Goal: Task Accomplishment & Management: Complete application form

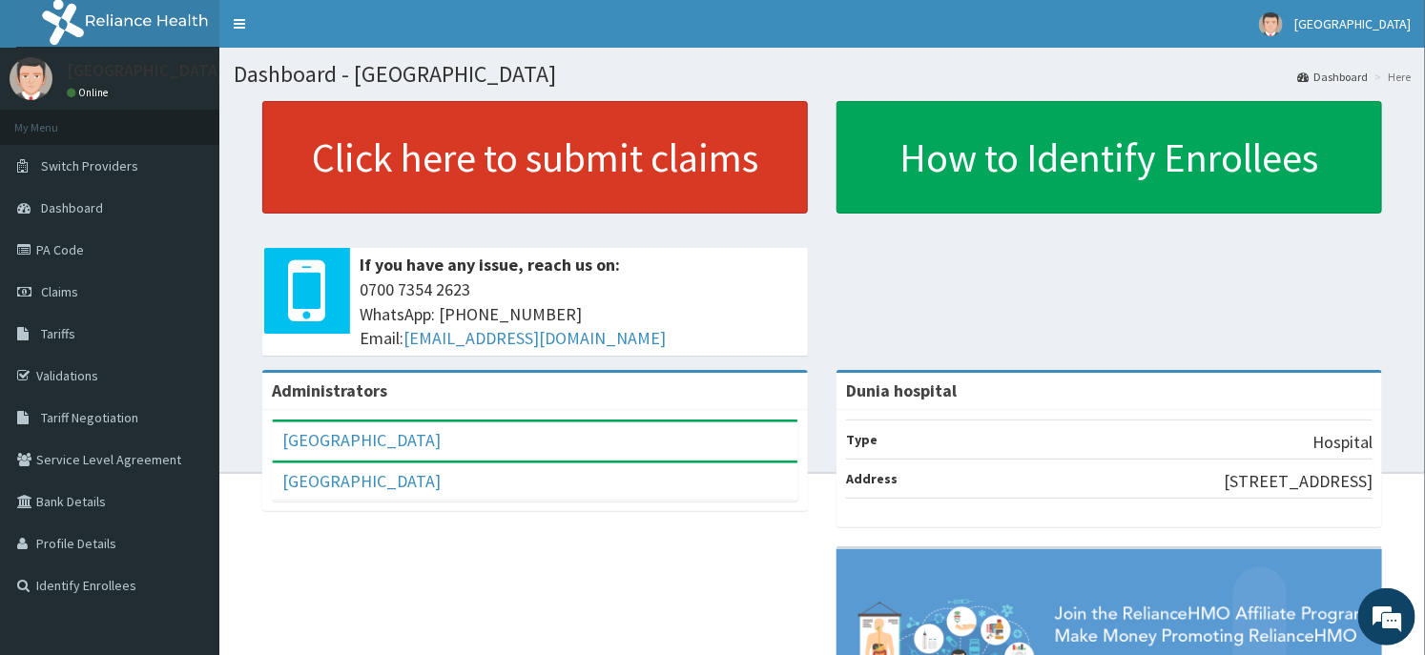
click at [458, 153] on link "Click here to submit claims" at bounding box center [535, 157] width 546 height 113
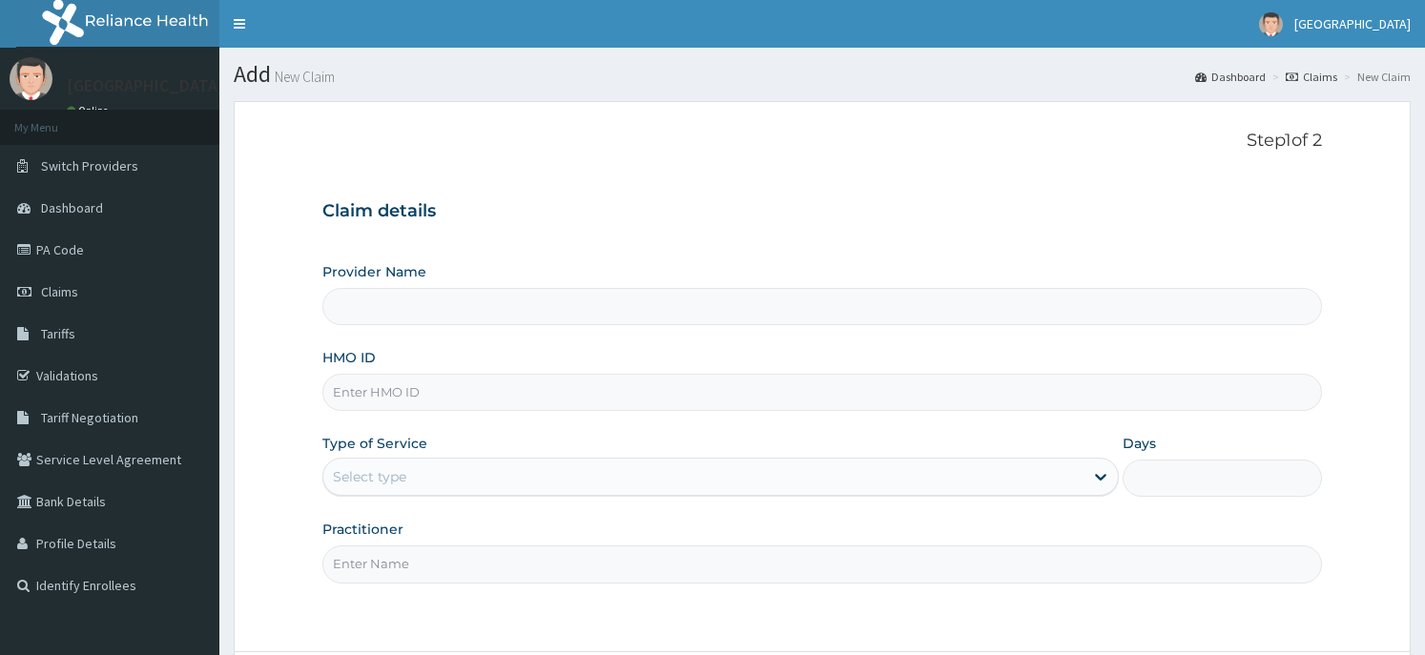
type input "Dunia hospital"
click at [429, 393] on input "HMO ID" at bounding box center [821, 392] width 999 height 37
paste input "SKF/10022/A"
type input "SKF/10022/A"
click at [397, 464] on div "Select type" at bounding box center [703, 477] width 760 height 31
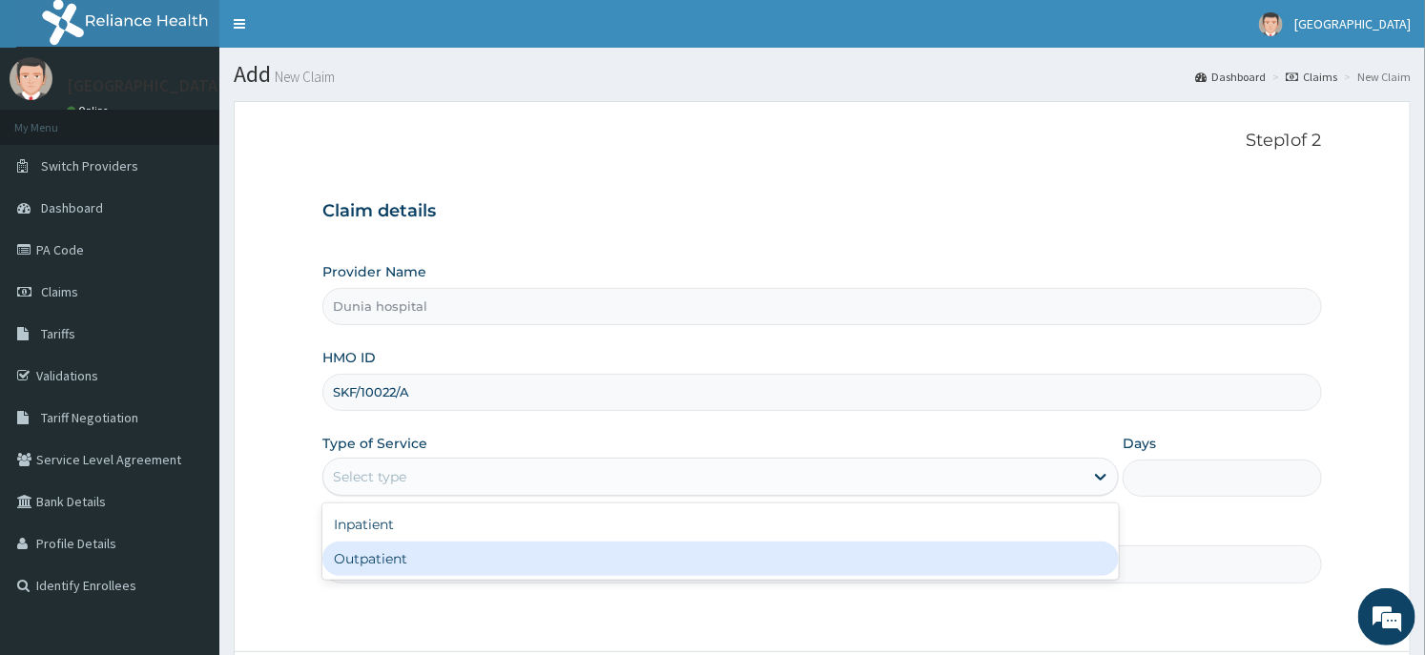
drag, startPoint x: 384, startPoint y: 555, endPoint x: 395, endPoint y: 554, distance: 11.5
click at [383, 556] on div "Outpatient" at bounding box center [720, 559] width 797 height 34
type input "1"
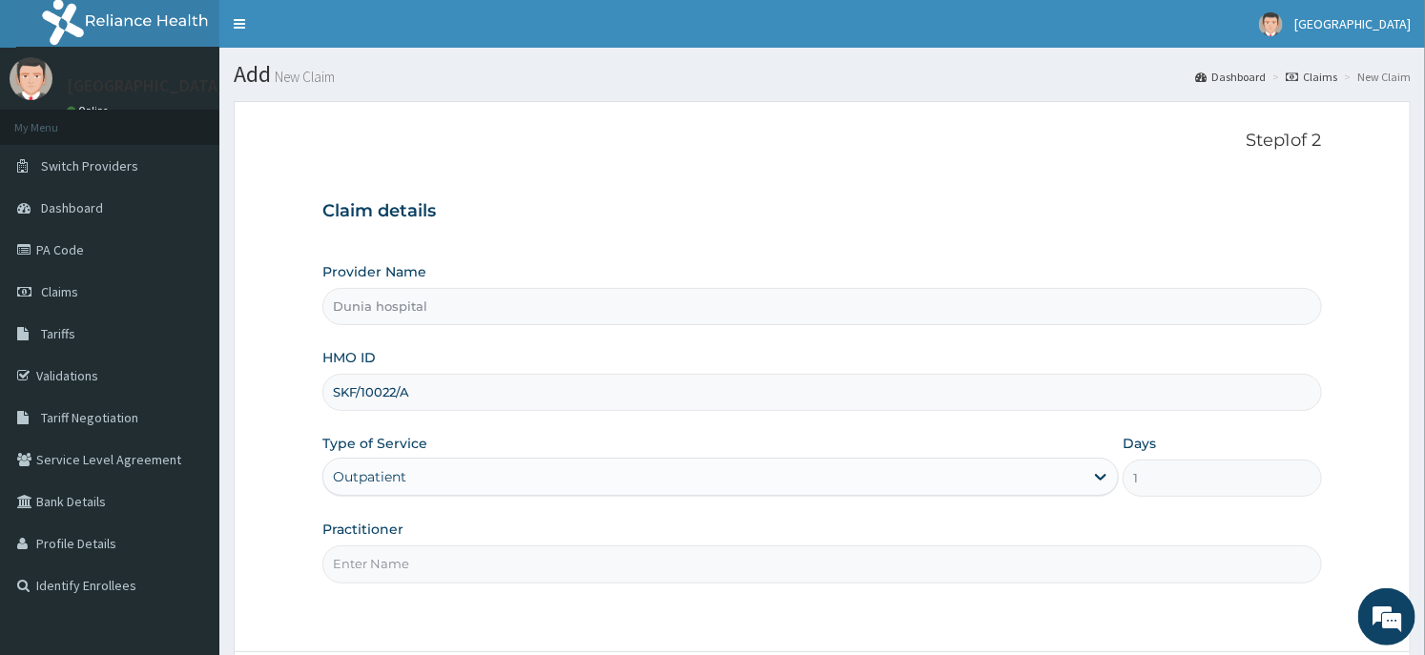
click at [402, 553] on input "Practitioner" at bounding box center [821, 564] width 999 height 37
type input "Dr Daodu"
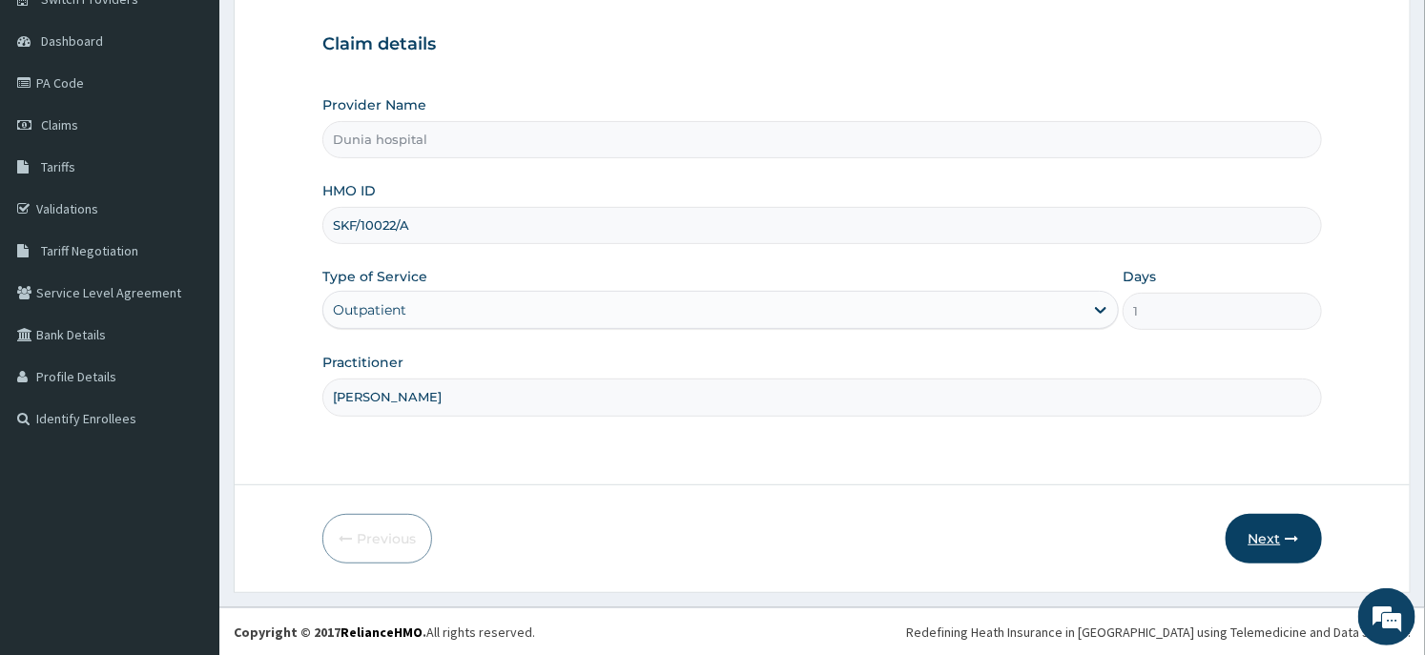
click at [1250, 534] on button "Next" at bounding box center [1274, 539] width 96 height 50
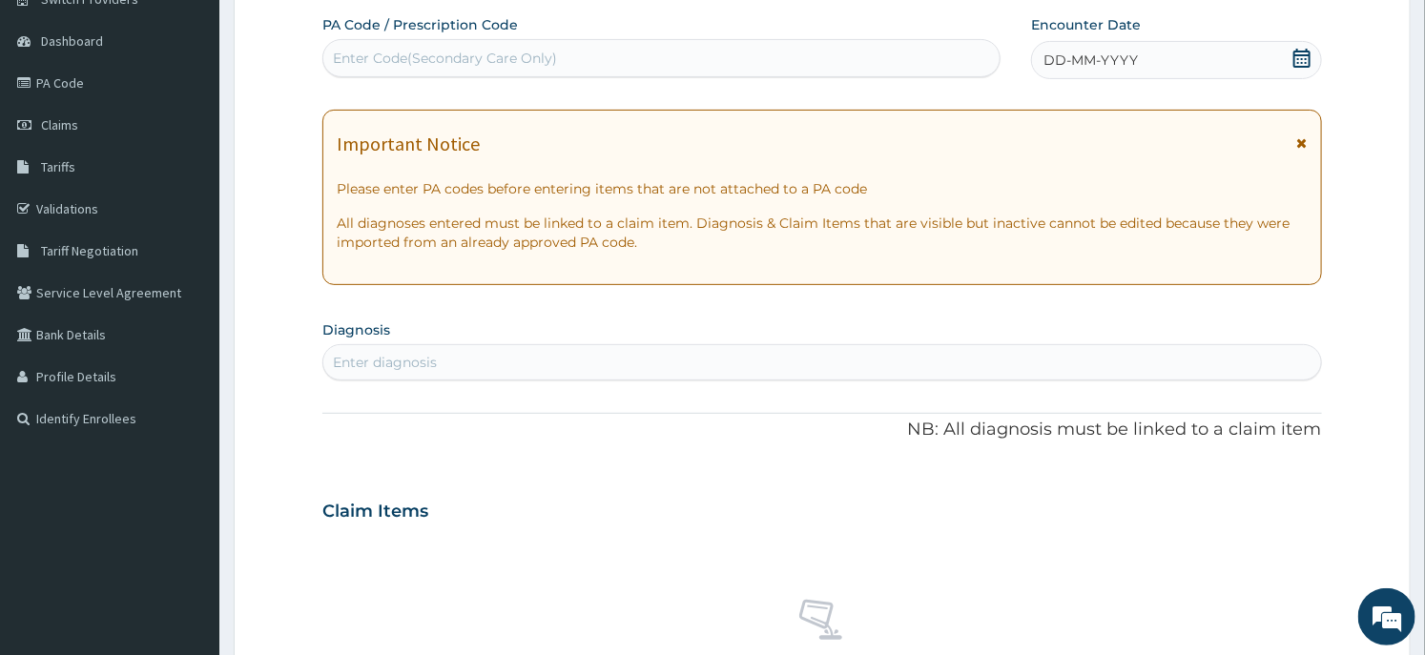
scroll to position [0, 0]
click at [1299, 55] on icon at bounding box center [1302, 58] width 19 height 19
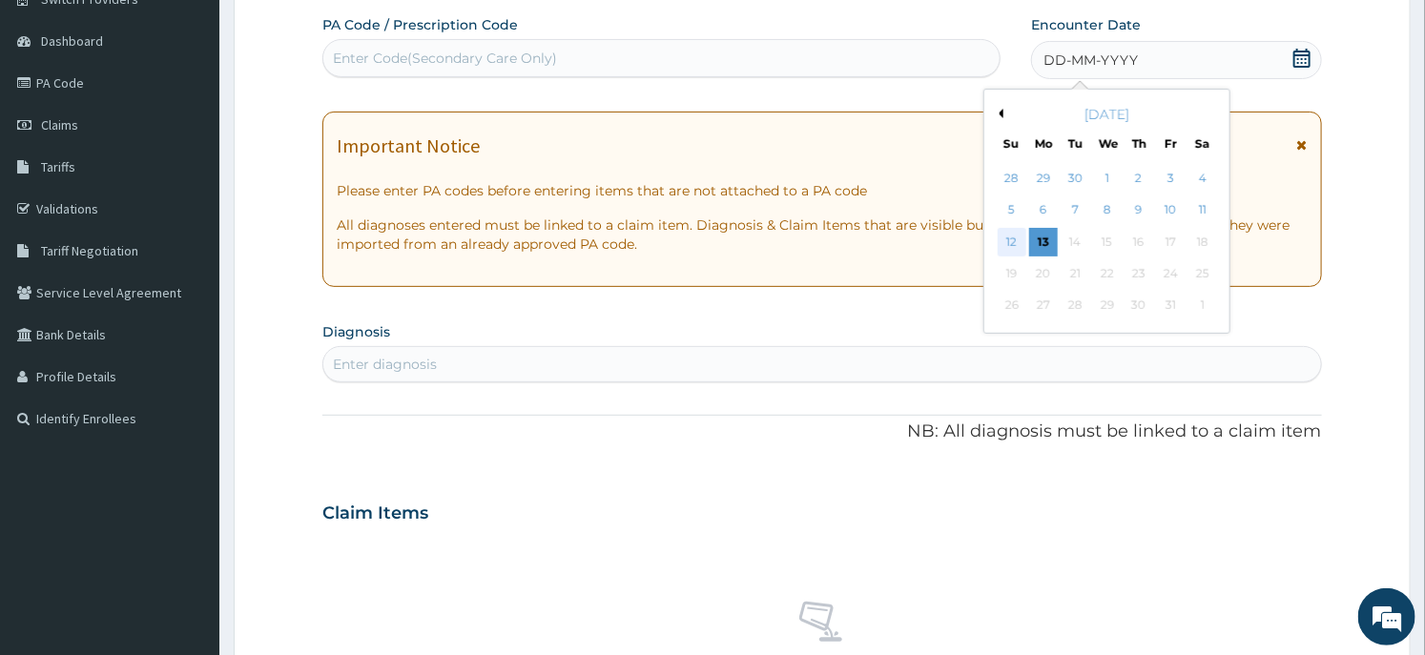
click at [1005, 237] on div "12" at bounding box center [1012, 242] width 29 height 29
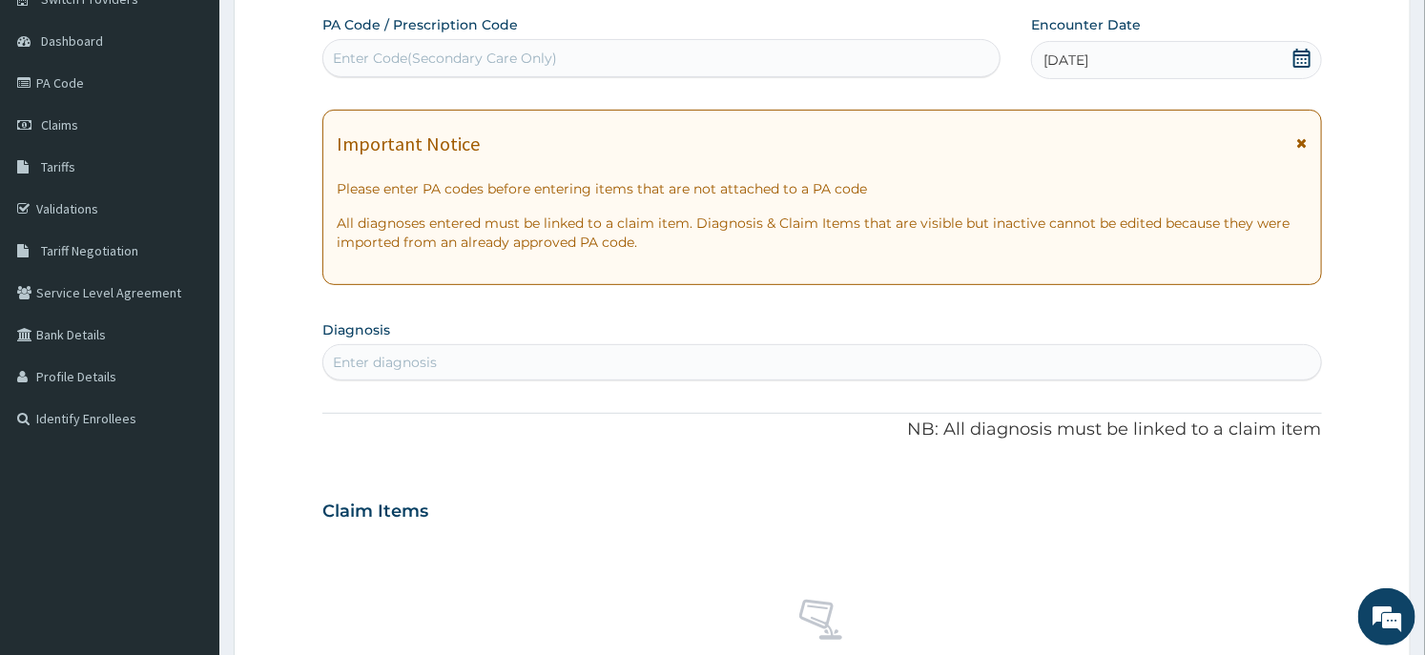
click at [592, 364] on div "Enter diagnosis" at bounding box center [821, 362] width 997 height 31
type input "s"
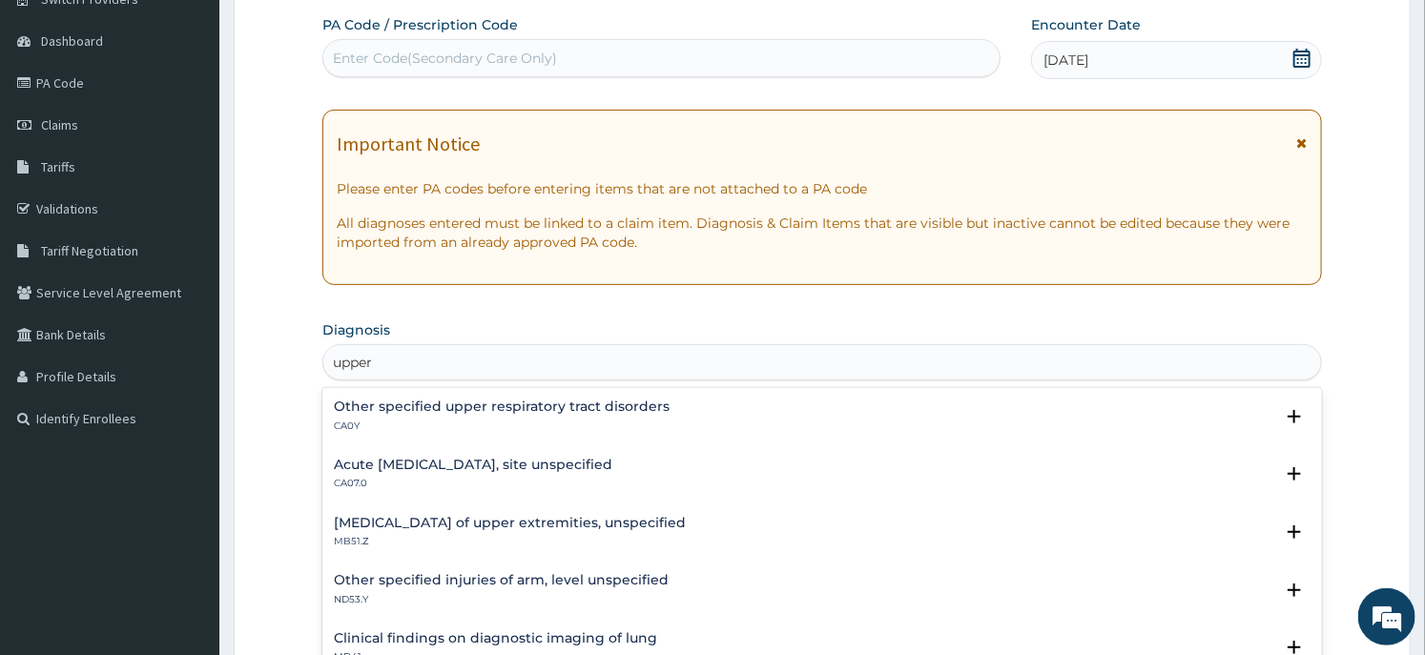
type input "upper"
click at [385, 477] on p "CA07.0" at bounding box center [473, 483] width 279 height 13
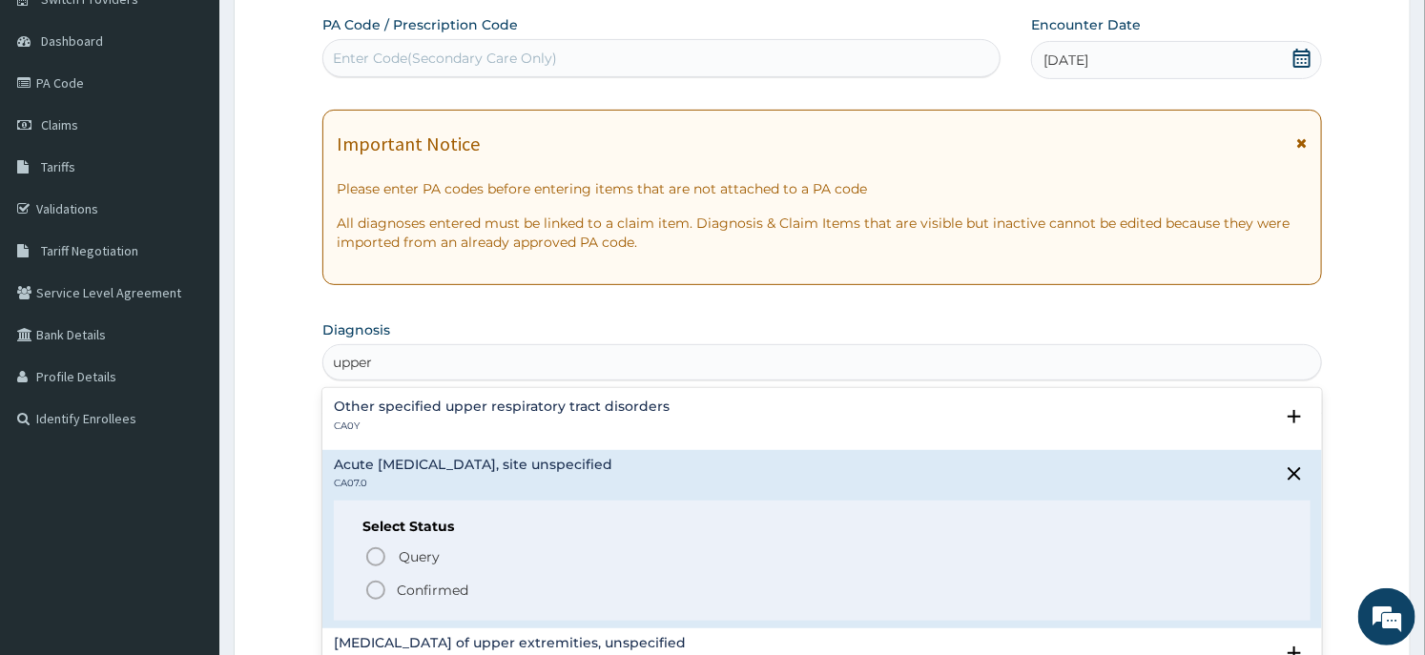
click at [403, 593] on p "Confirmed" at bounding box center [433, 590] width 72 height 19
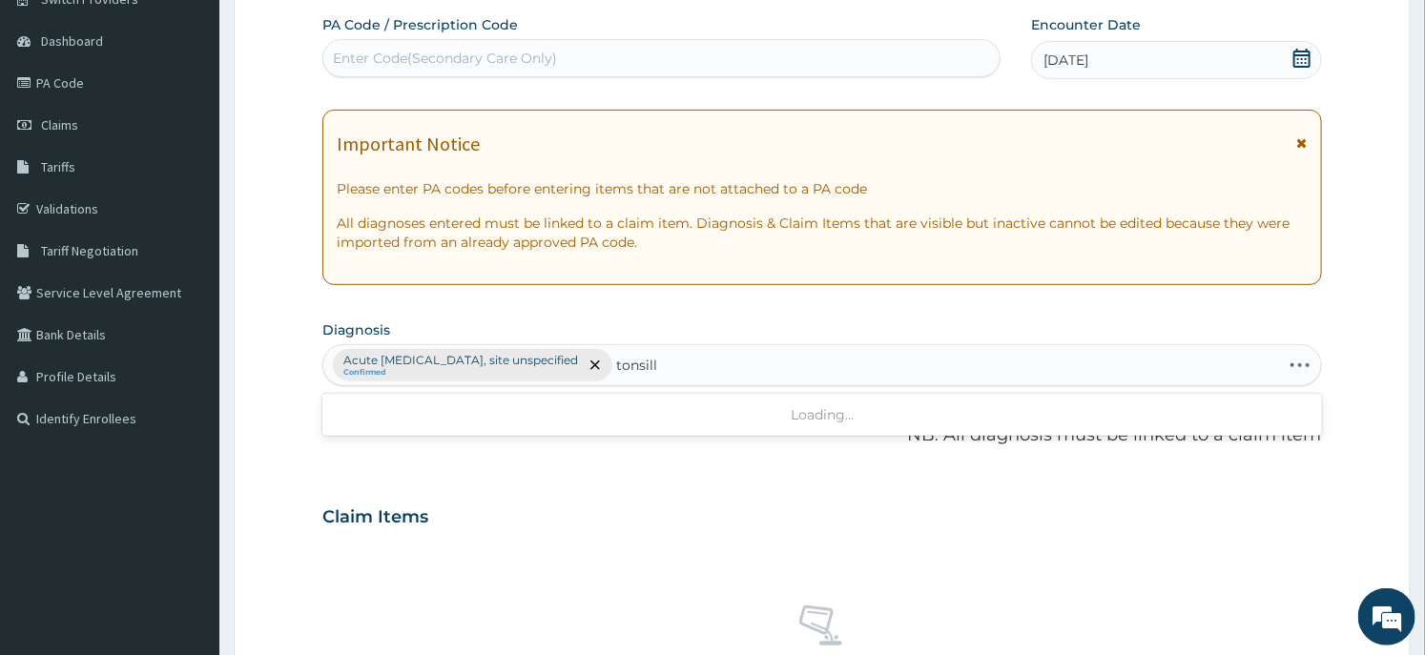
type input "tonsil"
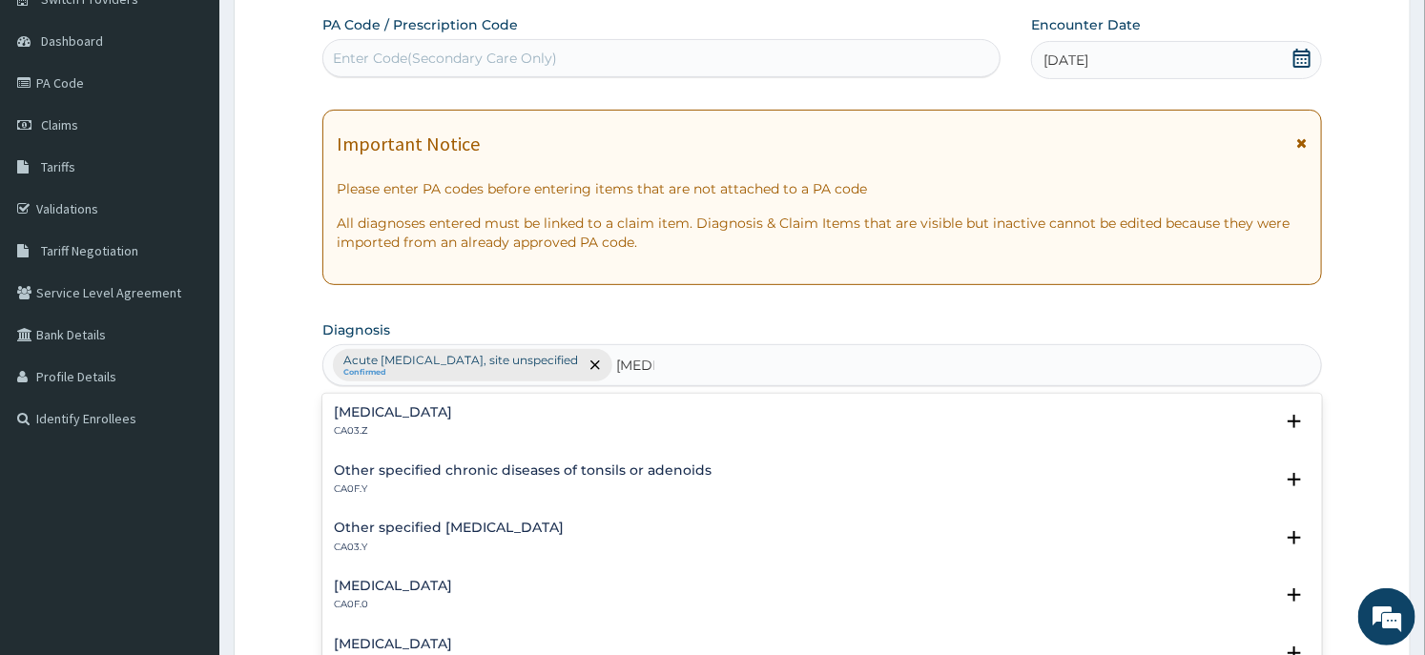
click at [396, 423] on div "Acute tonsillitis, unspecified CA03.Z" at bounding box center [393, 421] width 118 height 33
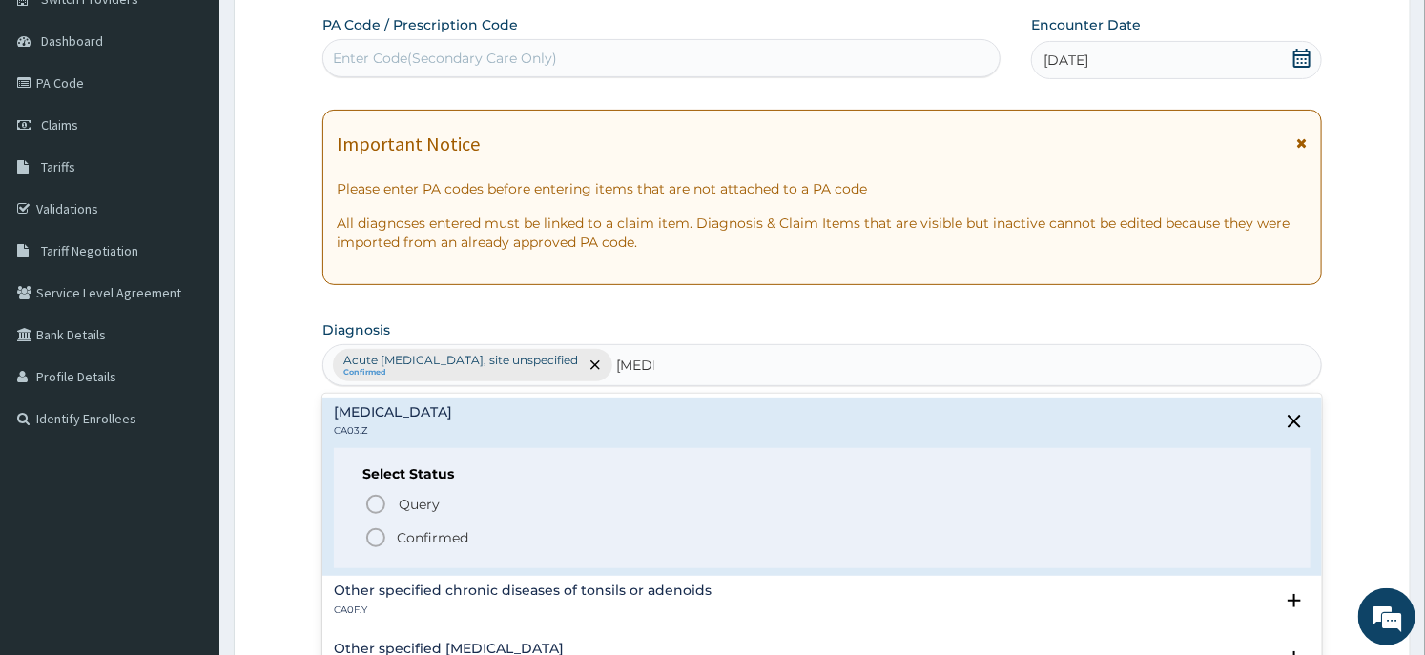
click at [453, 542] on p "Confirmed" at bounding box center [433, 538] width 72 height 19
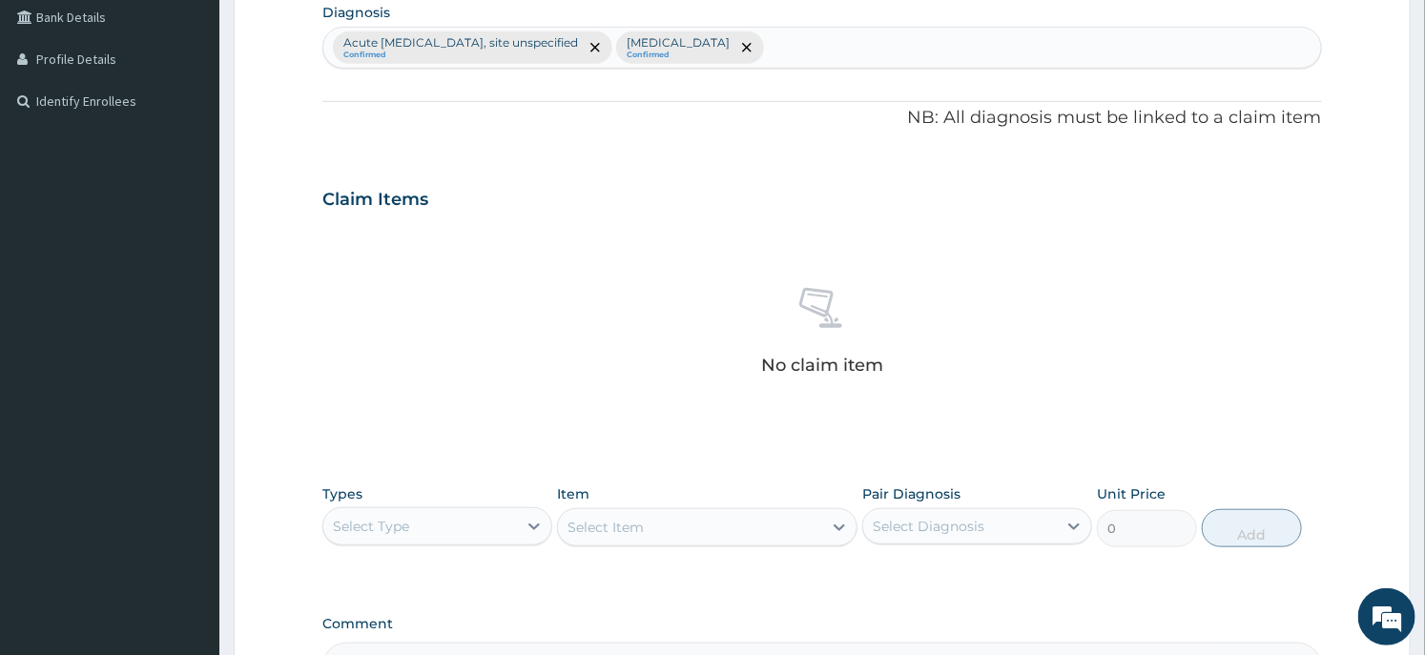
scroll to position [697, 0]
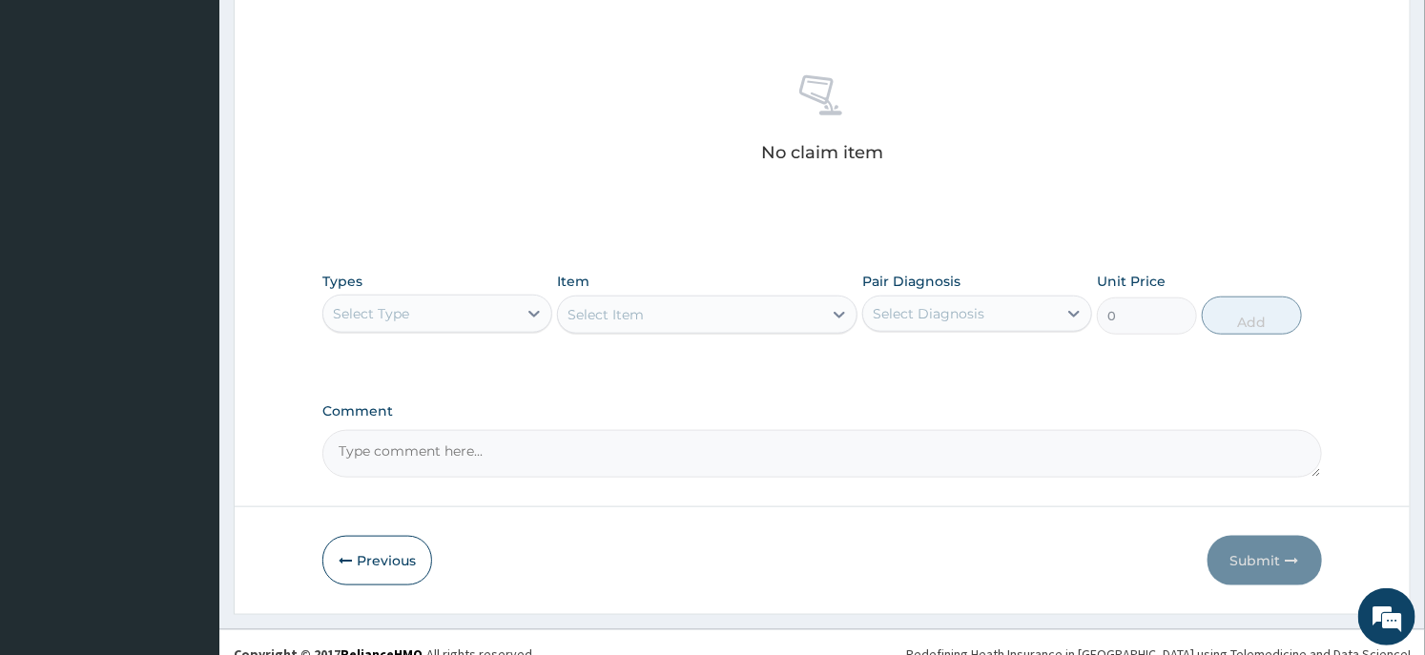
click at [507, 322] on div "Select Type" at bounding box center [420, 314] width 194 height 31
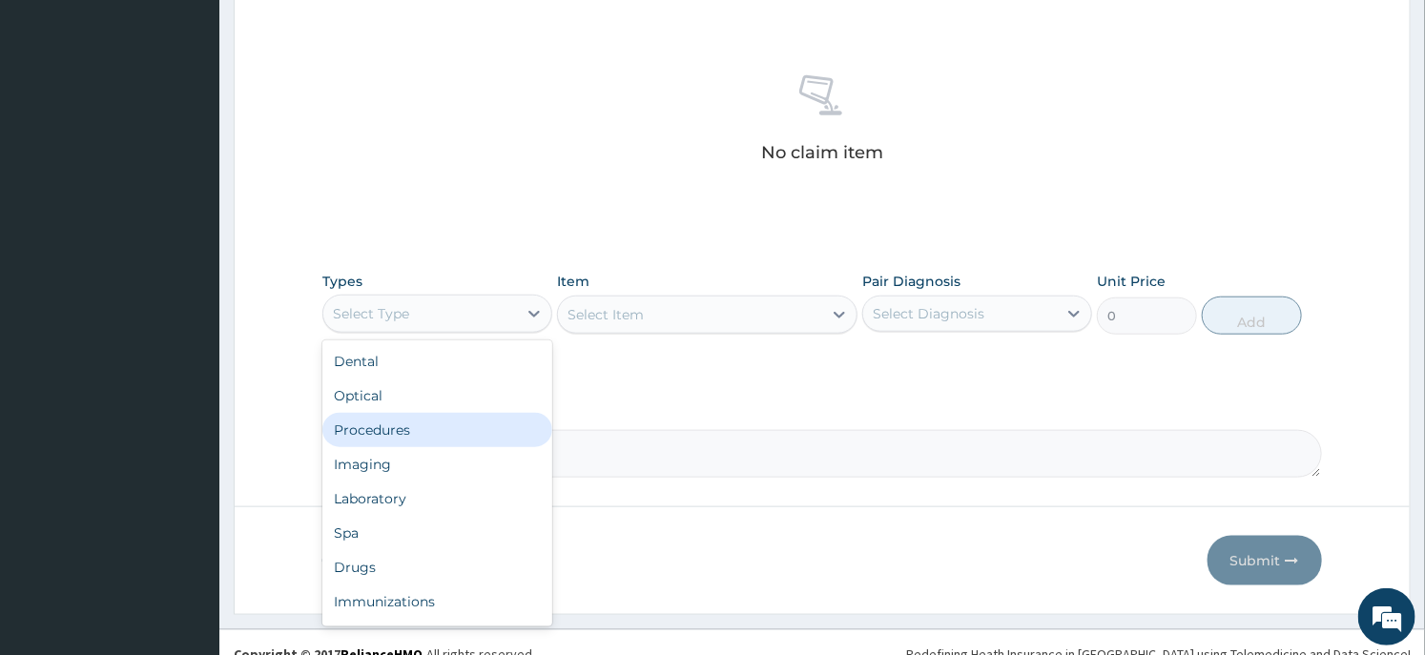
click at [448, 435] on div "Procedures" at bounding box center [437, 430] width 230 height 34
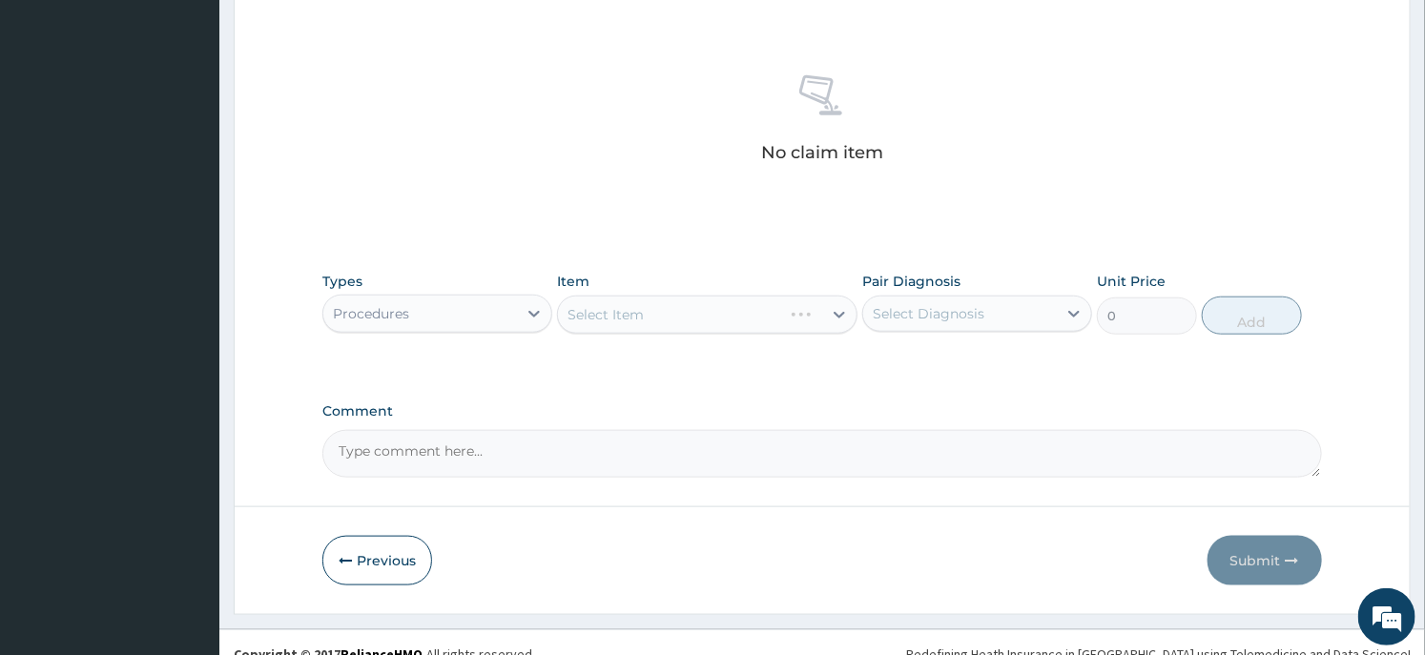
click at [757, 302] on div "Select Item" at bounding box center [707, 315] width 300 height 38
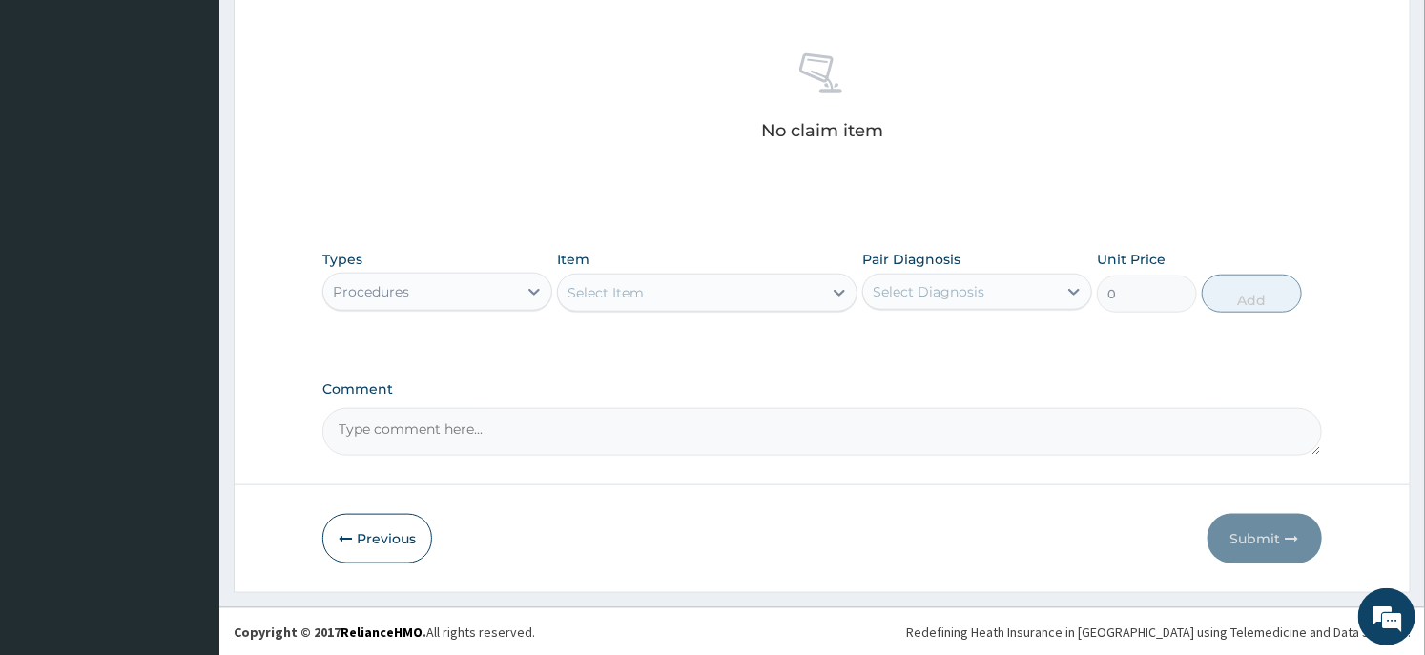
click at [740, 309] on div "Select Item" at bounding box center [707, 293] width 300 height 38
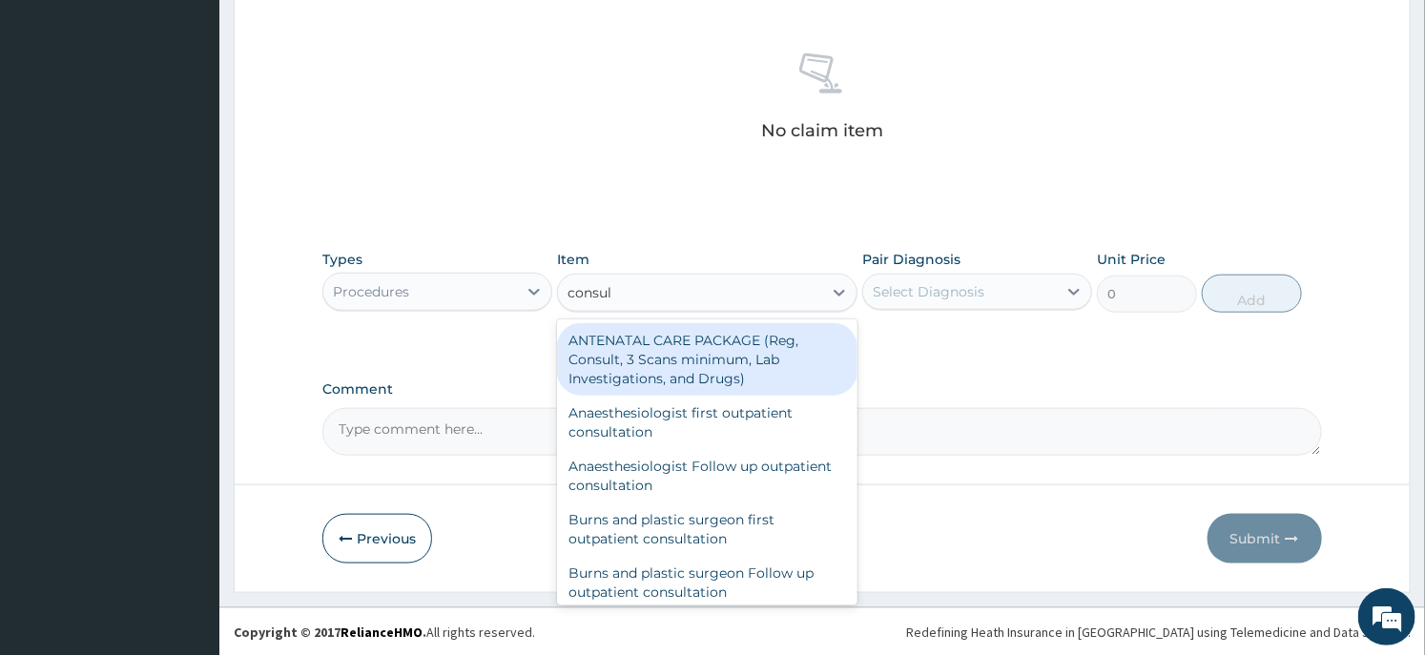
type input "consult"
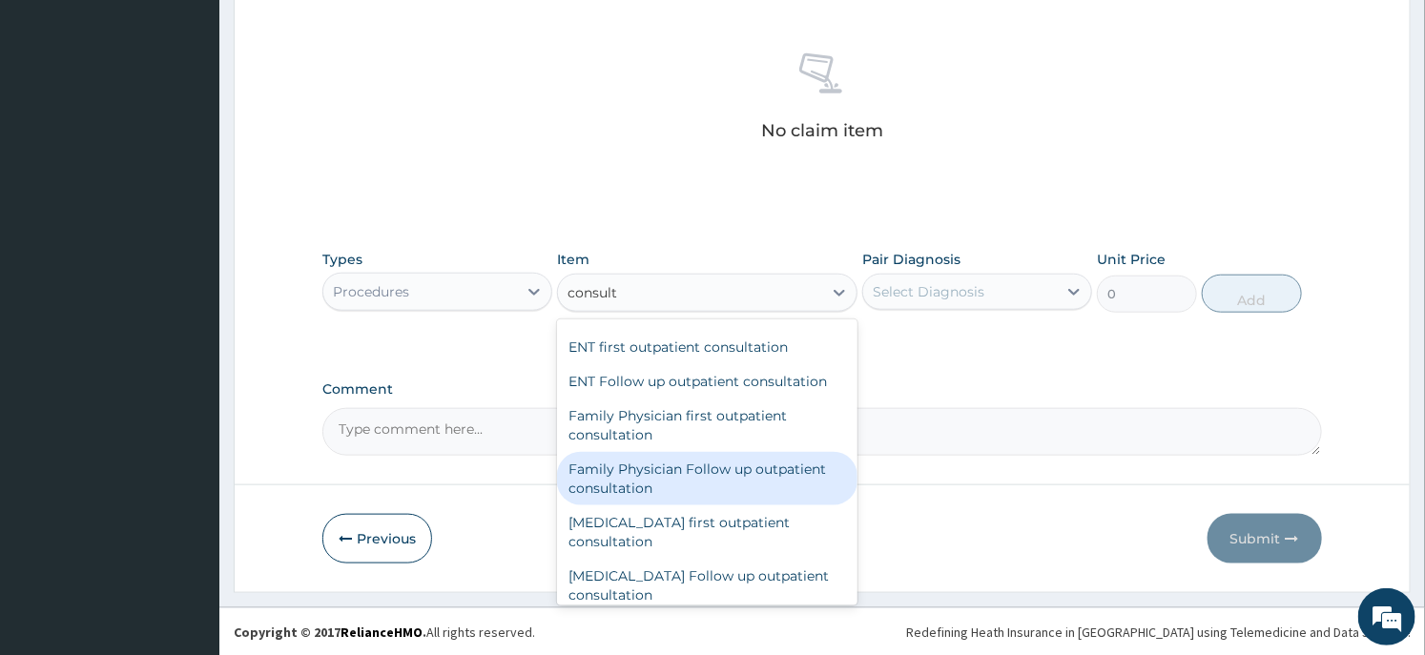
scroll to position [847, 0]
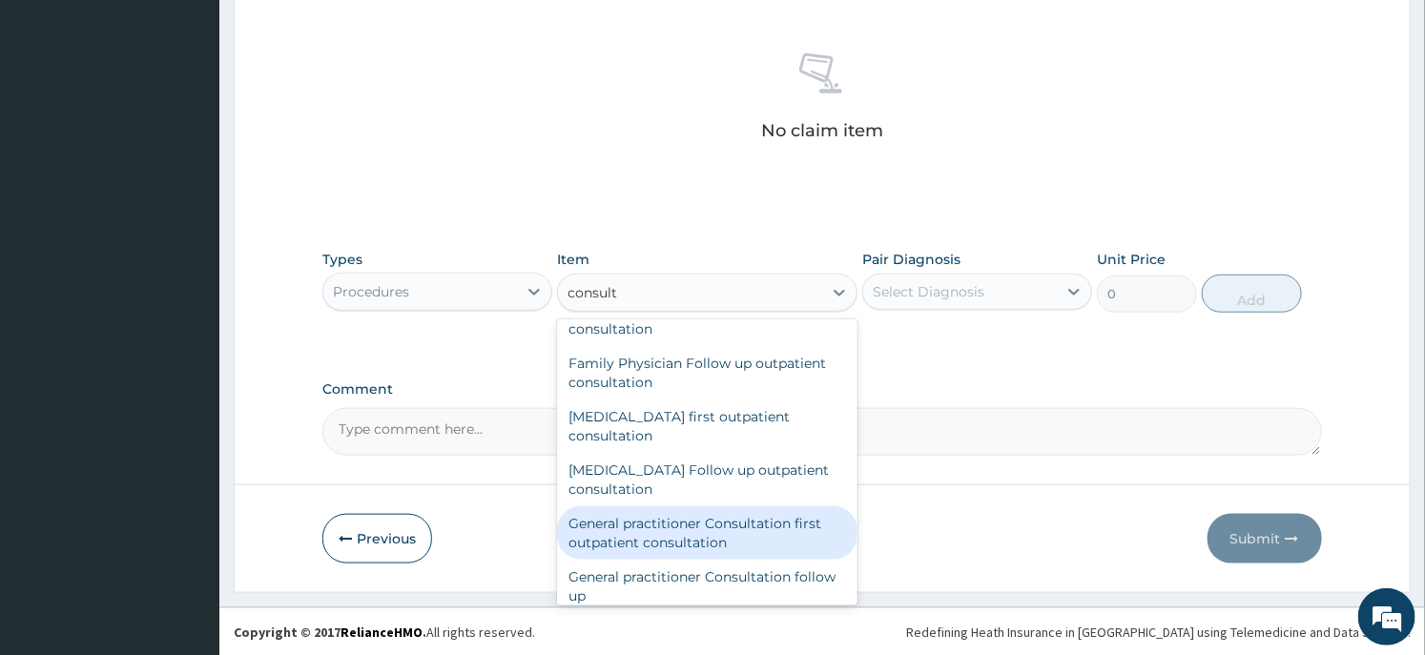
click at [731, 509] on div "General practitioner Consultation first outpatient consultation" at bounding box center [707, 533] width 300 height 53
type input "3547.5"
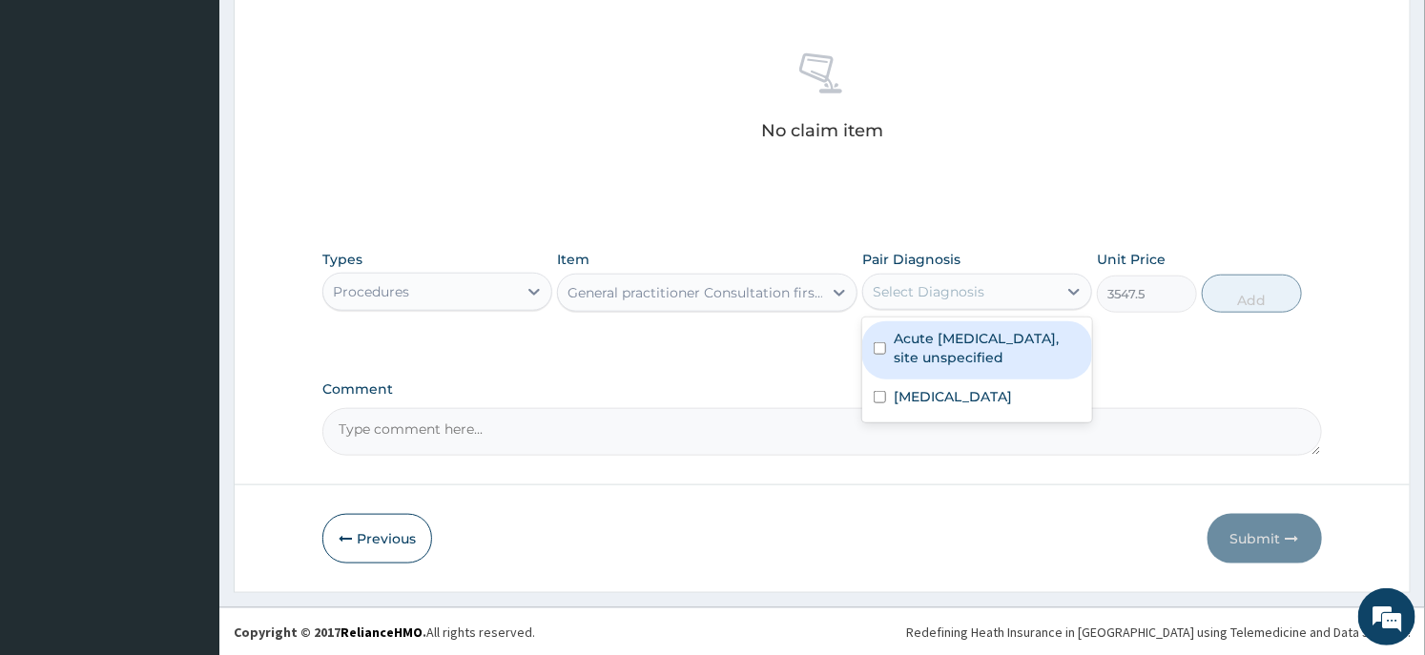
click at [1000, 298] on div "Select Diagnosis" at bounding box center [960, 292] width 194 height 31
click at [966, 334] on label "Acute upper respiratory infection, site unspecified" at bounding box center [987, 348] width 187 height 38
checkbox input "true"
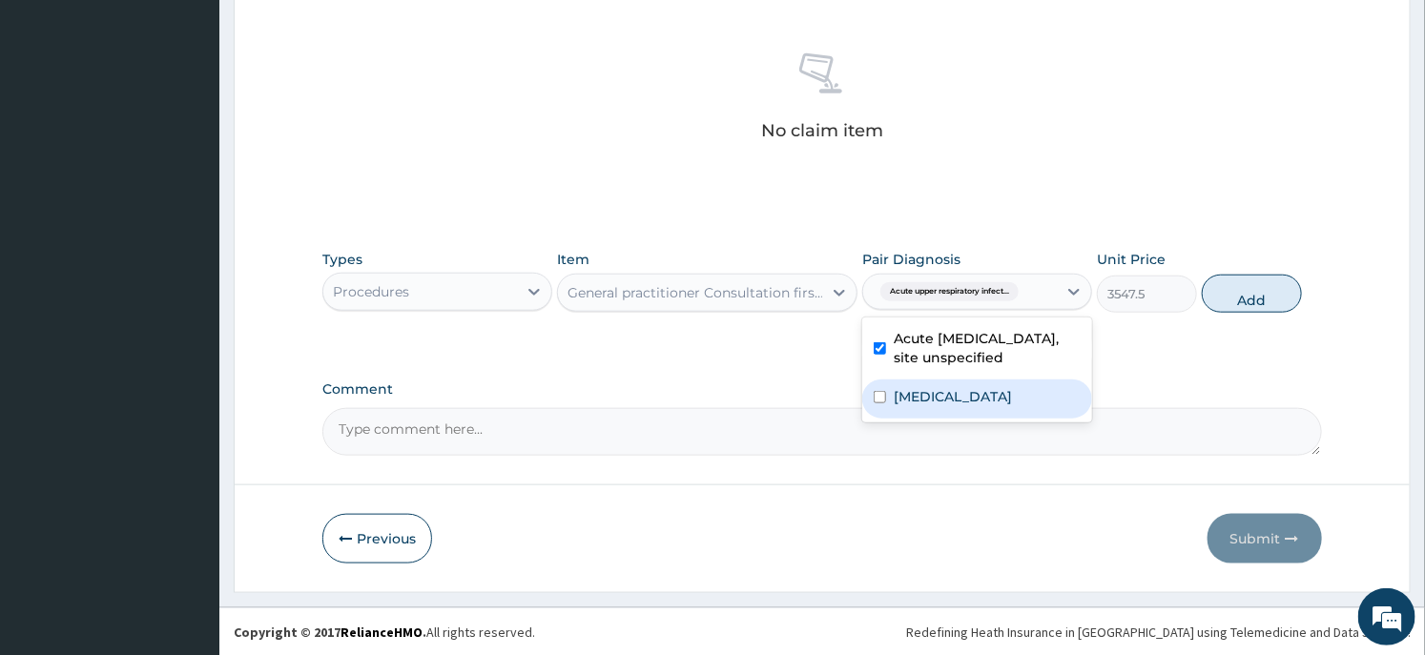
click at [929, 404] on label "Acute tonsillitis, unspecified" at bounding box center [953, 396] width 118 height 19
checkbox input "true"
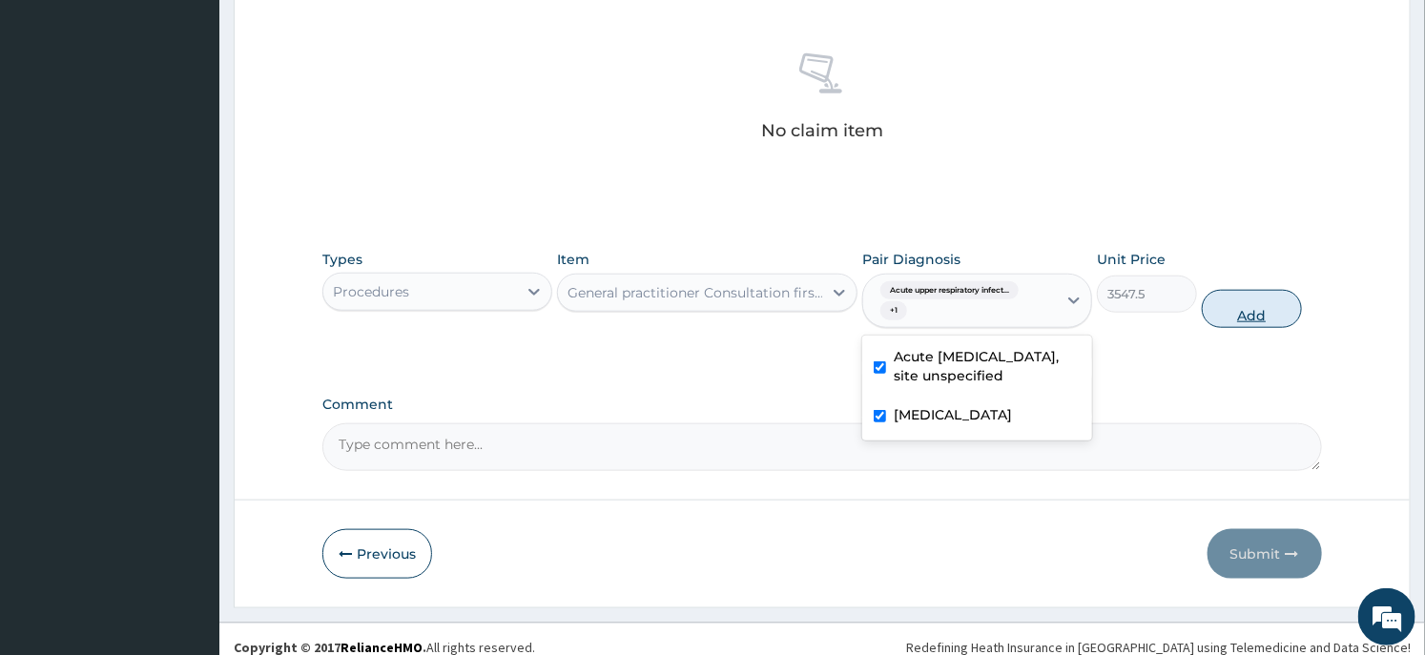
click at [1262, 319] on button "Add" at bounding box center [1252, 309] width 100 height 38
type input "0"
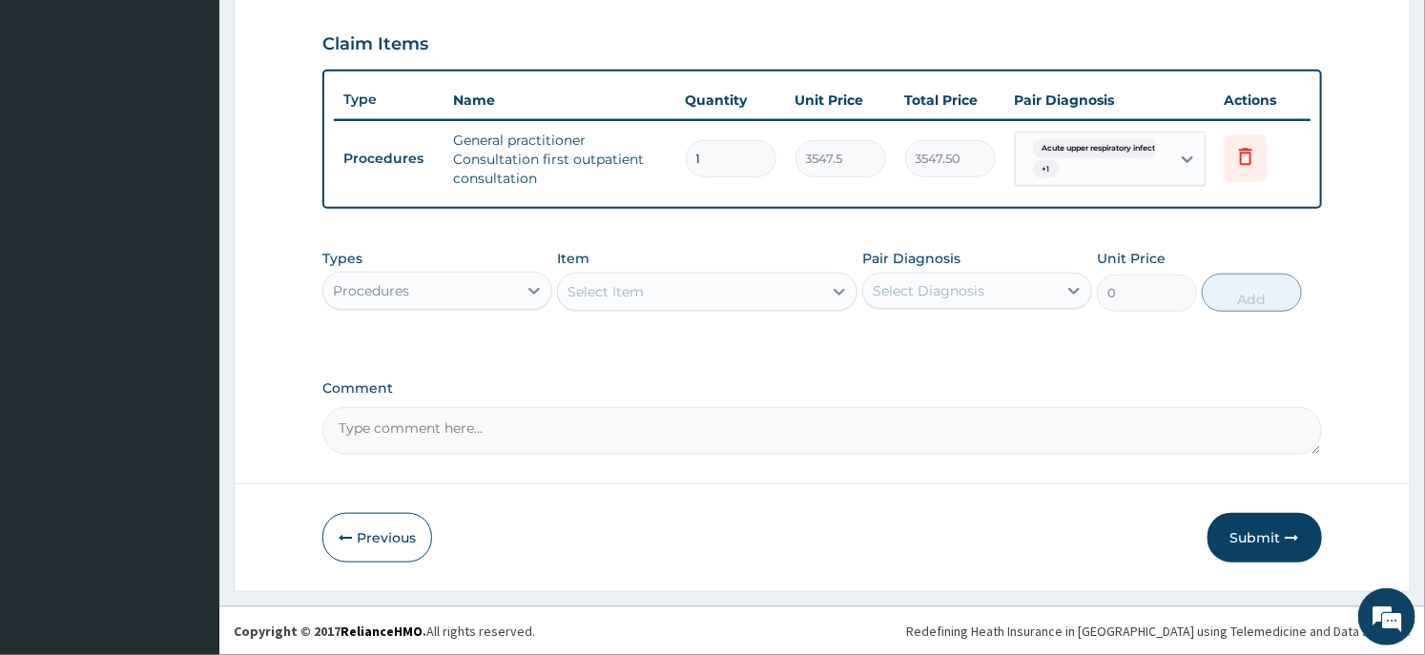
scroll to position [636, 0]
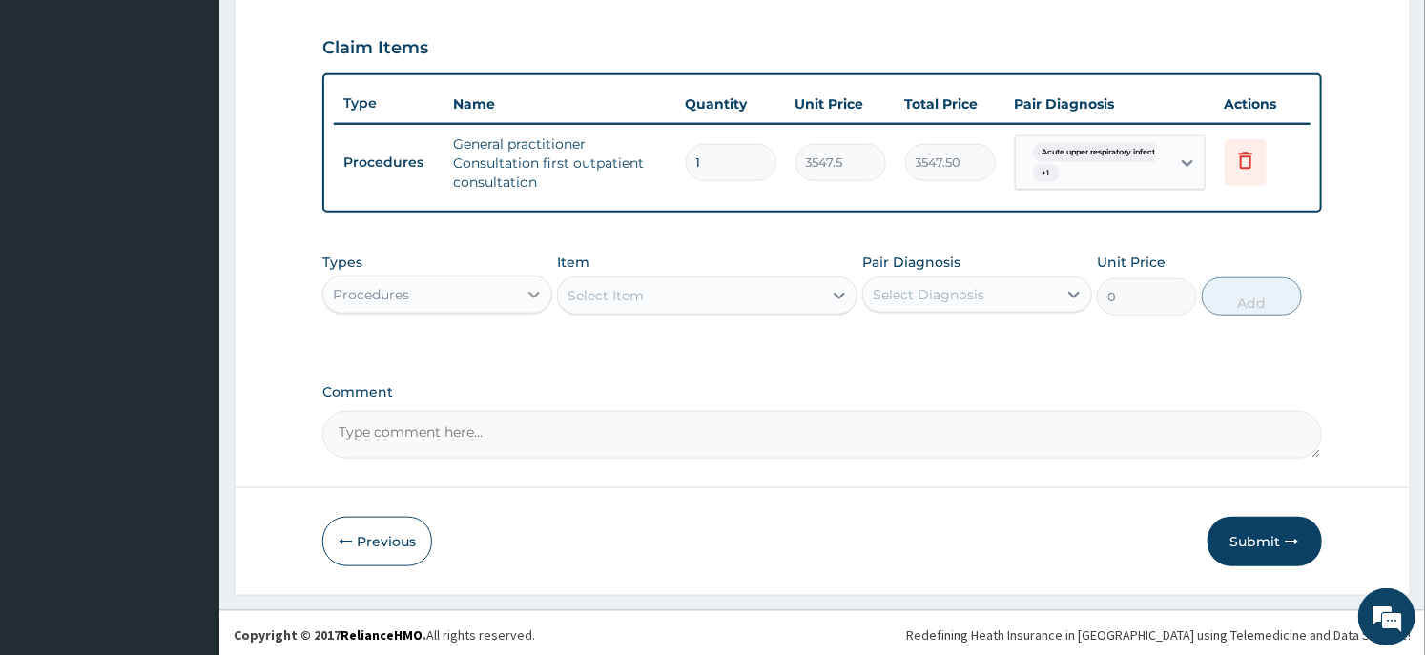
click at [531, 292] on icon at bounding box center [534, 295] width 11 height 7
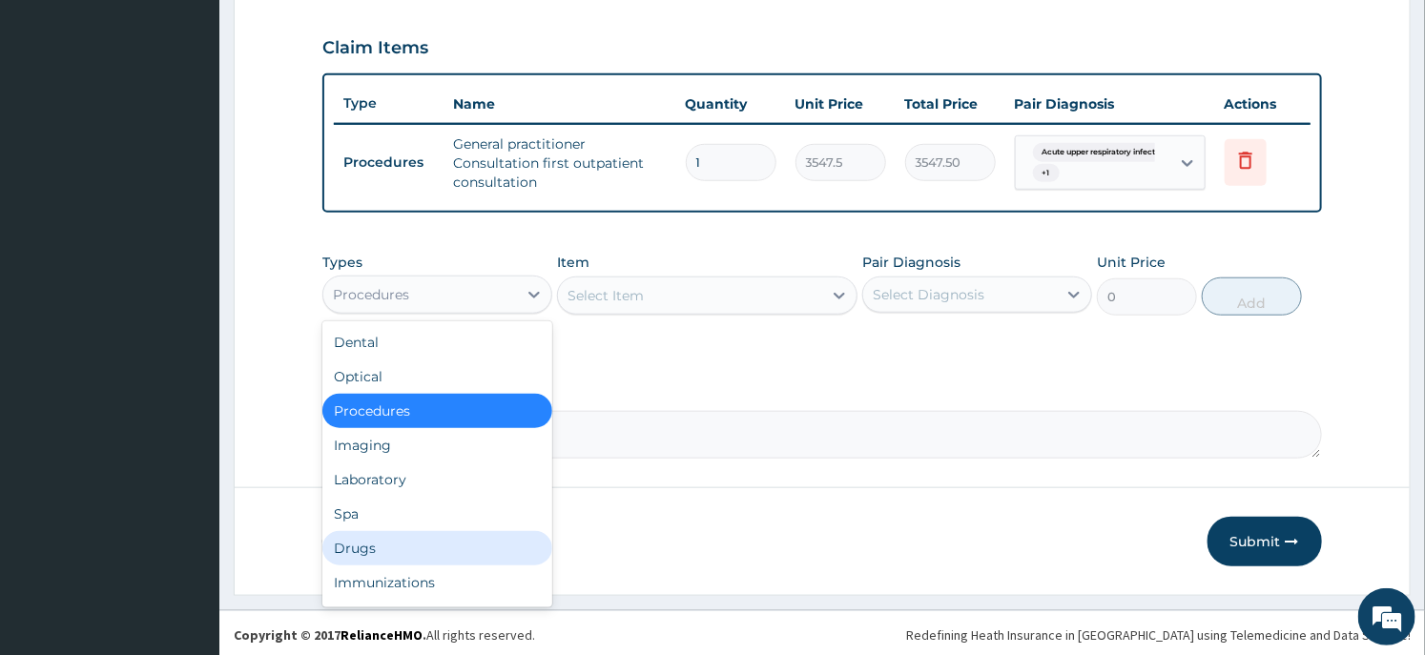
click at [442, 536] on div "Drugs" at bounding box center [437, 548] width 230 height 34
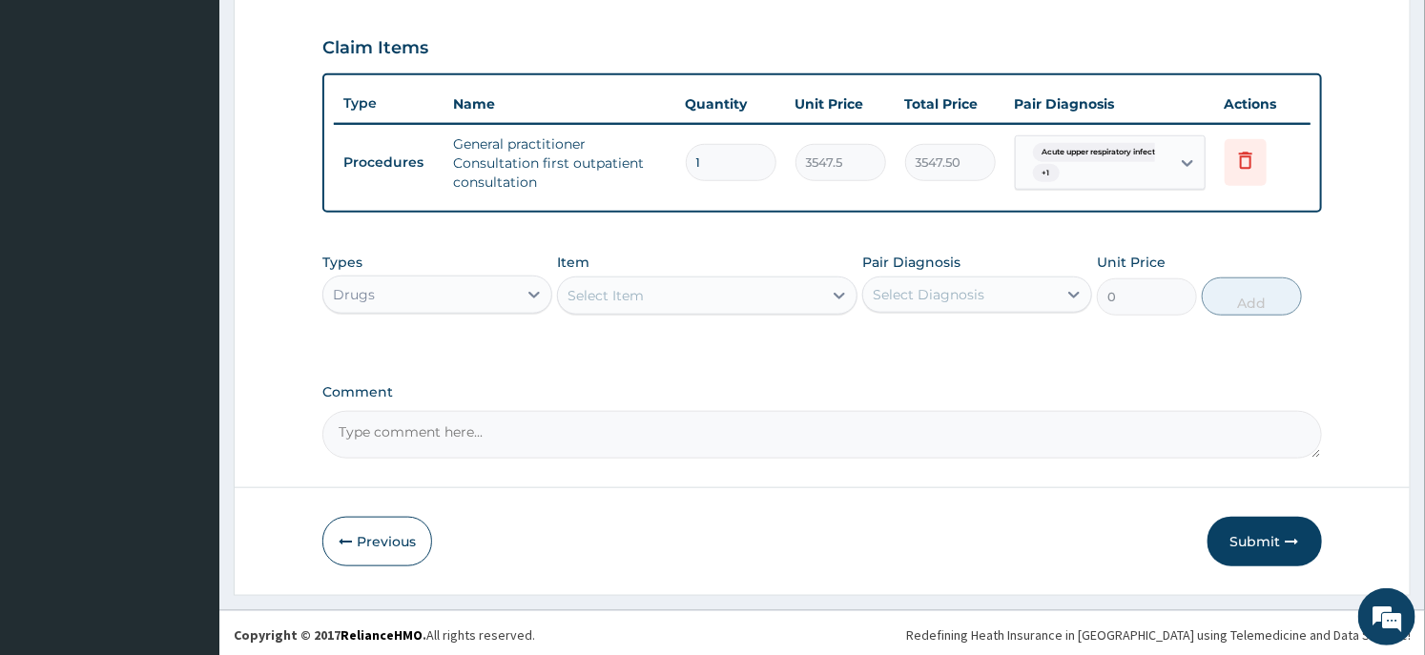
click at [731, 290] on div "Select Item" at bounding box center [689, 296] width 263 height 31
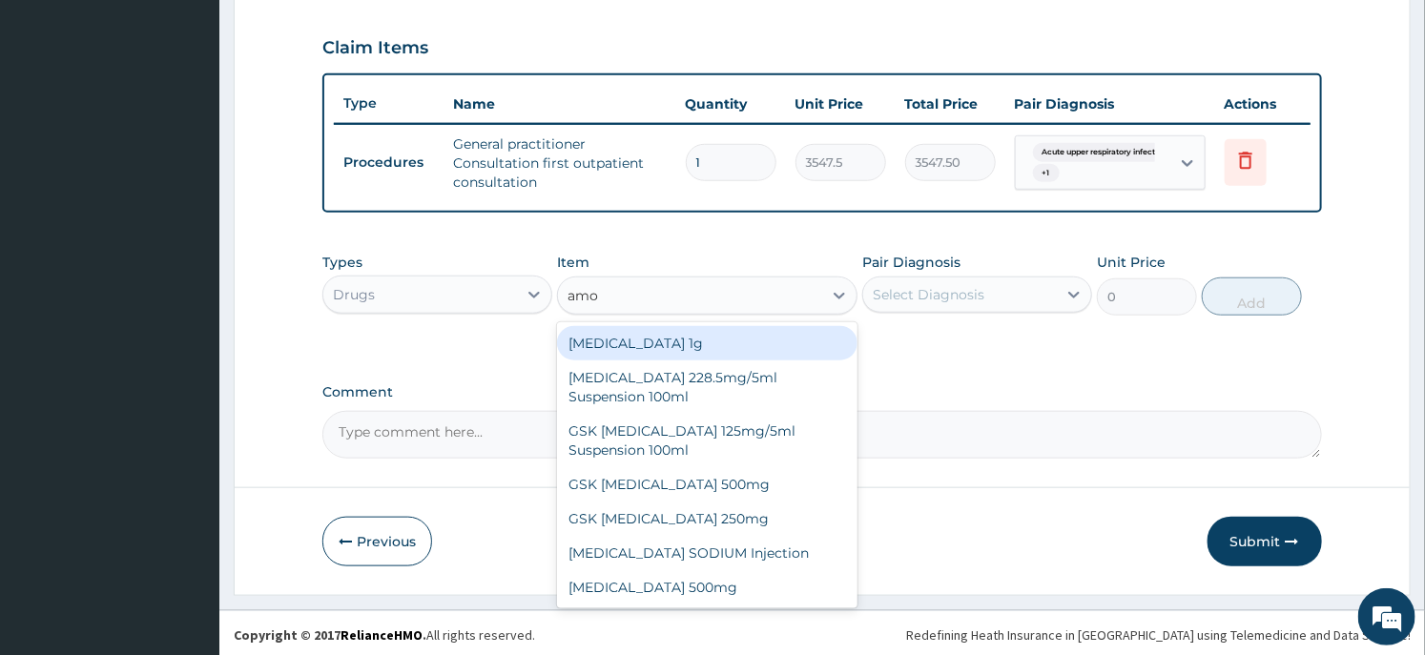
type input "amox"
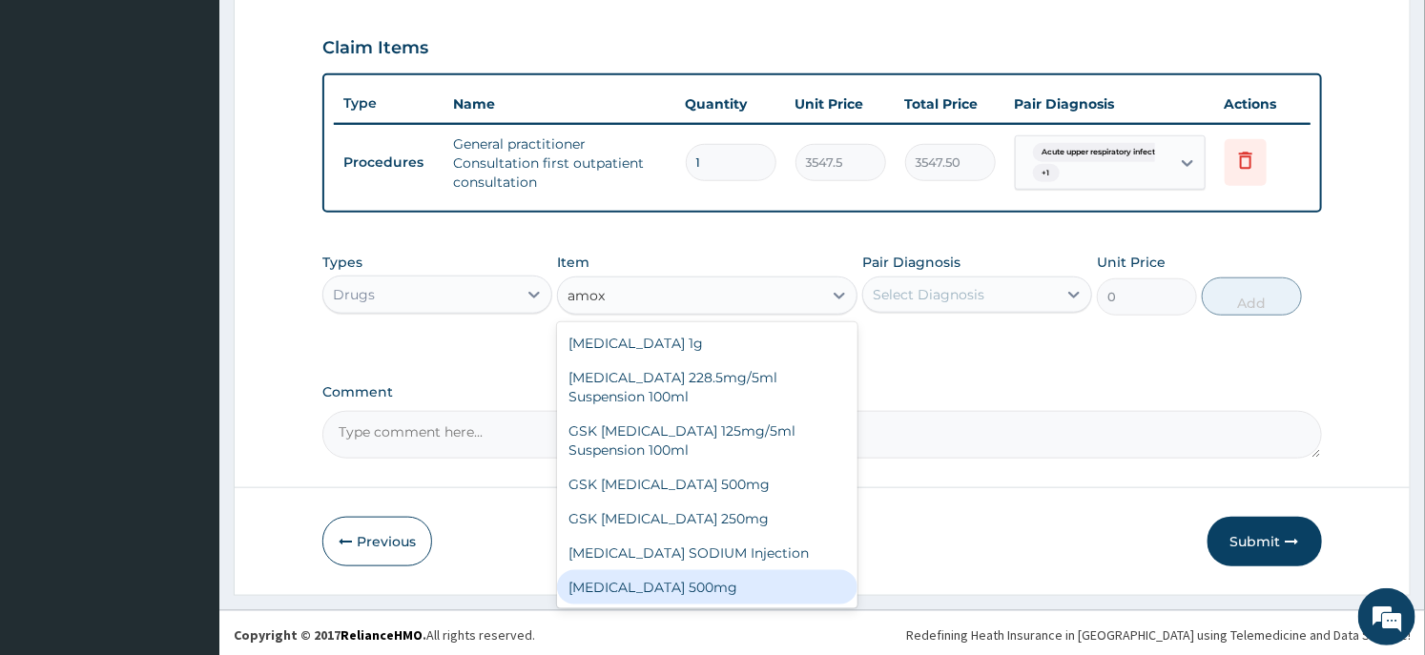
click at [704, 575] on div "AMOXICILLIN 500mg" at bounding box center [707, 588] width 300 height 34
type input "70.95"
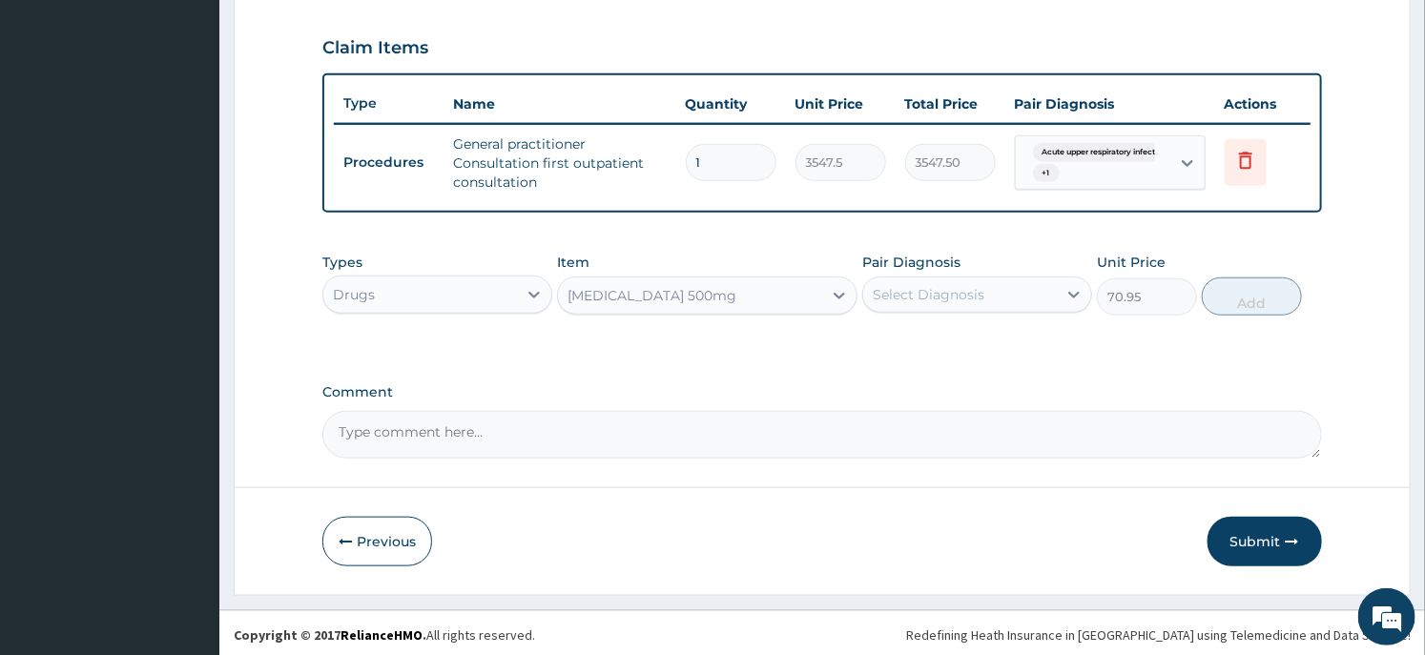
click at [1052, 292] on div "Select Diagnosis" at bounding box center [960, 295] width 194 height 31
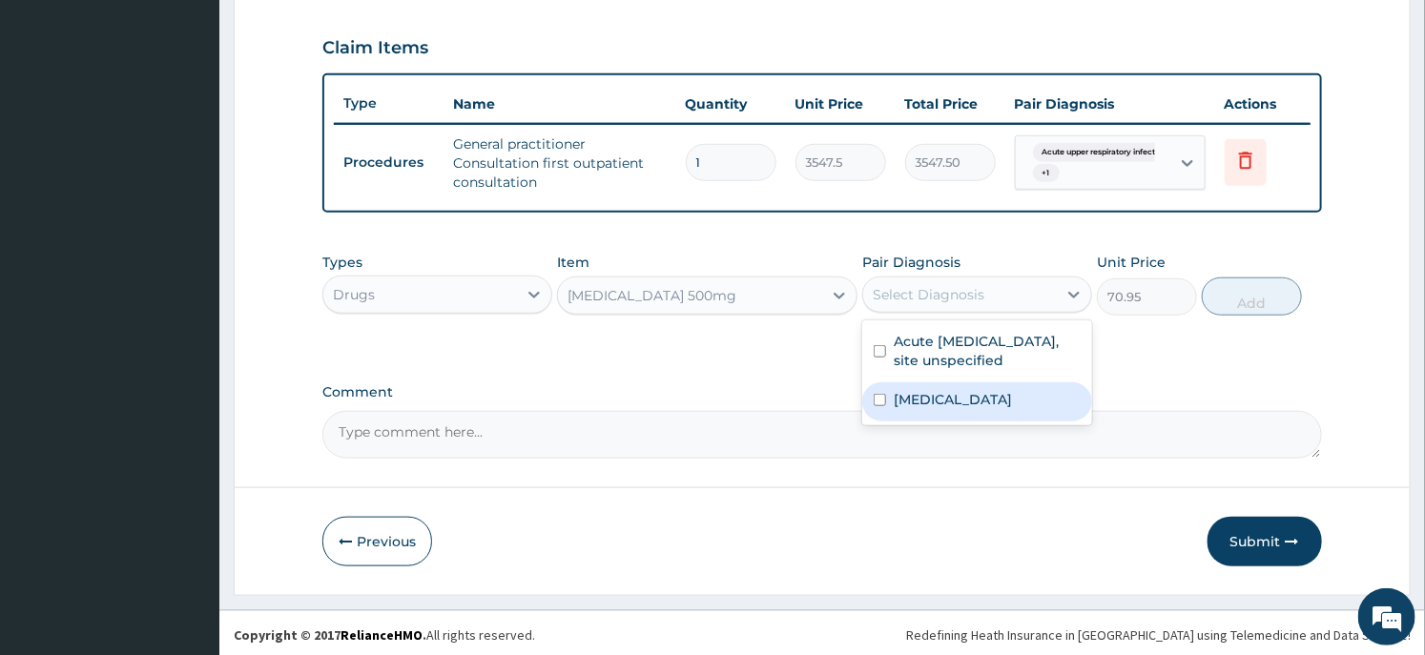
click at [946, 408] on label "Acute tonsillitis, unspecified" at bounding box center [953, 399] width 118 height 19
checkbox input "true"
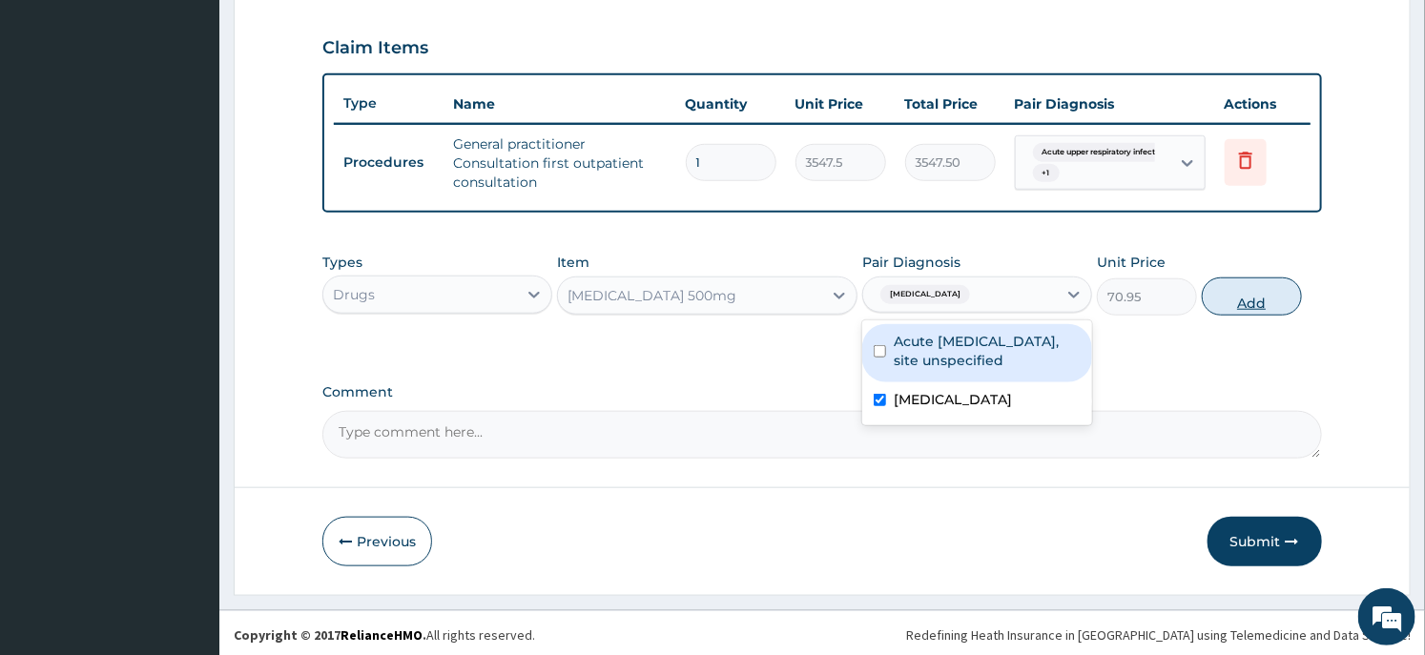
click at [1253, 287] on button "Add" at bounding box center [1252, 297] width 100 height 38
type input "0"
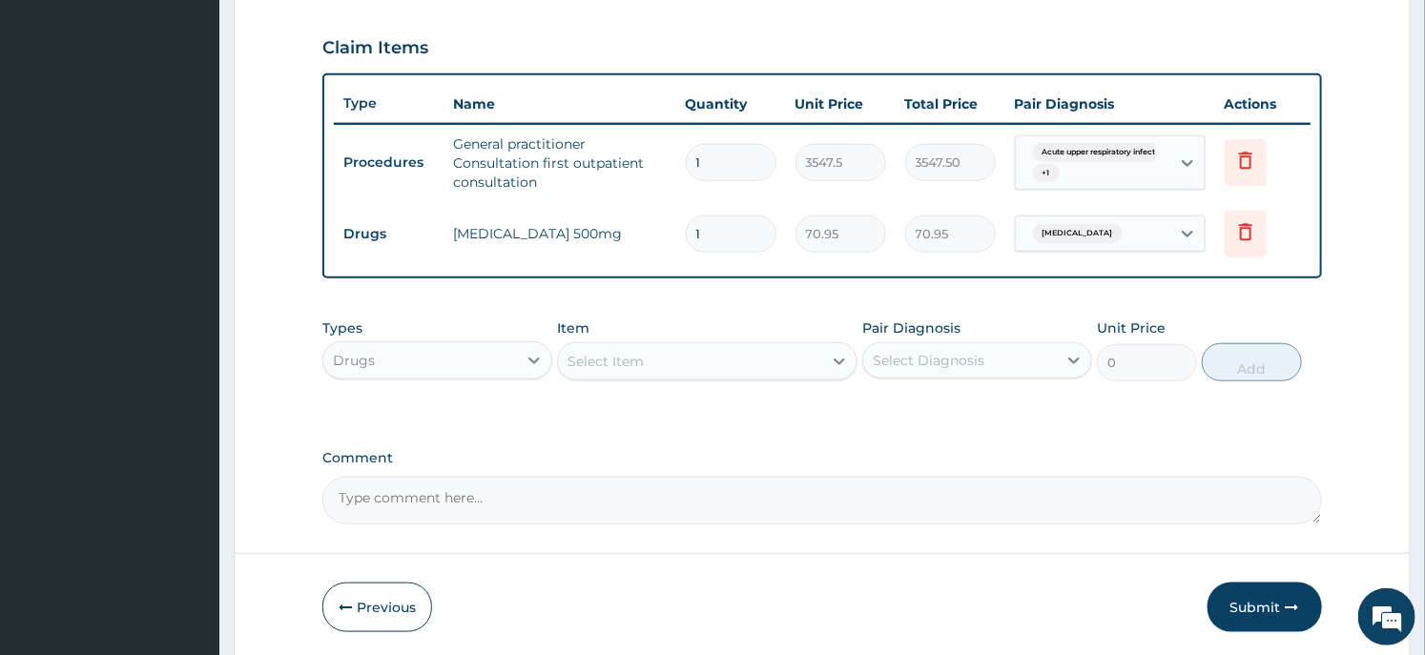
type input "15"
type input "1064.25"
type input "15"
click at [725, 346] on div "Select Item" at bounding box center [689, 361] width 263 height 31
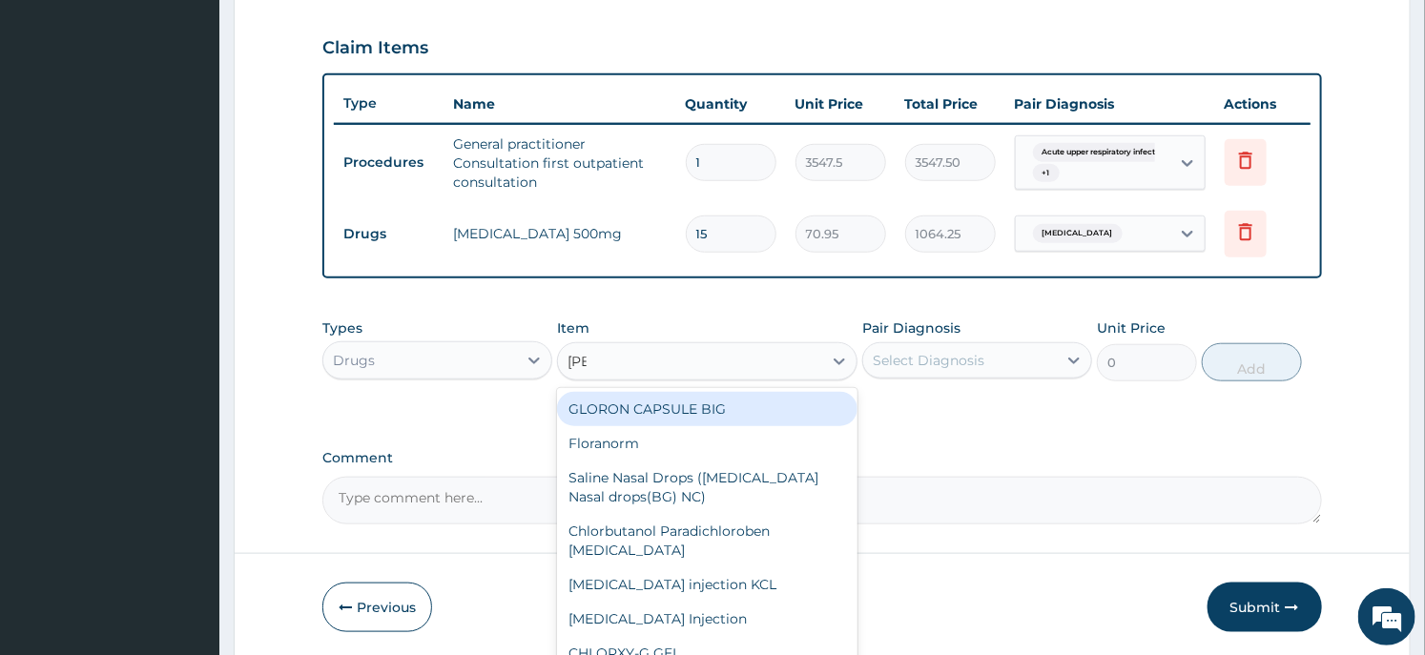
type input "lorat"
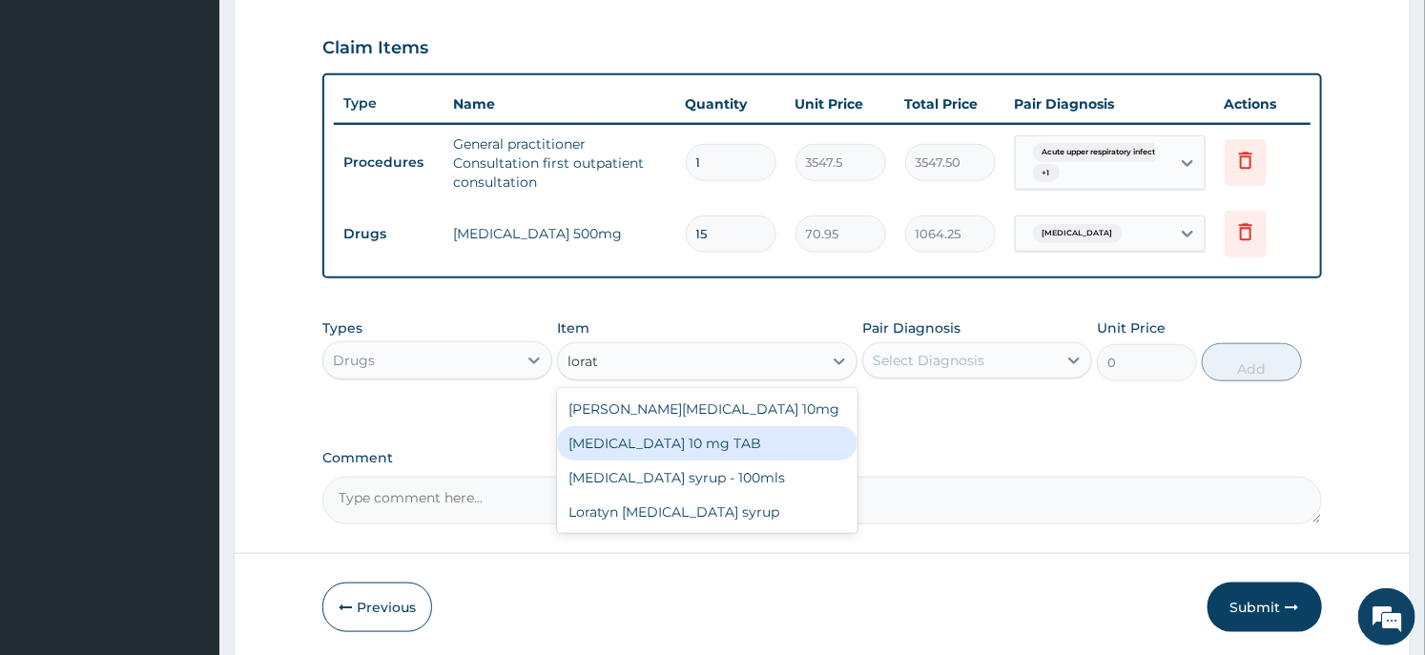
click at [709, 440] on div "LORATADINE 10 mg TAB" at bounding box center [707, 443] width 300 height 34
type input "59.125"
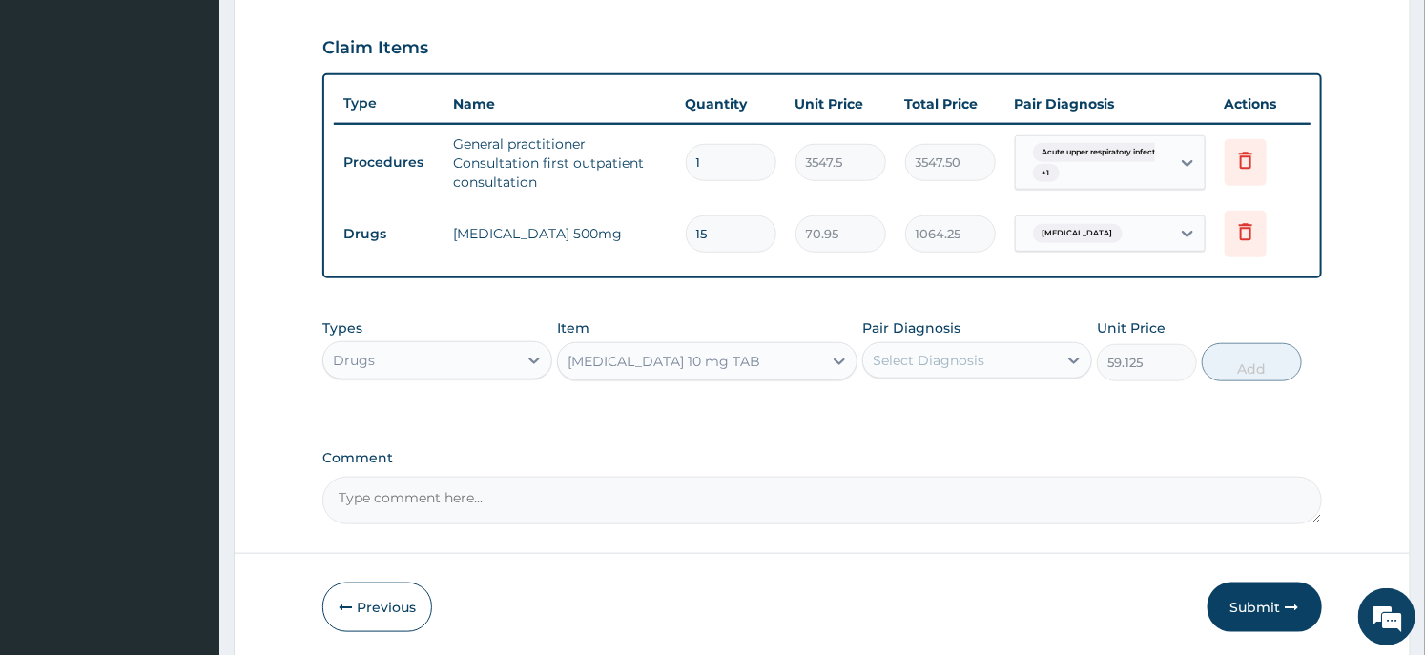
click at [969, 364] on div "Select Diagnosis" at bounding box center [929, 360] width 112 height 19
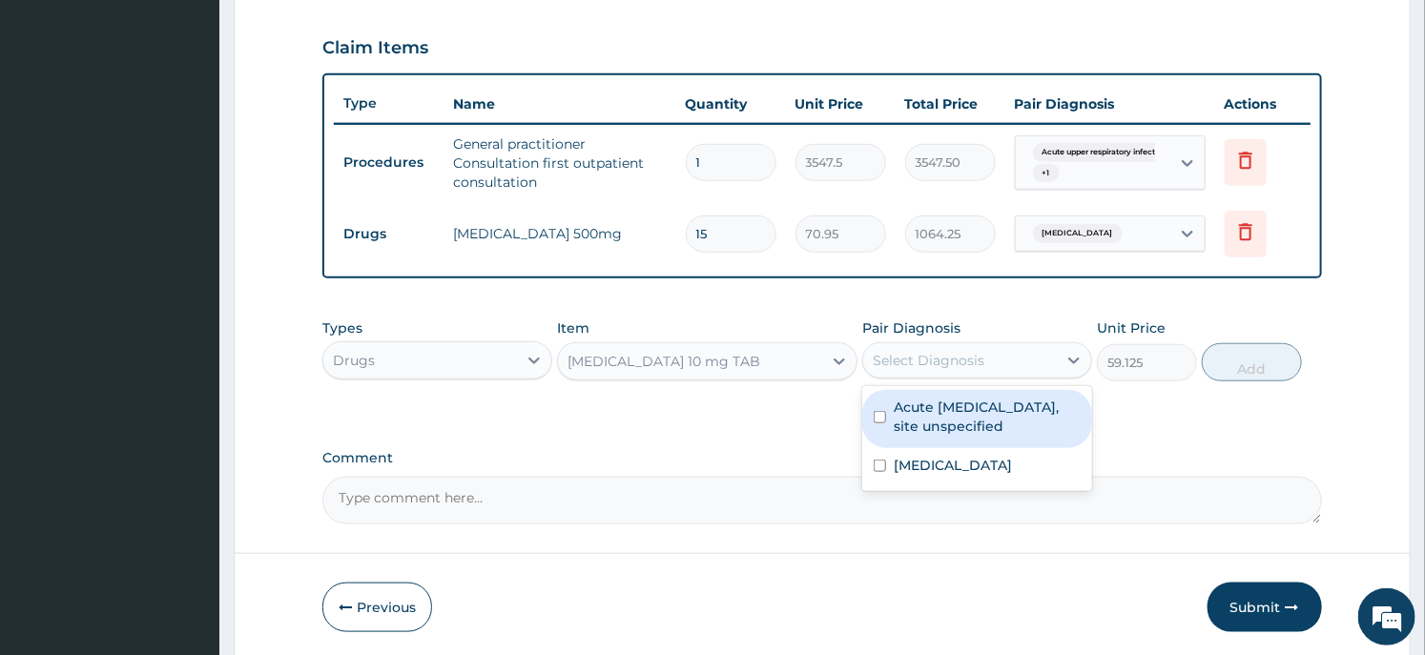
click at [984, 422] on label "Acute upper respiratory infection, site unspecified" at bounding box center [987, 417] width 187 height 38
checkbox input "true"
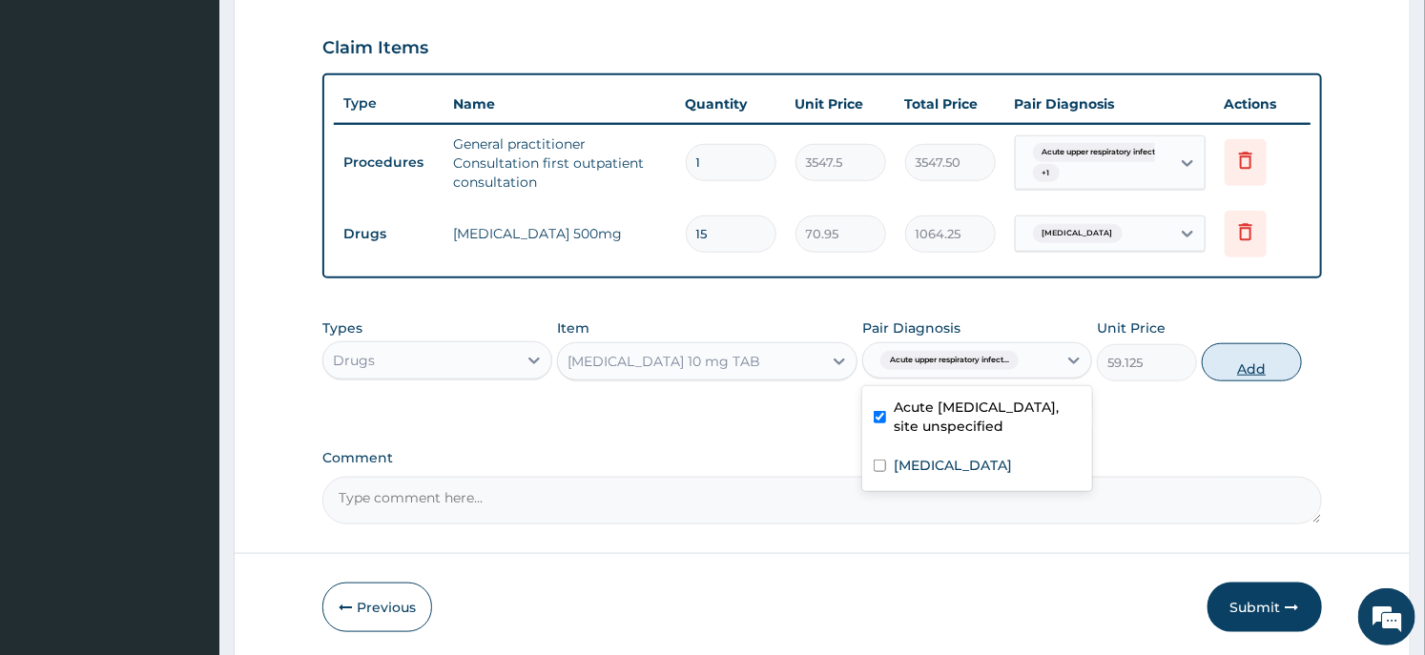
click at [1246, 364] on button "Add" at bounding box center [1252, 362] width 100 height 38
type input "0"
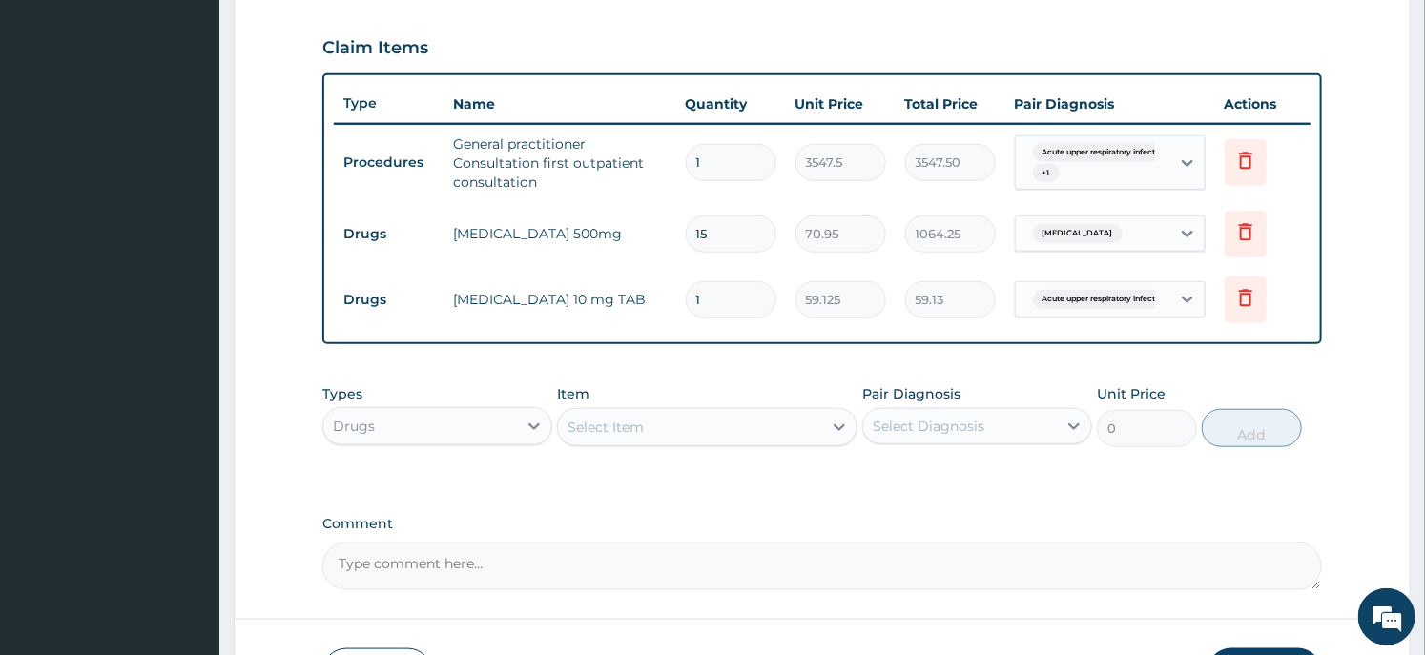
click at [736, 297] on input "1" at bounding box center [731, 299] width 91 height 37
type input "5"
type input "295.63"
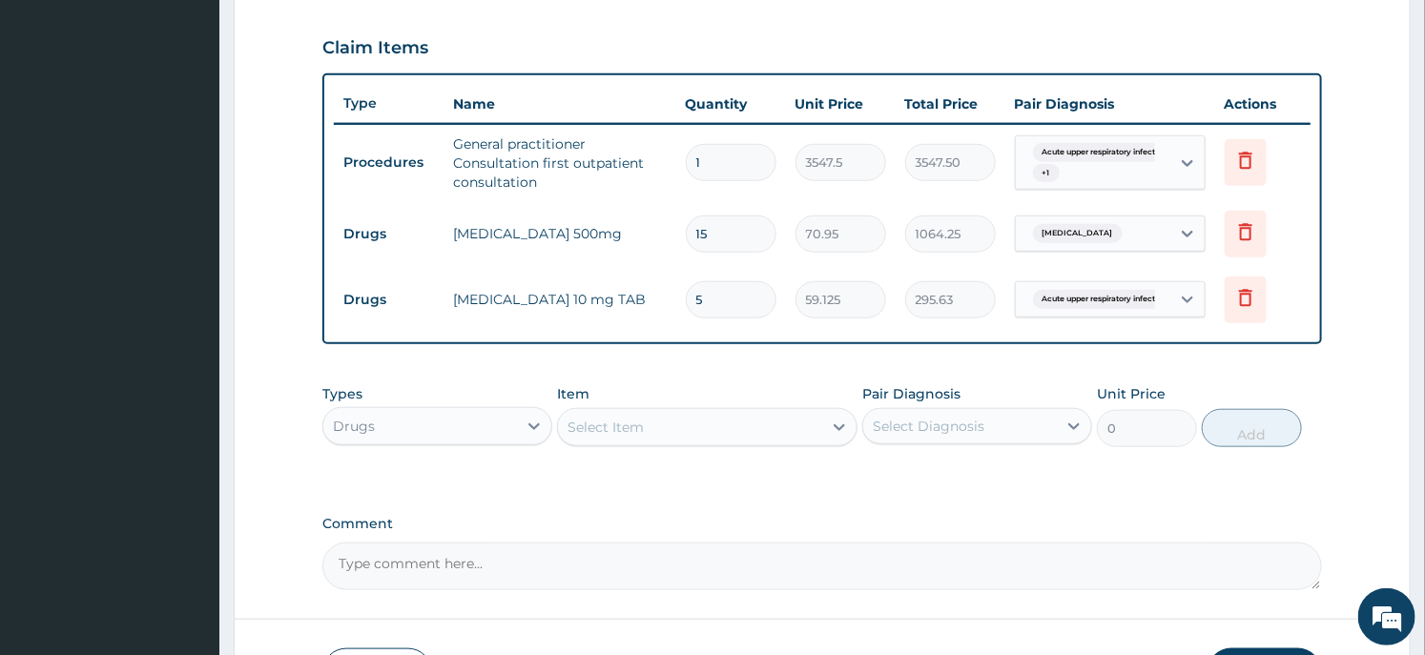
type input "5"
click at [712, 413] on div "Select Item" at bounding box center [689, 427] width 263 height 31
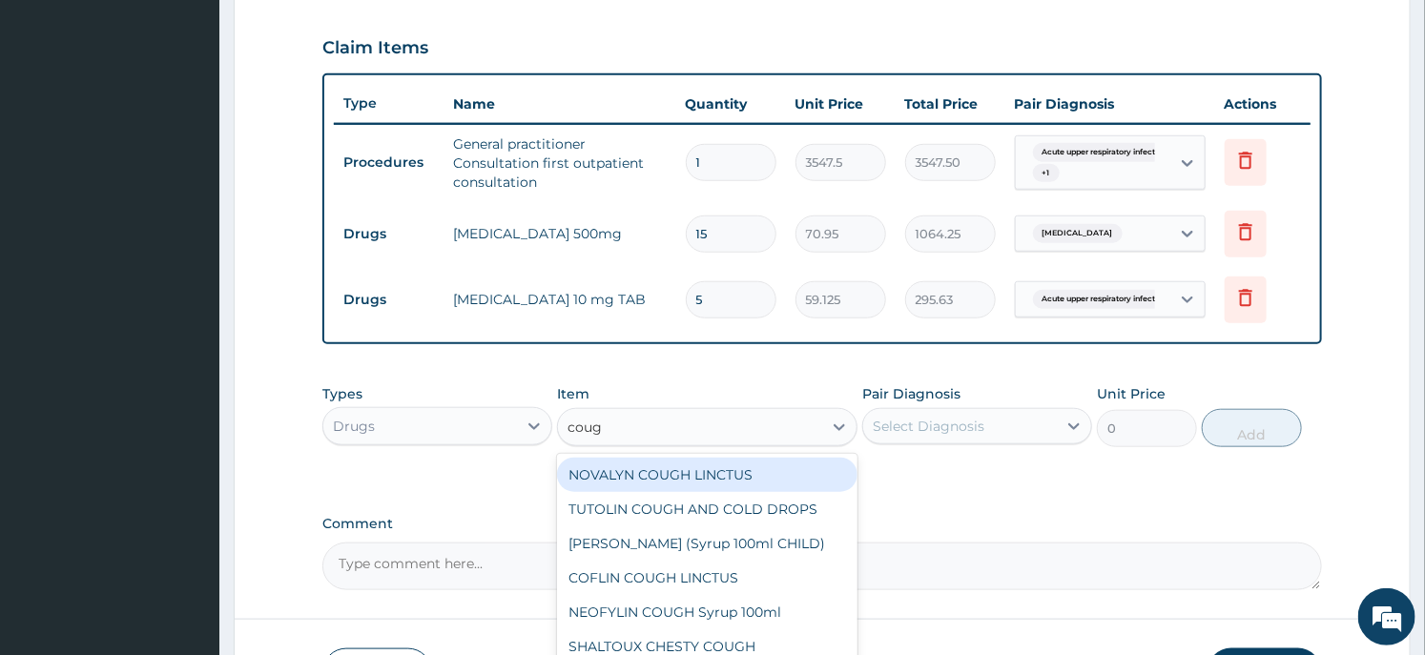
type input "cough"
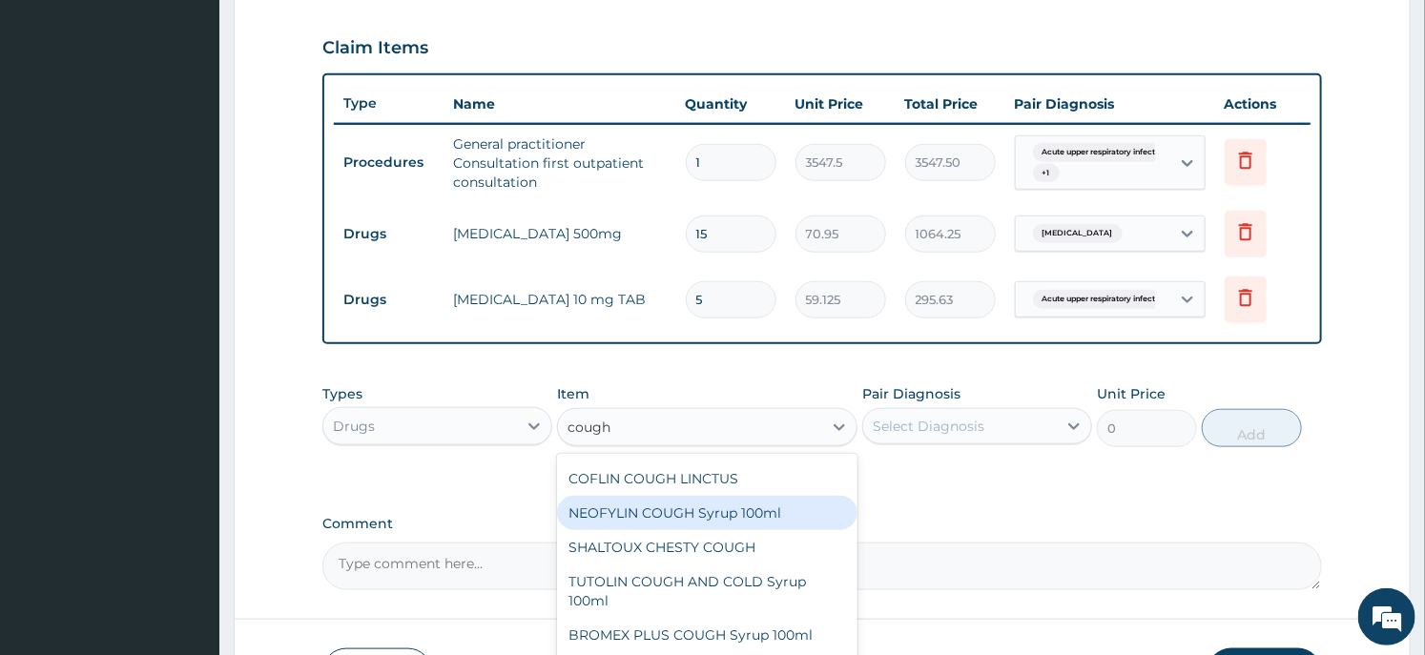
scroll to position [0, 0]
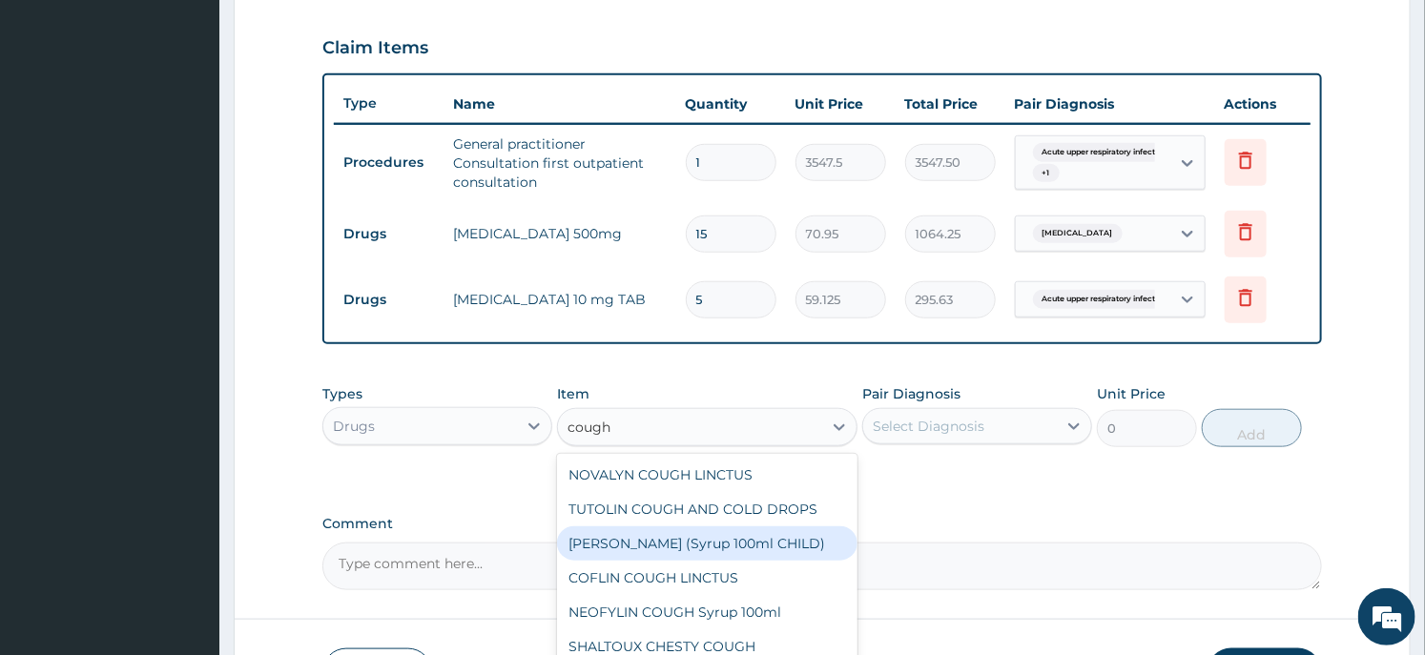
click at [679, 537] on div "EMZOLYN COUGH (Syrup 100ml CHILD)" at bounding box center [707, 544] width 300 height 34
type input "1478.125"
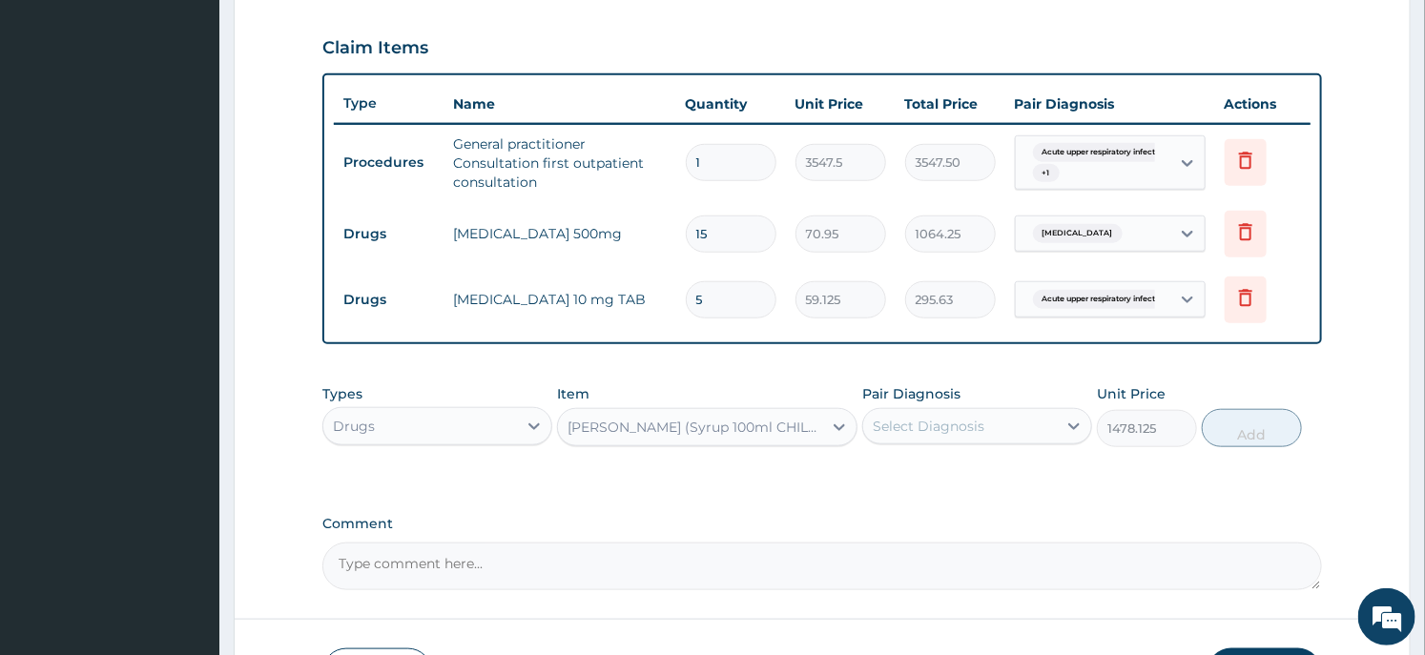
click at [813, 404] on div "Item EMZOLYN COUGH (Syrup 100ml CHILD)" at bounding box center [707, 415] width 300 height 63
click at [782, 418] on div "EMZOLYN COUGH (Syrup 100ml CHILD)" at bounding box center [696, 427] width 256 height 19
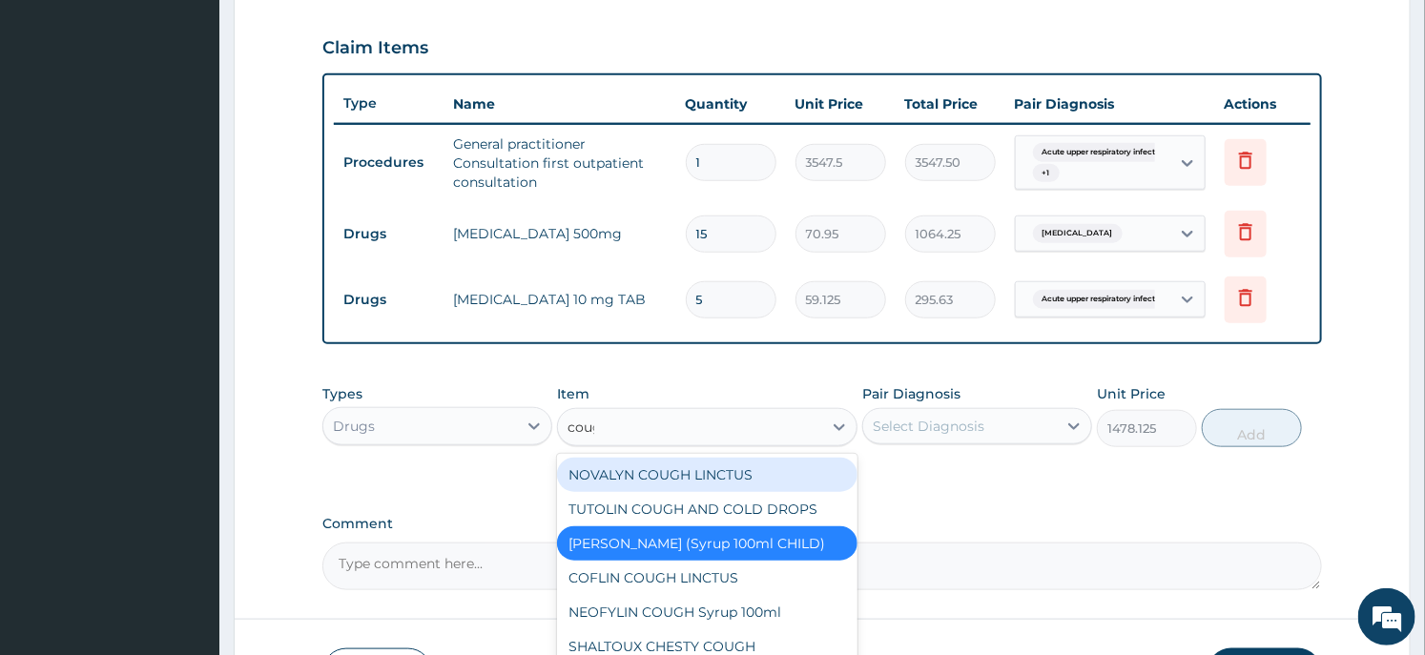
type input "cough"
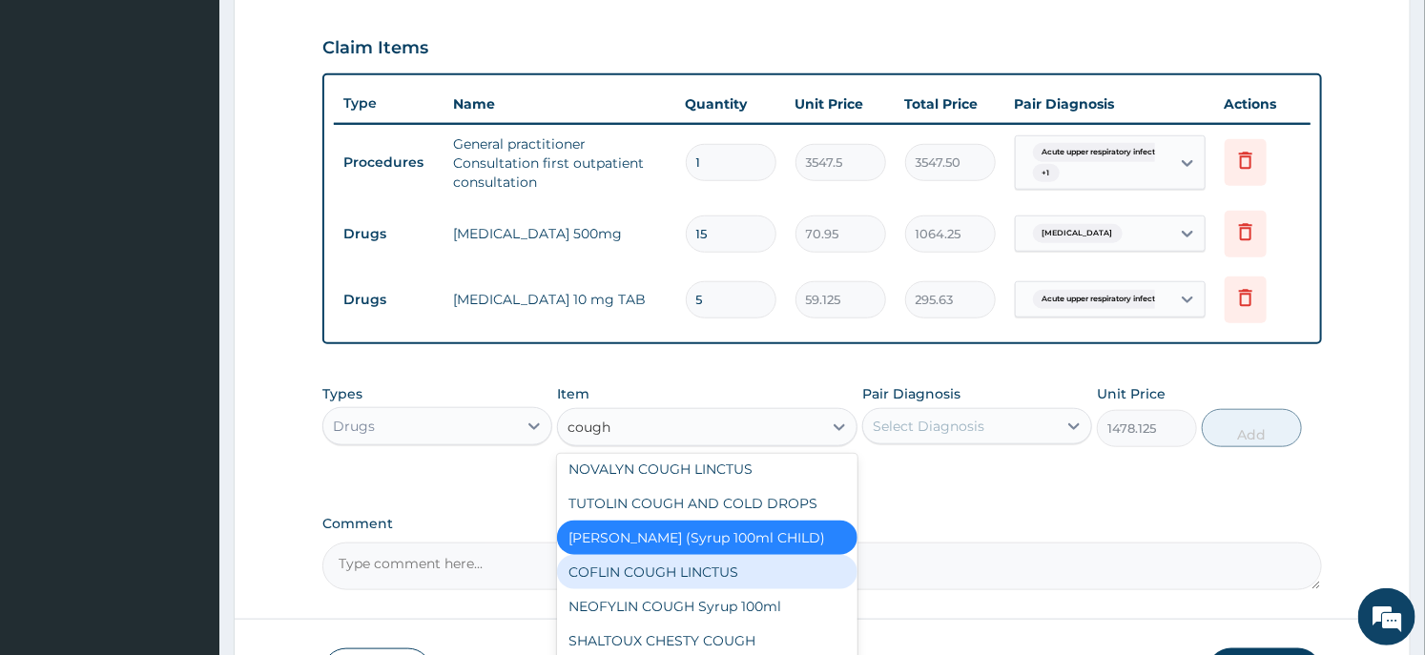
click at [677, 575] on div "COFLIN COUGH LINCTUS" at bounding box center [707, 572] width 300 height 34
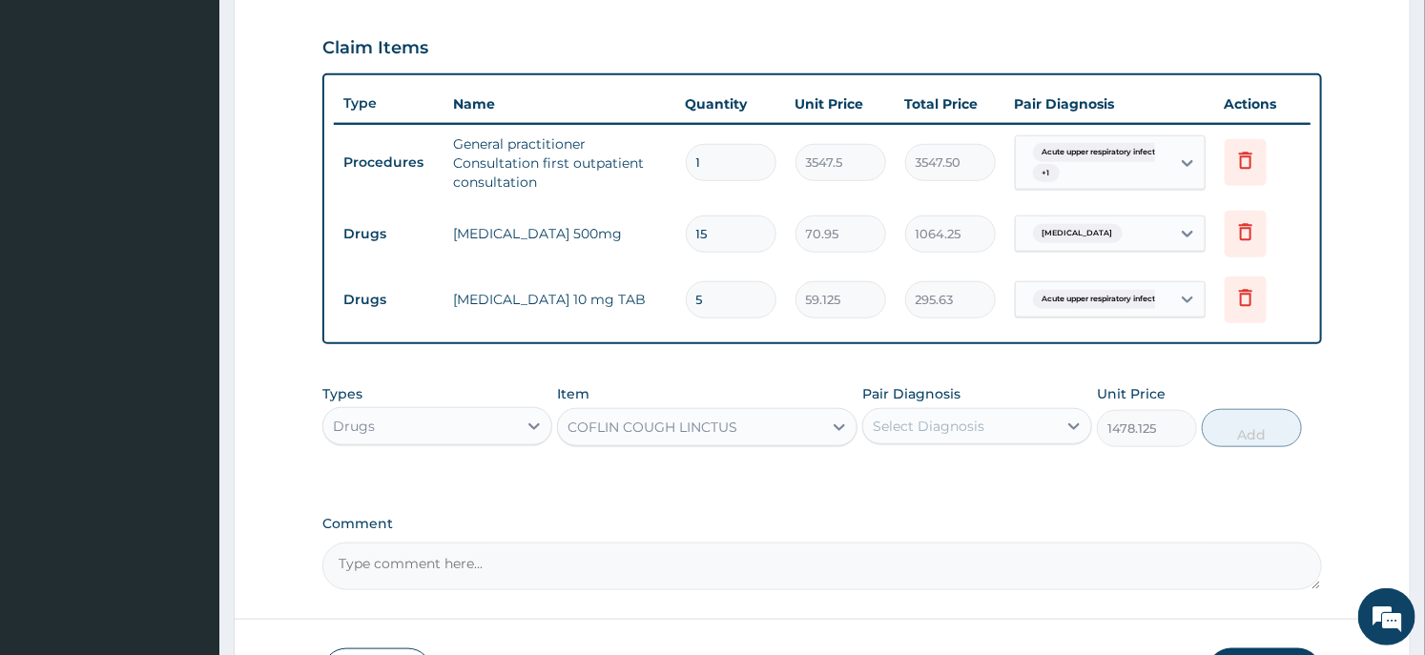
type input "1182.5"
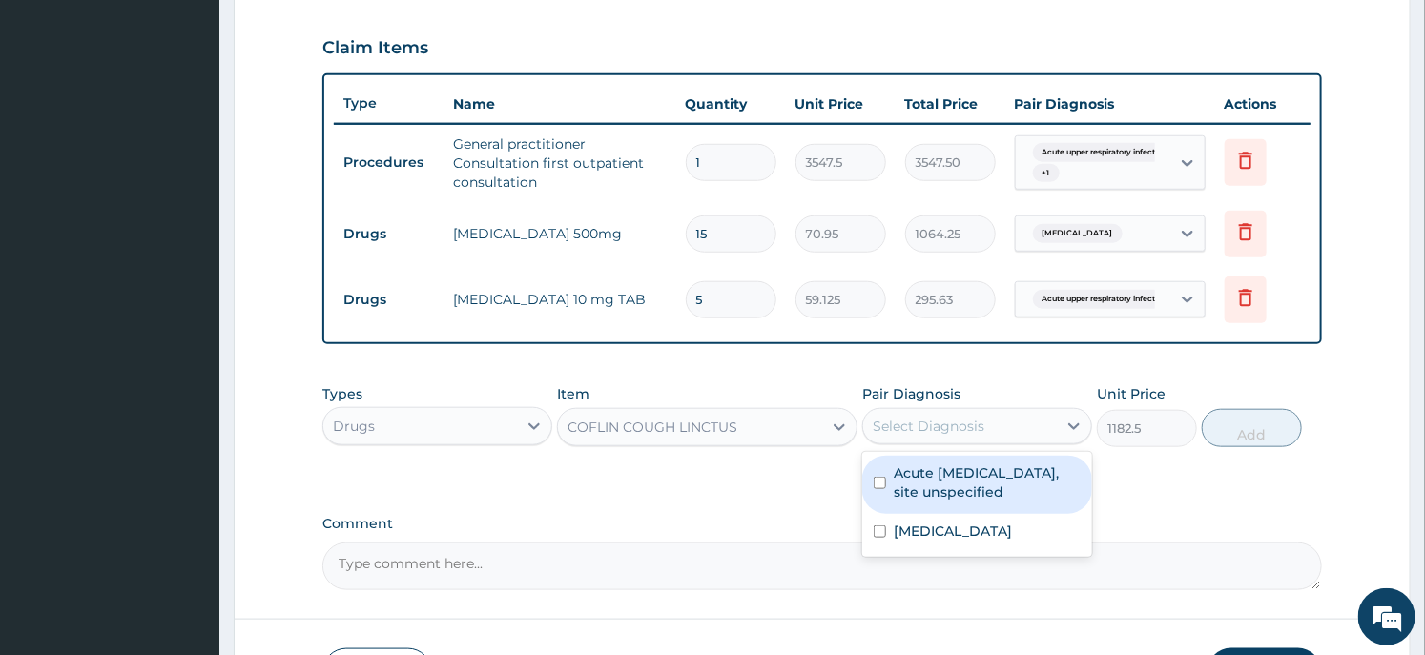
click at [918, 417] on div "Select Diagnosis" at bounding box center [929, 426] width 112 height 19
click at [937, 490] on label "Acute upper respiratory infection, site unspecified" at bounding box center [987, 483] width 187 height 38
checkbox input "true"
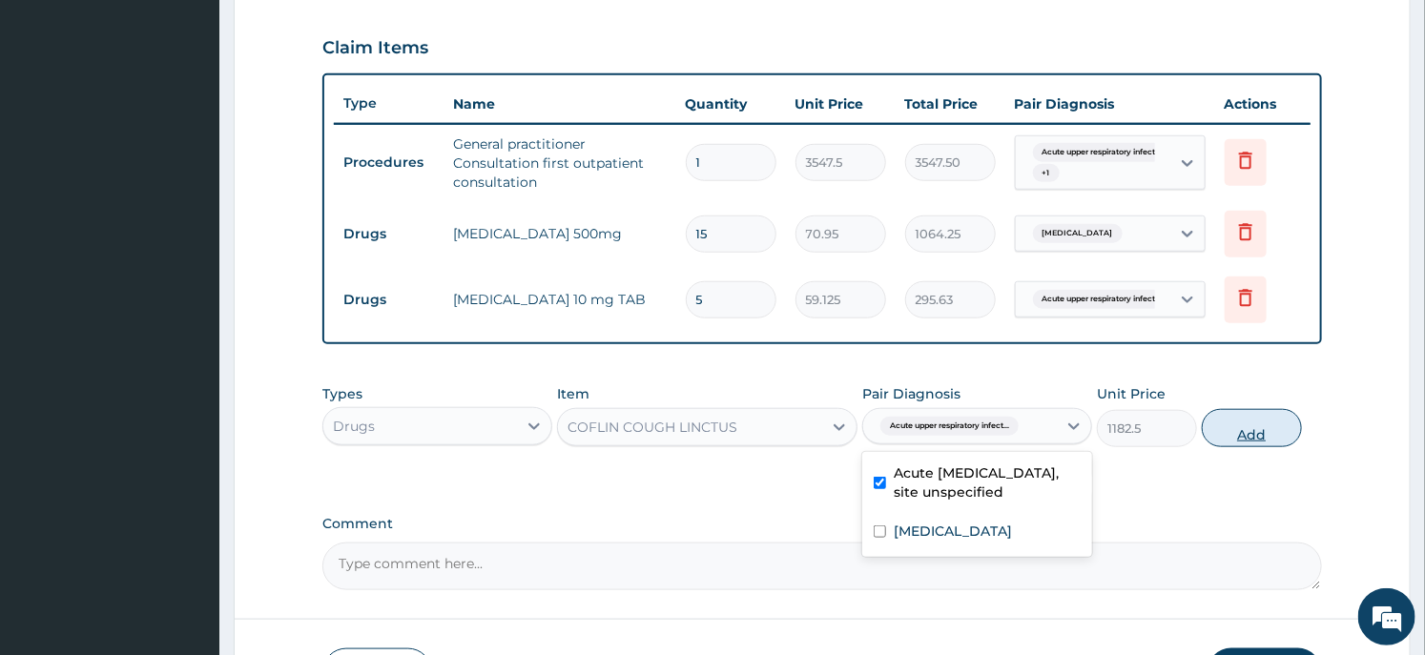
click at [1278, 426] on button "Add" at bounding box center [1252, 428] width 100 height 38
type input "0"
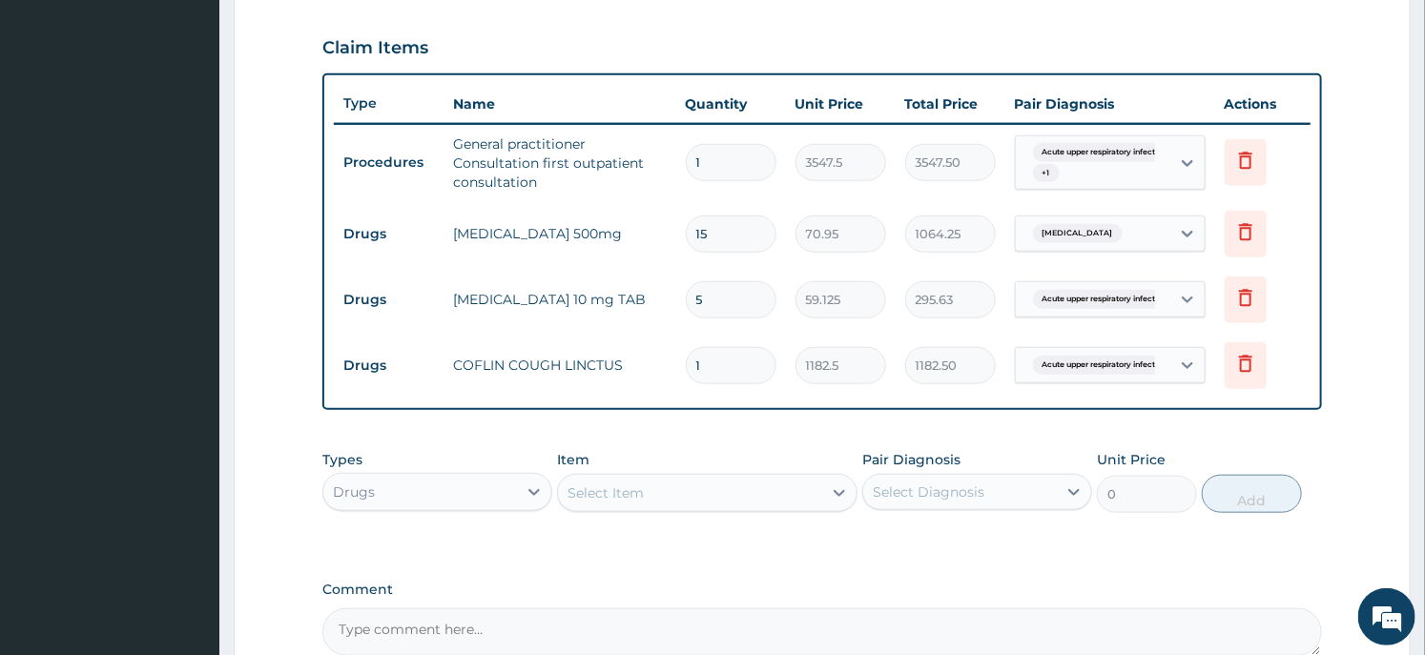
scroll to position [836, 0]
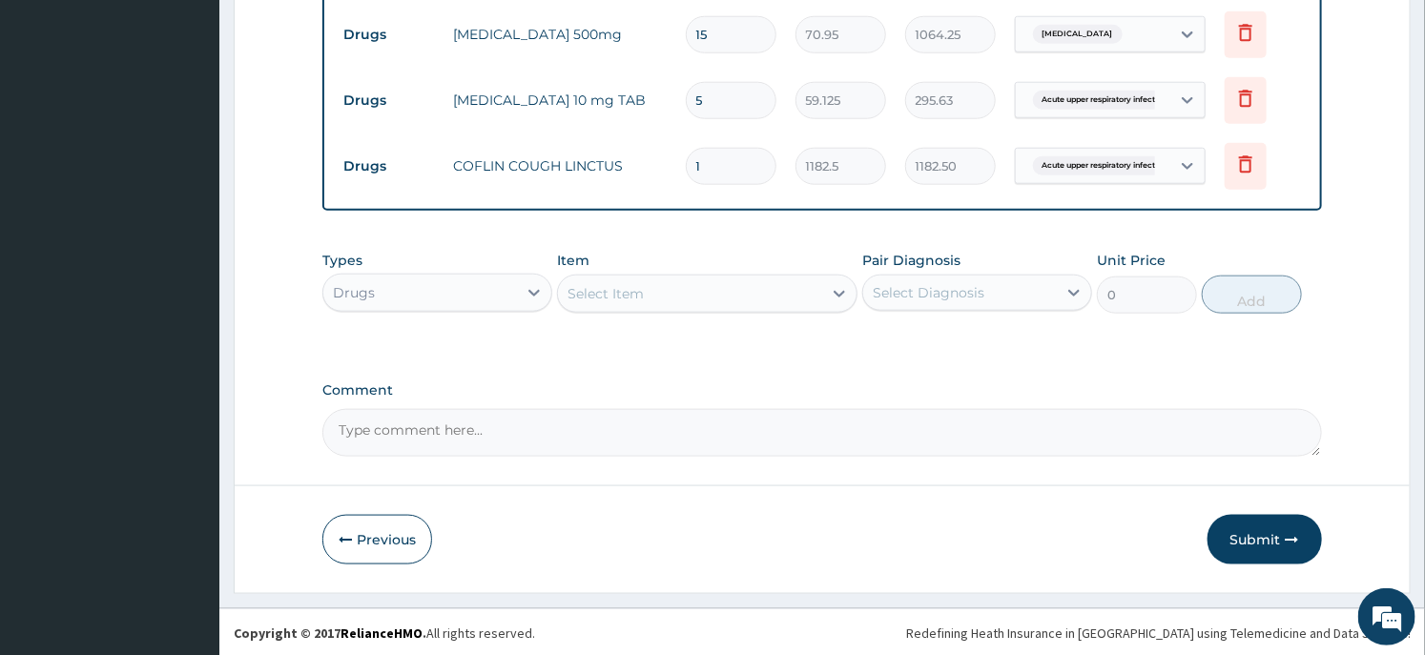
click at [651, 287] on div "Select Item" at bounding box center [689, 294] width 263 height 31
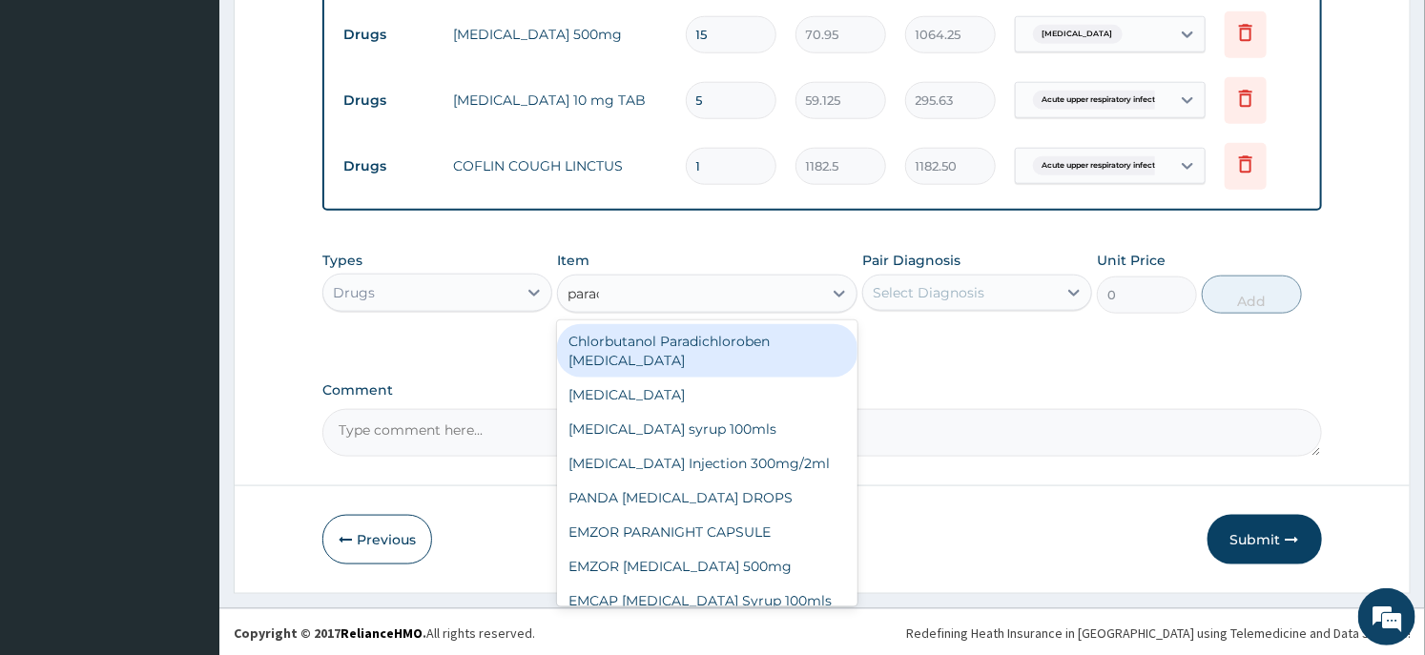
type input "parace"
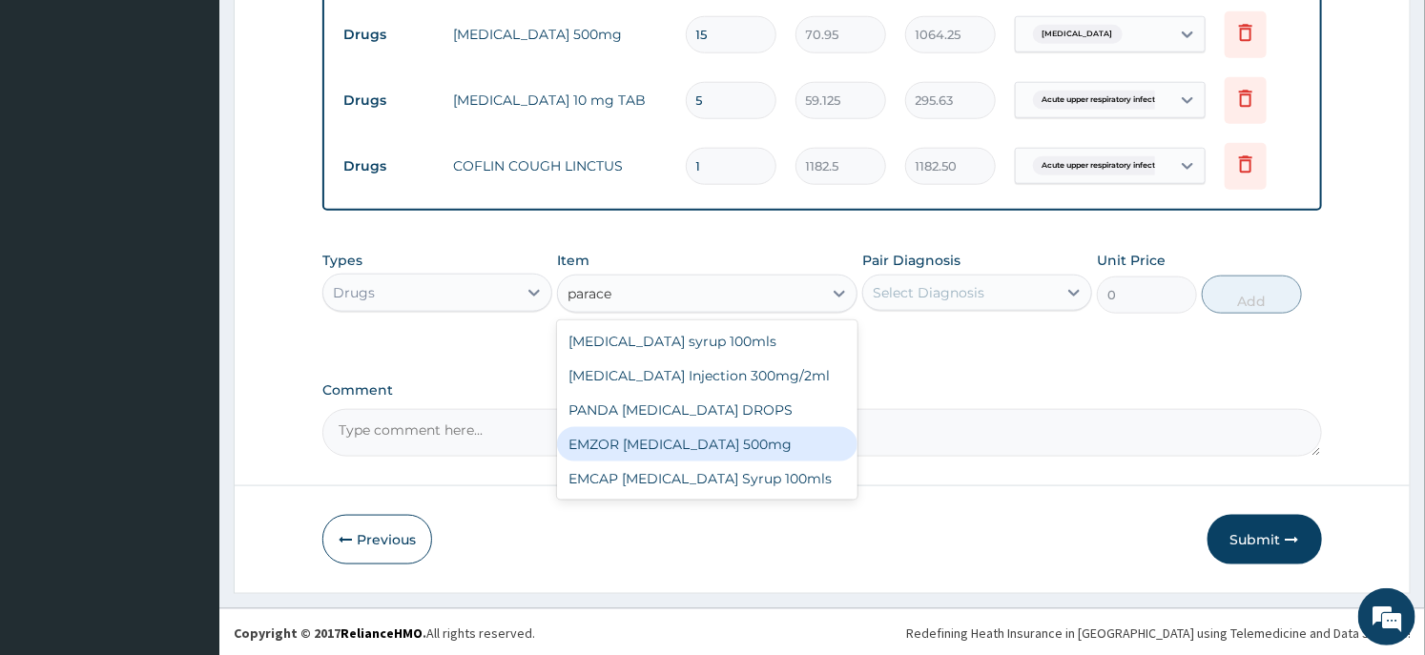
click at [746, 452] on div "EMZOR PARACETAMOL 500mg" at bounding box center [707, 444] width 300 height 34
type input "23.65"
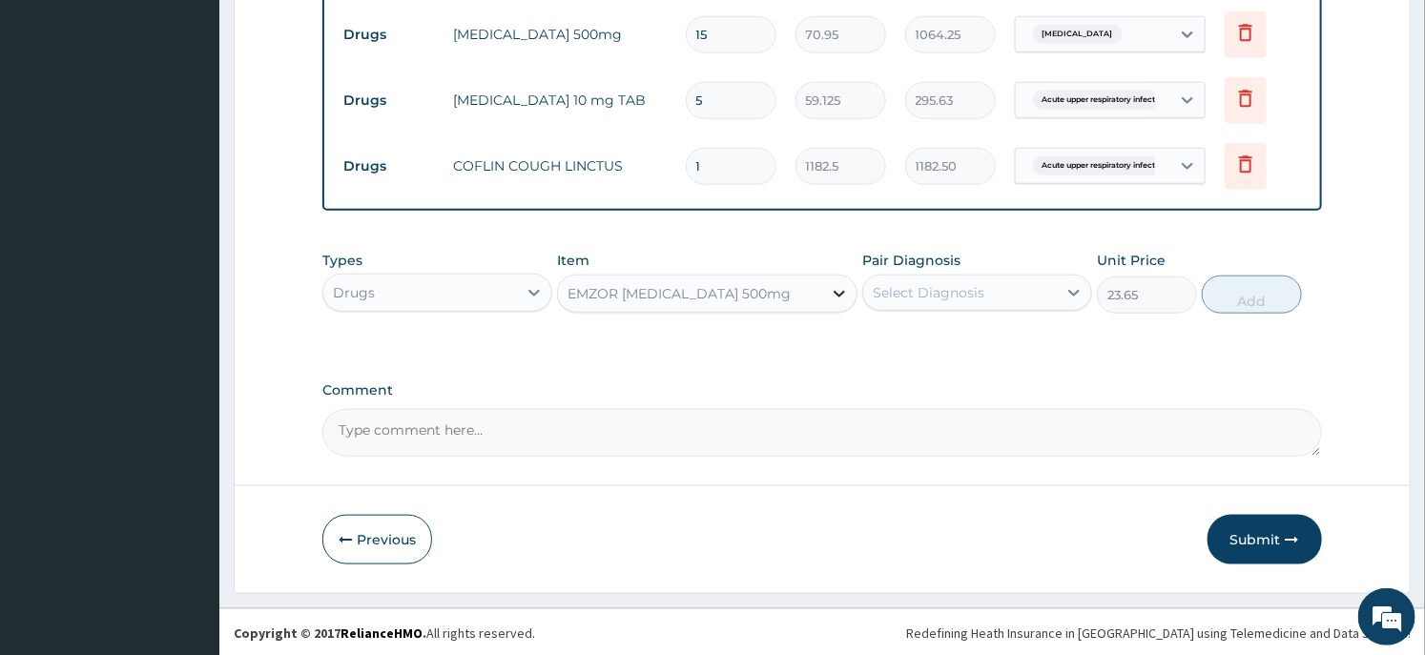
scroll to position [412, 0]
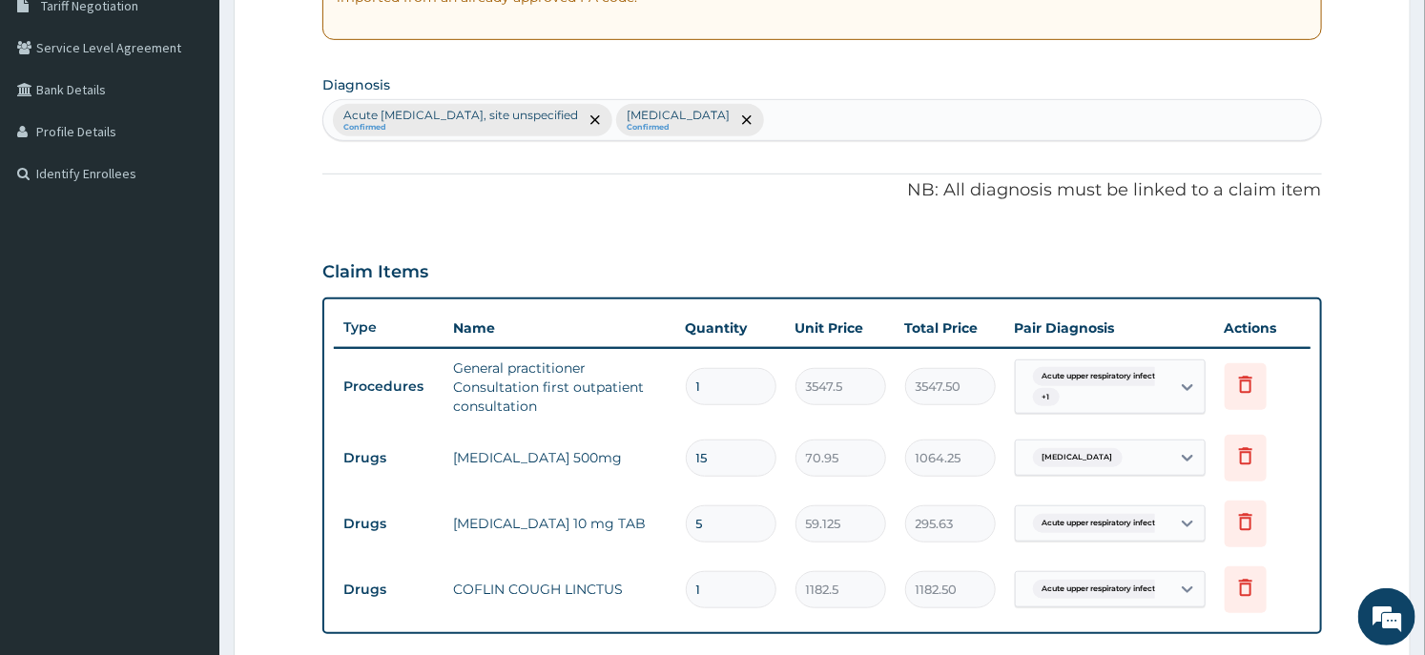
click at [887, 118] on div "Acute upper respiratory infection, site unspecified Confirmed Acute tonsillitis…" at bounding box center [821, 120] width 997 height 40
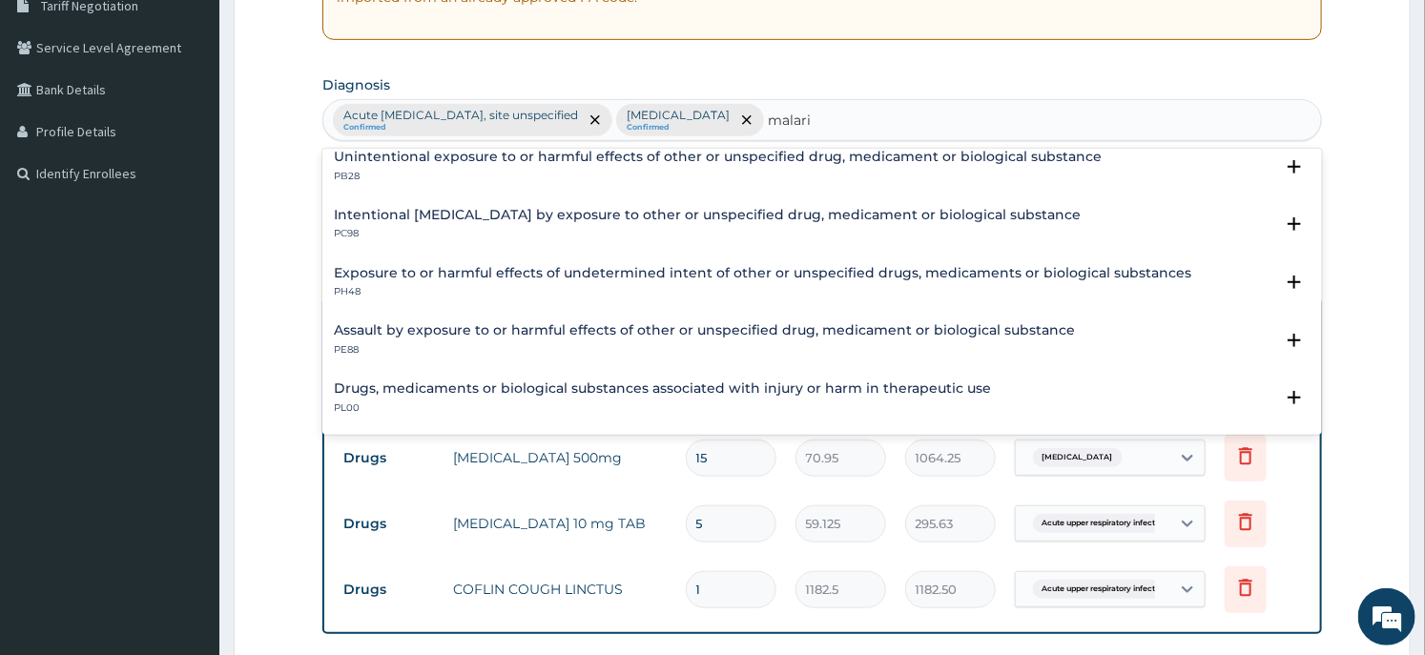
scroll to position [0, 0]
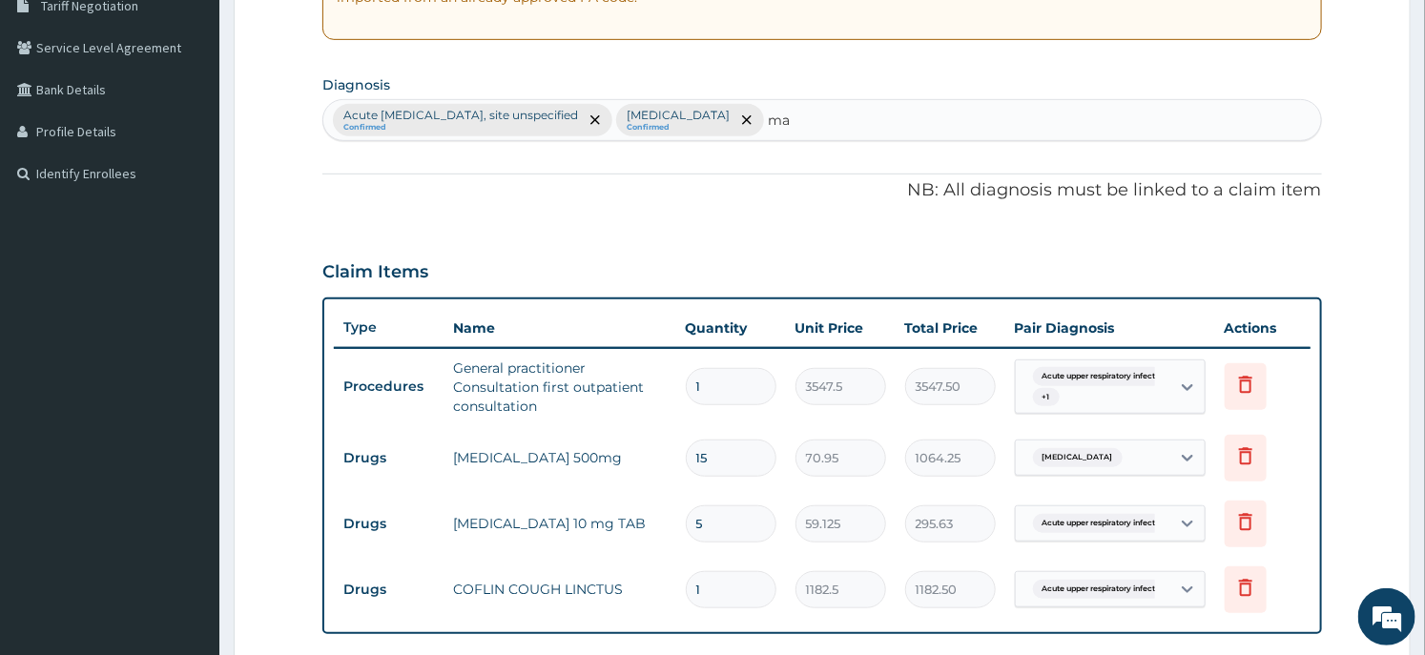
type input "m"
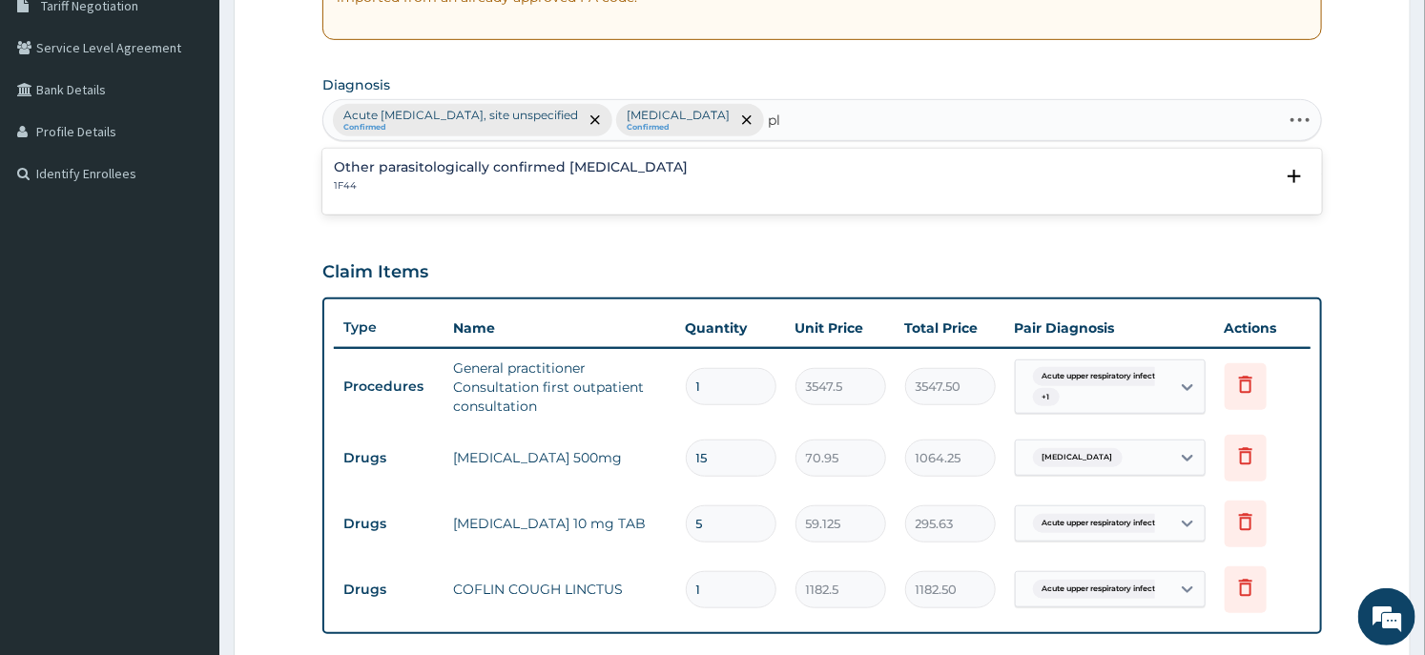
type input "p"
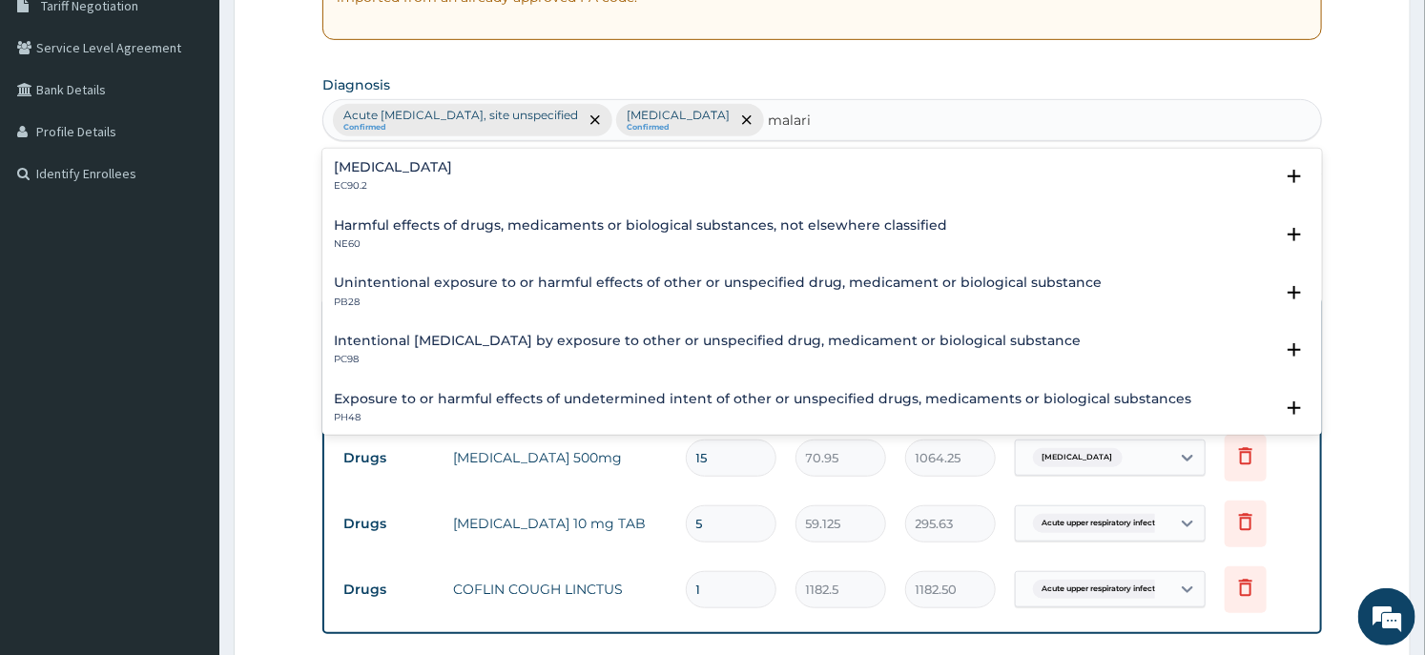
click at [812, 116] on input "malari" at bounding box center [790, 120] width 44 height 19
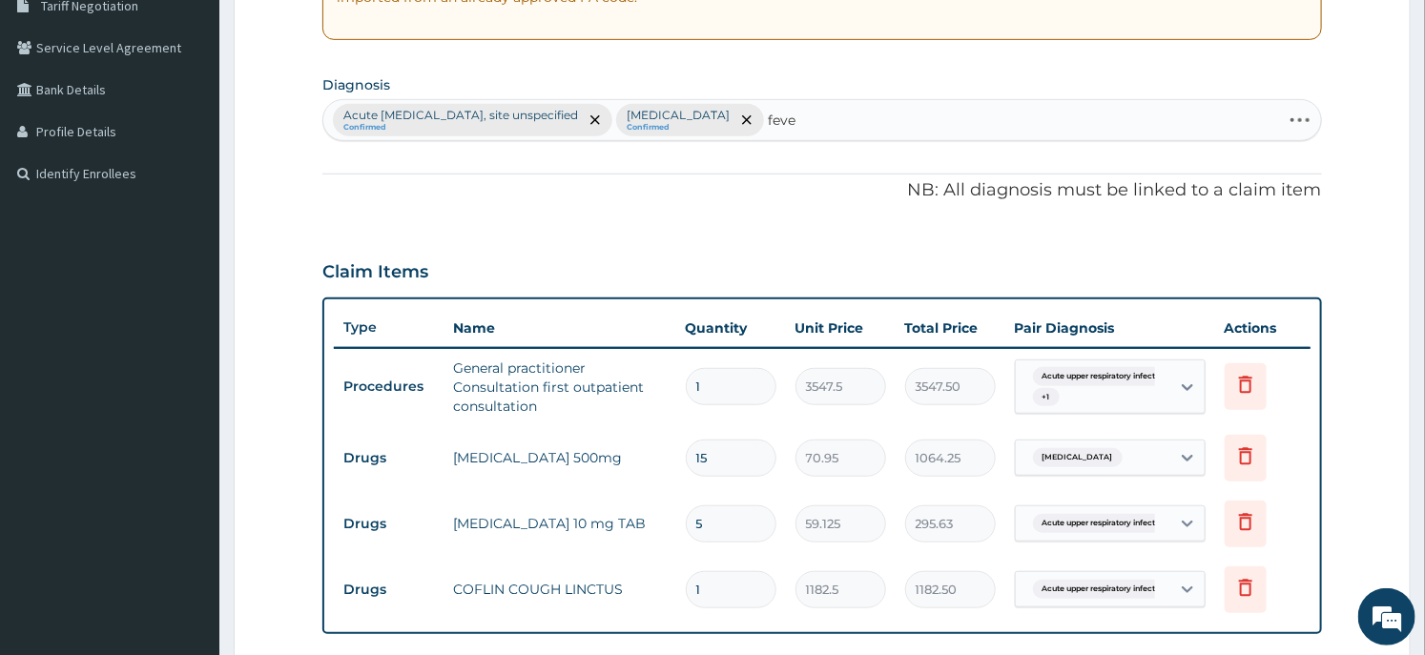
type input "fever"
click at [912, 120] on div "Acute upper respiratory infection, site unspecified Confirmed Acute tonsillitis…" at bounding box center [821, 120] width 997 height 40
type input "m"
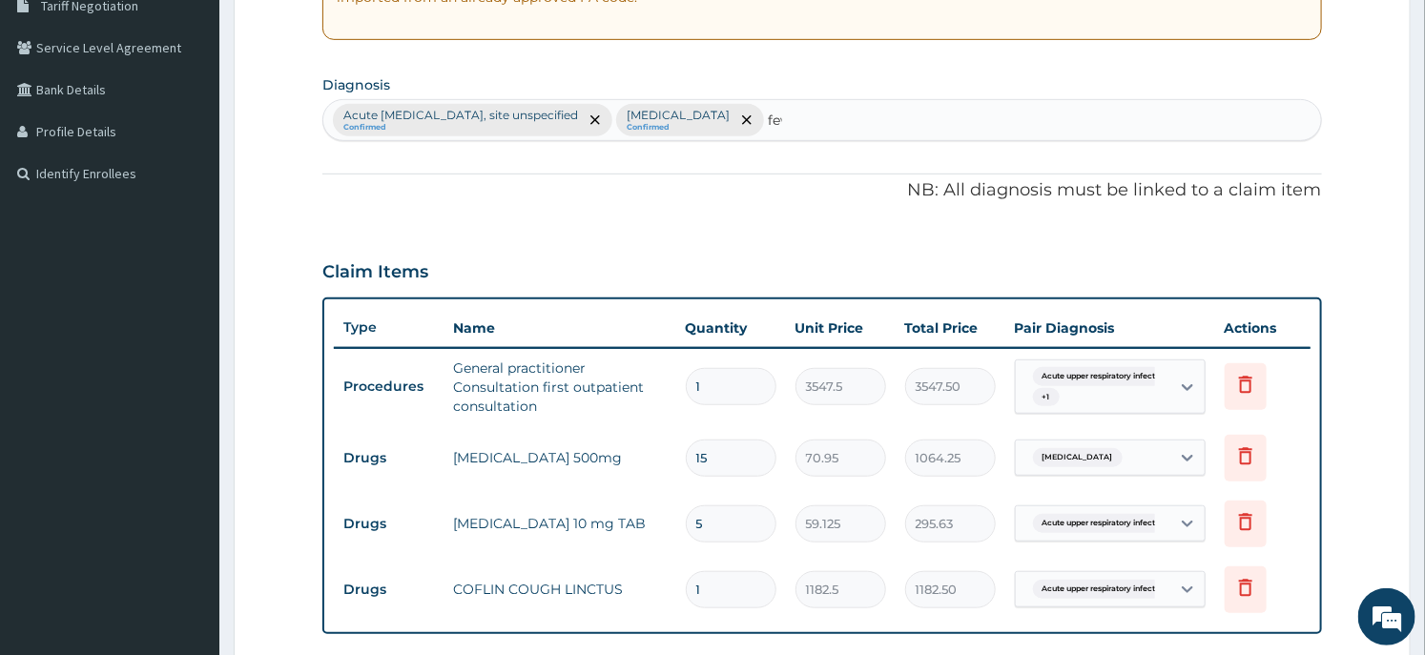
type input "fever"
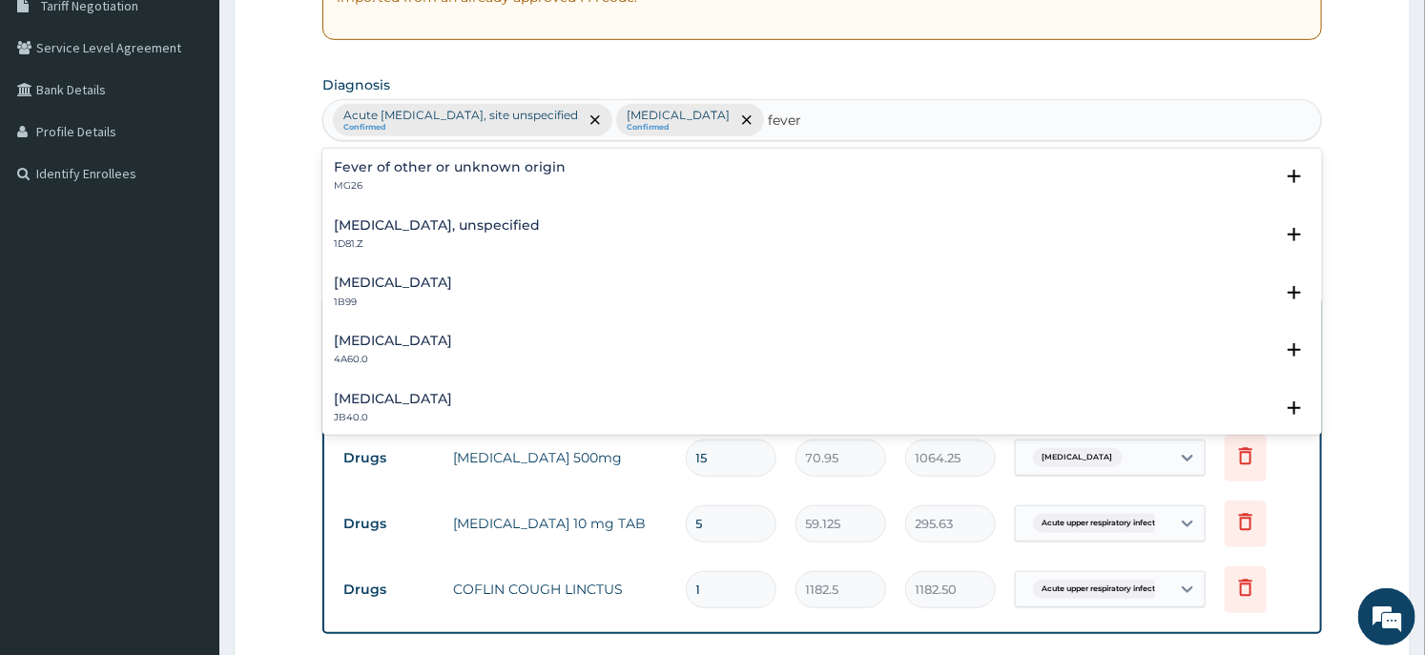
click at [445, 174] on h4 "Fever of other or unknown origin" at bounding box center [450, 167] width 232 height 14
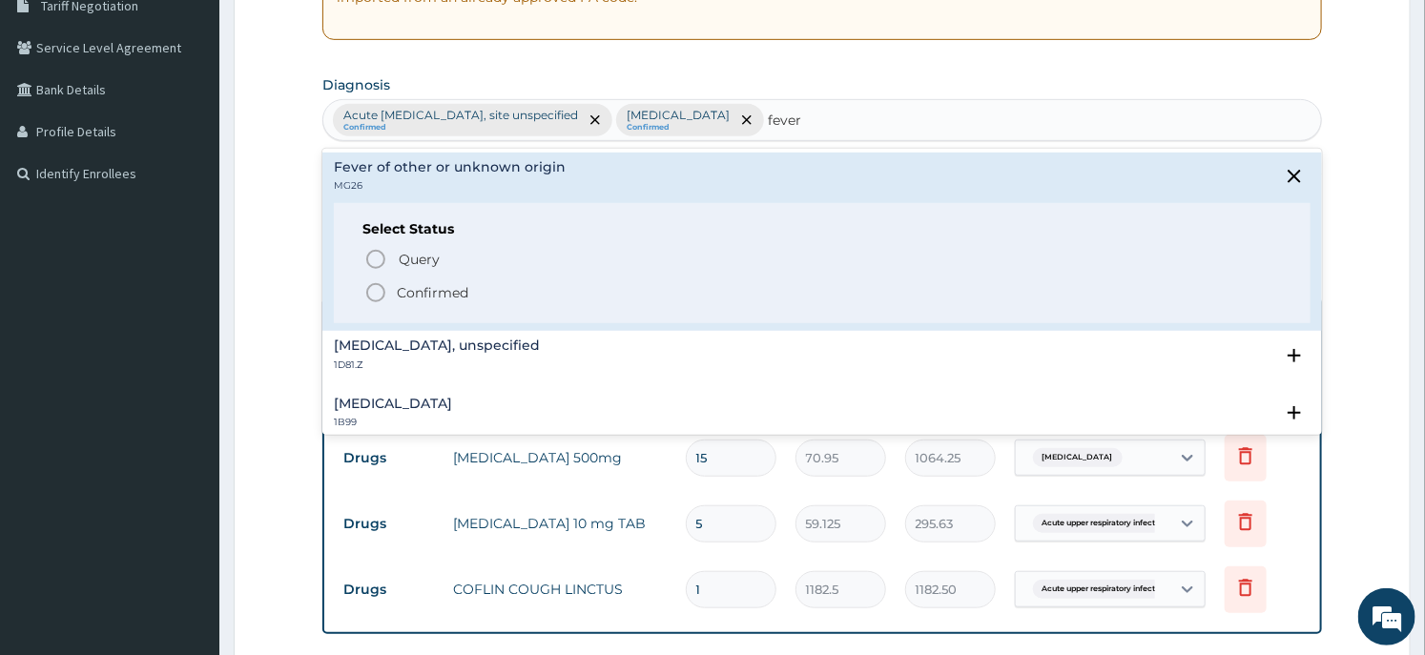
click at [430, 283] on p "Confirmed" at bounding box center [433, 292] width 72 height 19
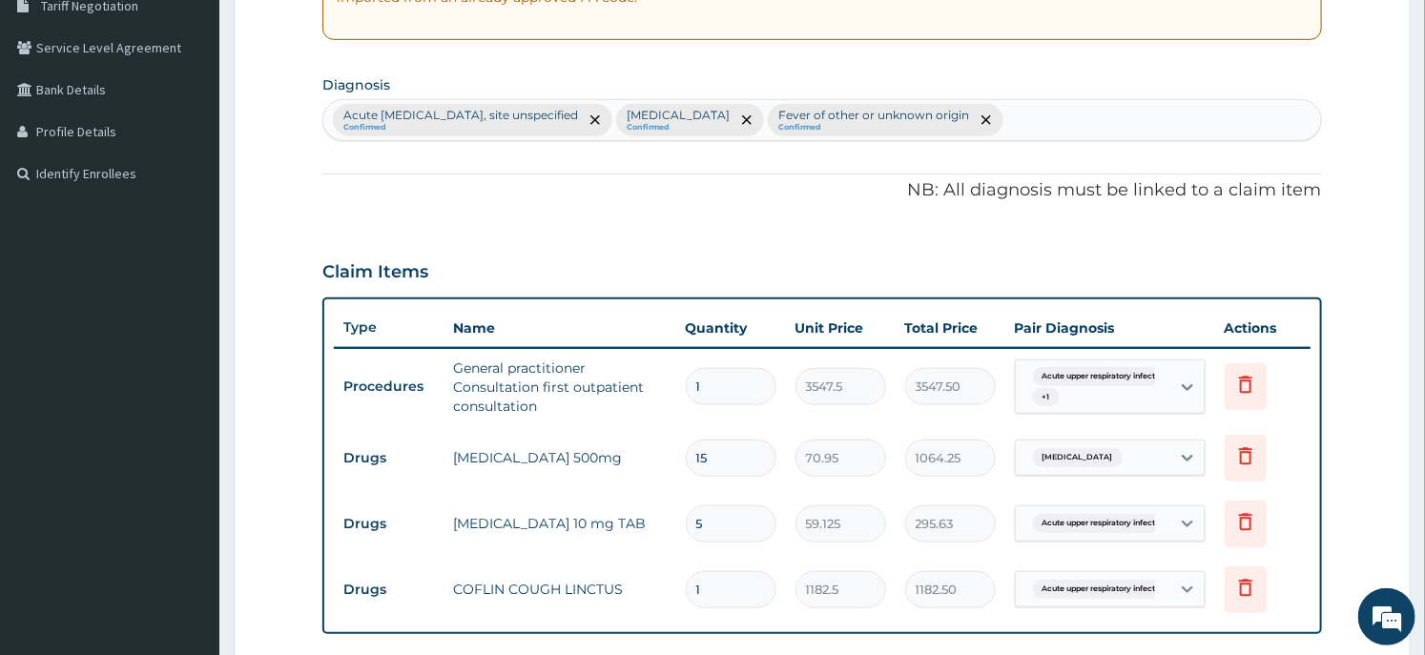
scroll to position [730, 0]
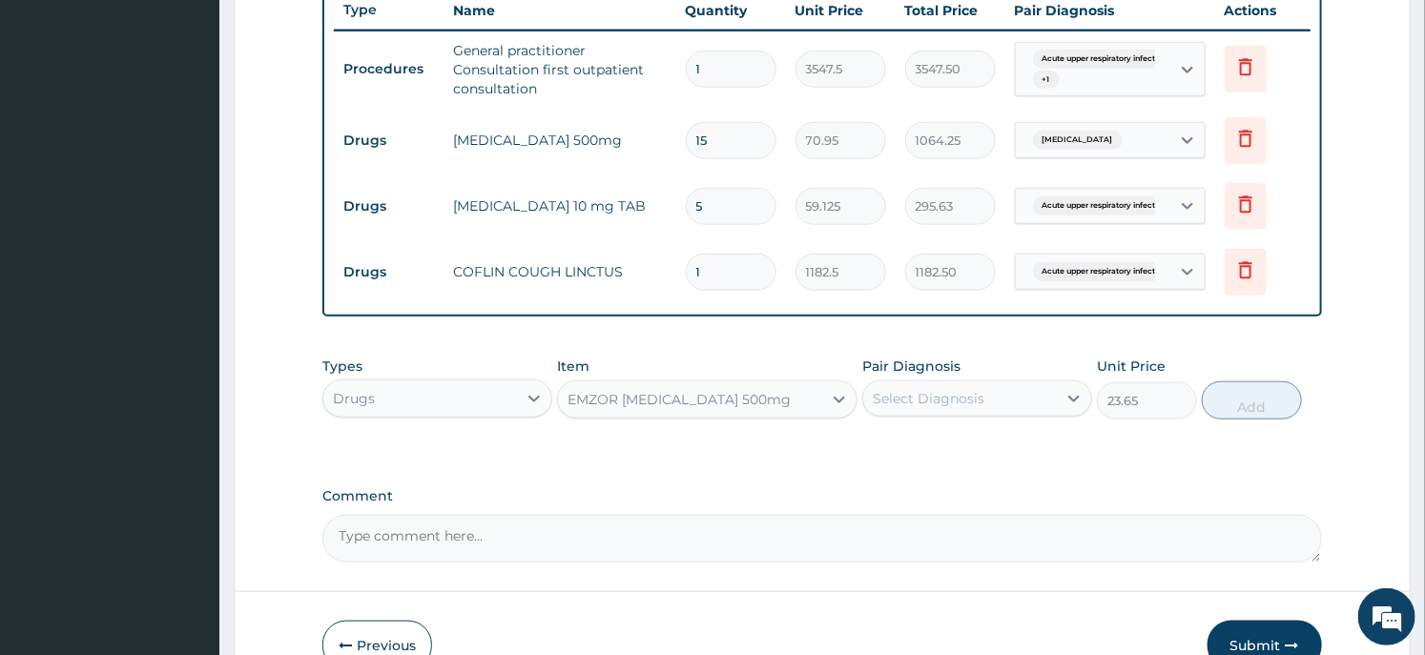
click at [625, 396] on div "EMZOR PARACETAMOL 500mg" at bounding box center [679, 399] width 223 height 19
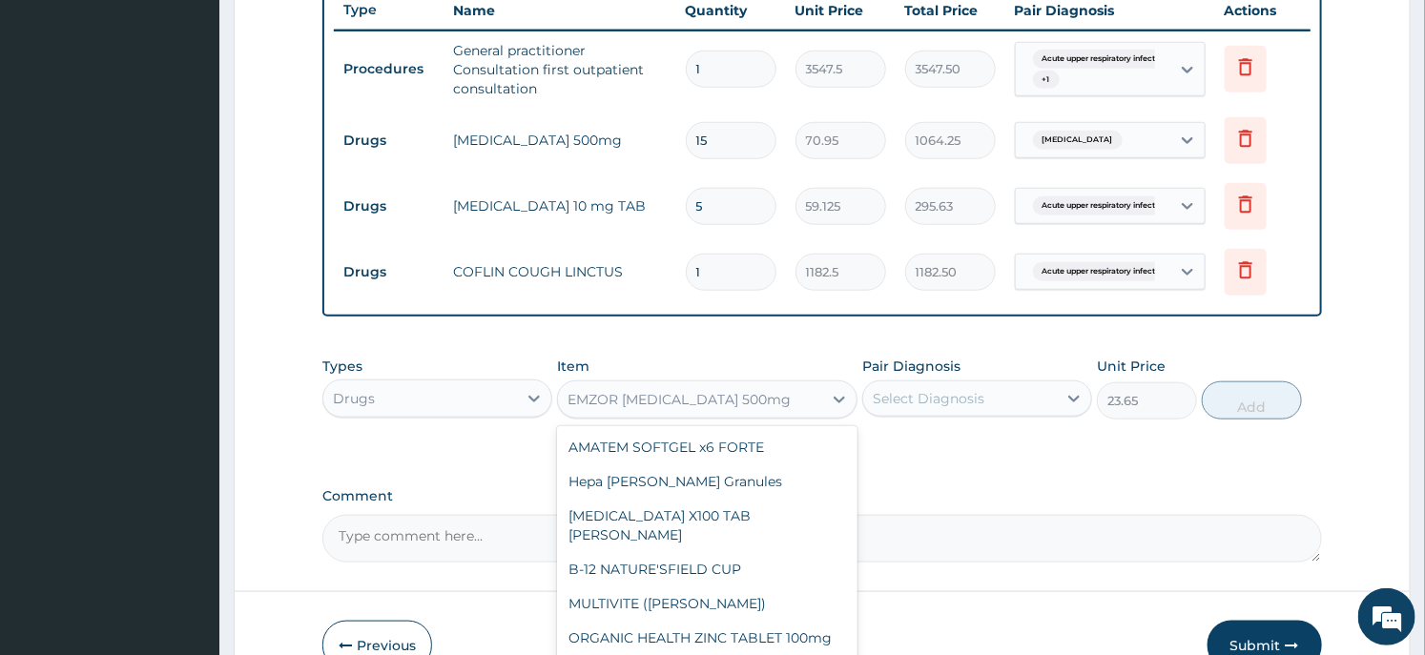
scroll to position [27026, 0]
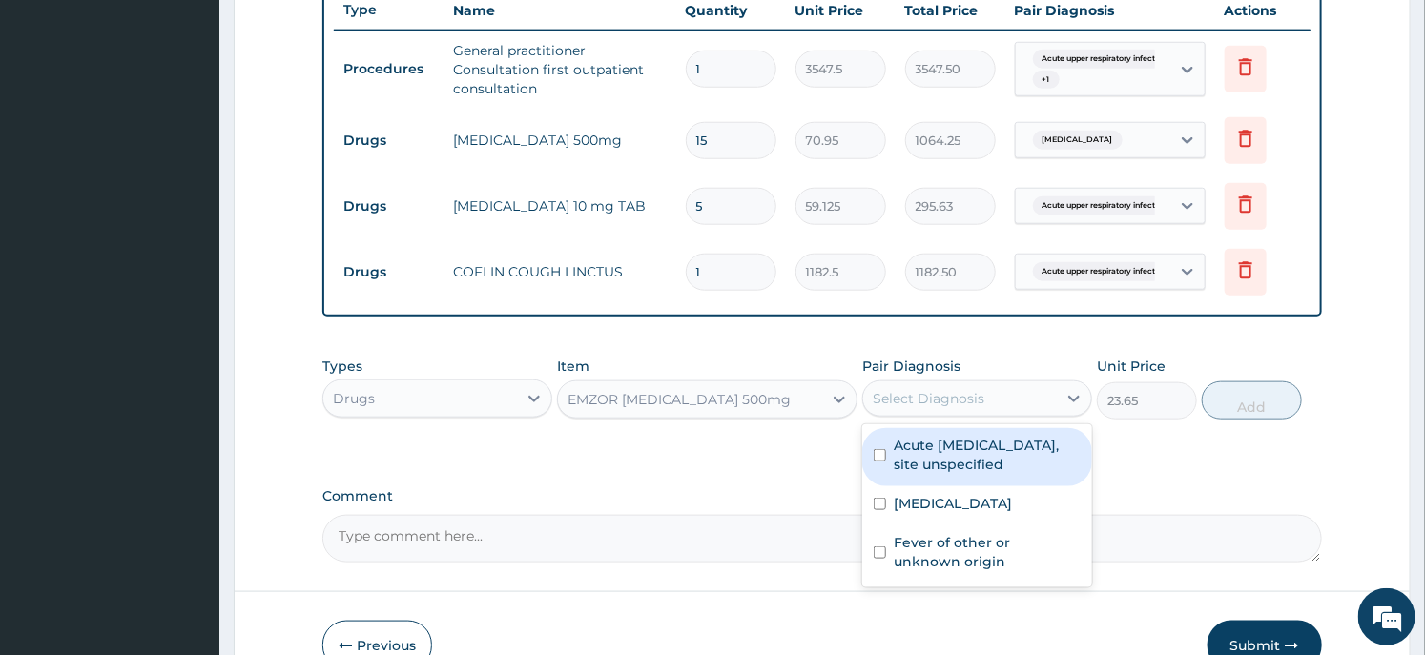
click at [904, 385] on div "Select Diagnosis" at bounding box center [960, 399] width 194 height 31
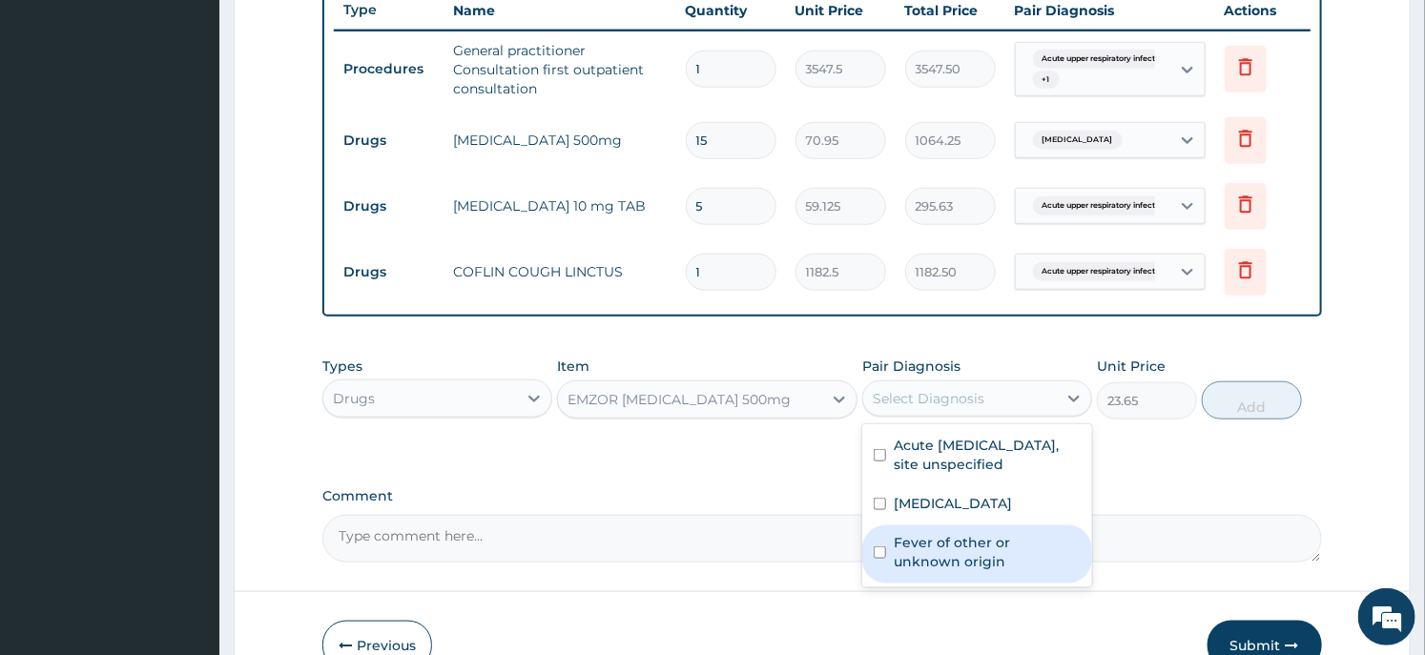
click at [929, 571] on label "Fever of other or unknown origin" at bounding box center [987, 552] width 187 height 38
checkbox input "true"
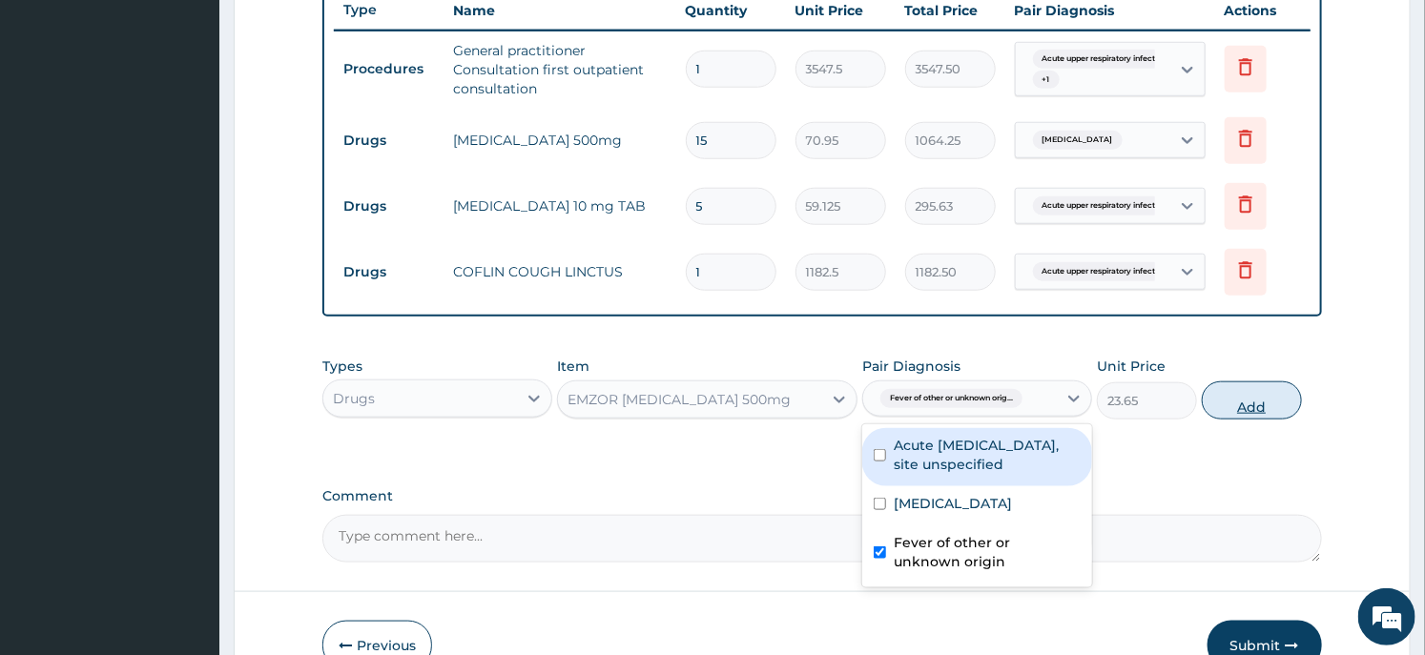
click at [1226, 398] on button "Add" at bounding box center [1252, 401] width 100 height 38
type input "0"
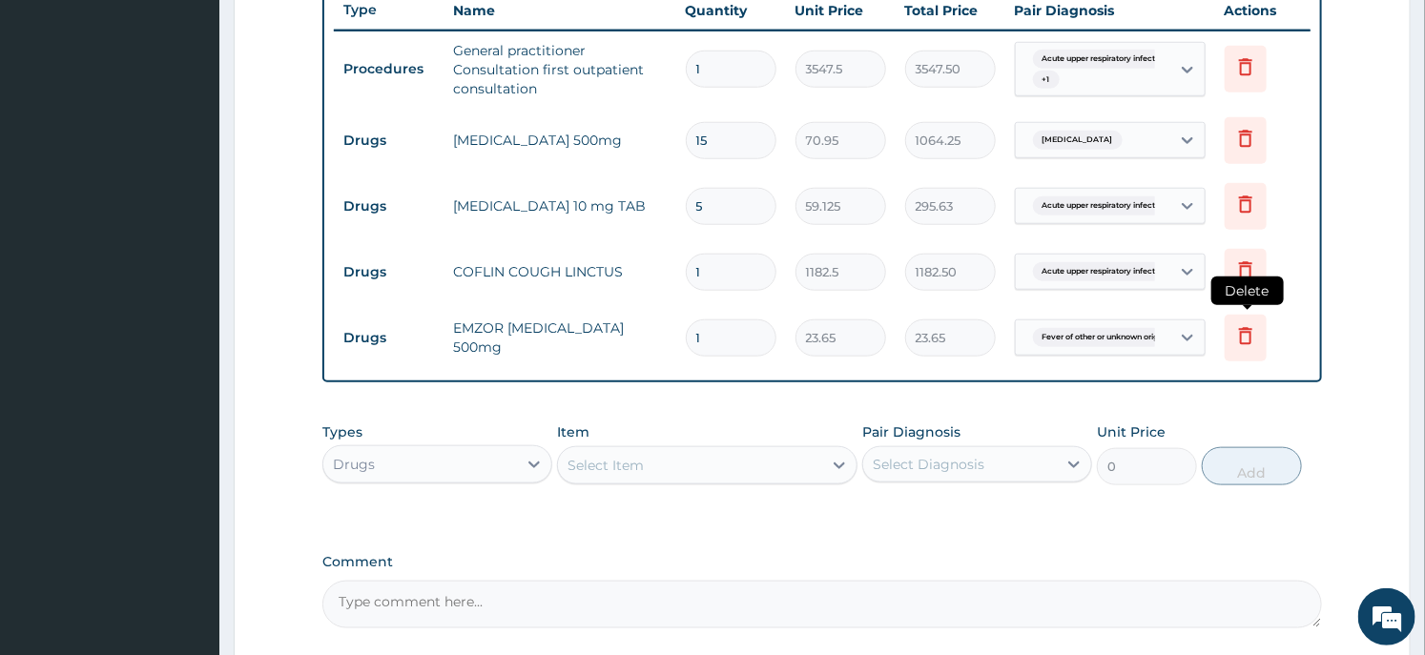
click at [1238, 331] on icon at bounding box center [1246, 335] width 23 height 23
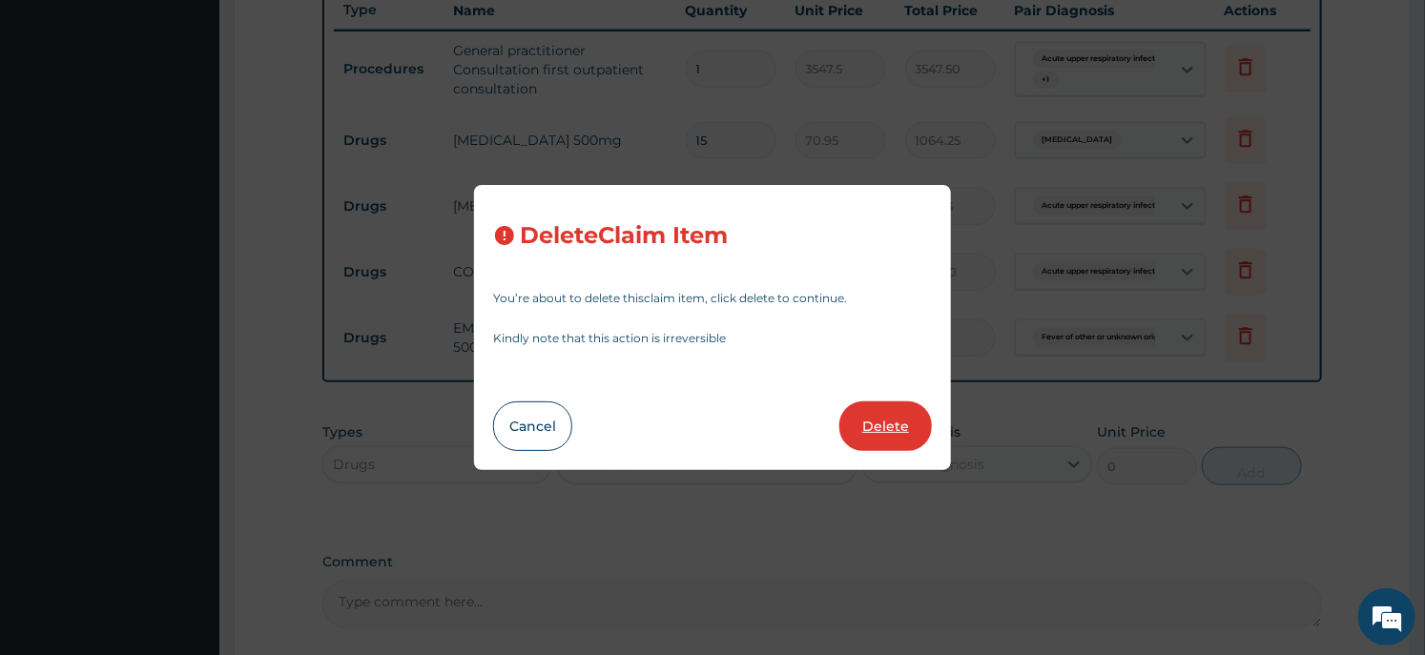
click at [892, 426] on button "Delete" at bounding box center [886, 427] width 93 height 50
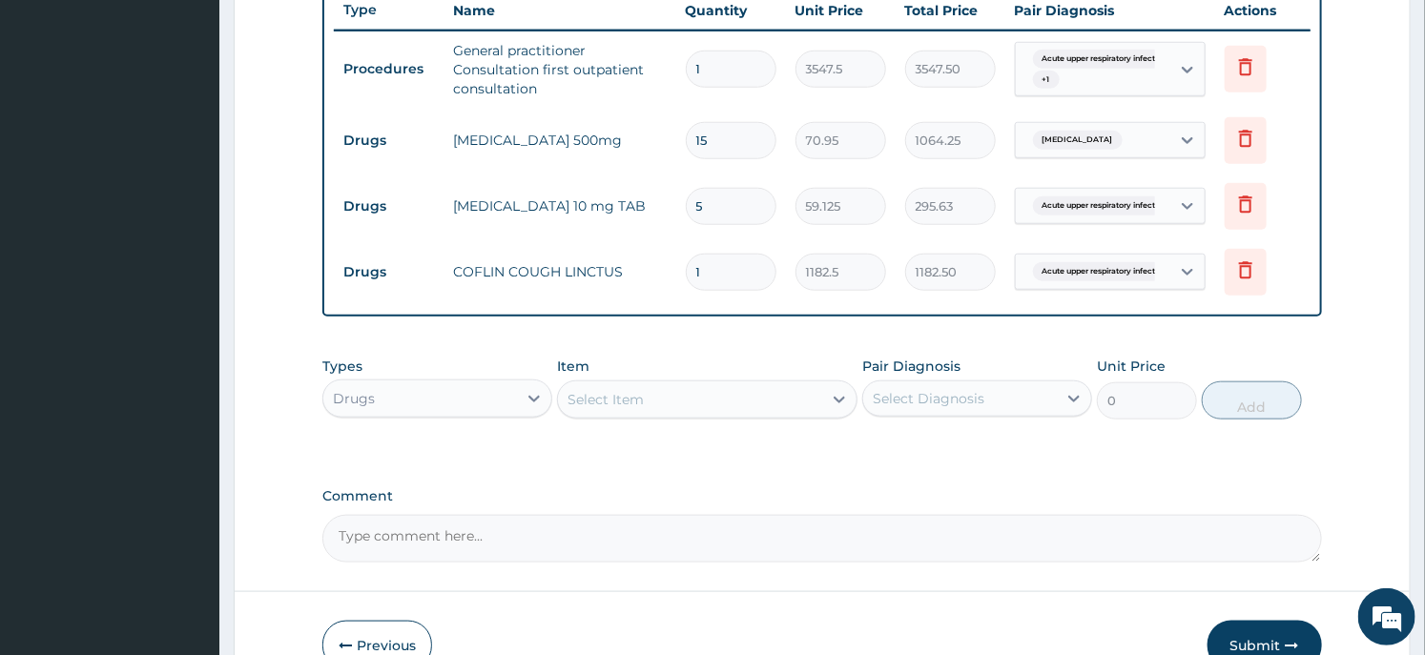
scroll to position [200, 0]
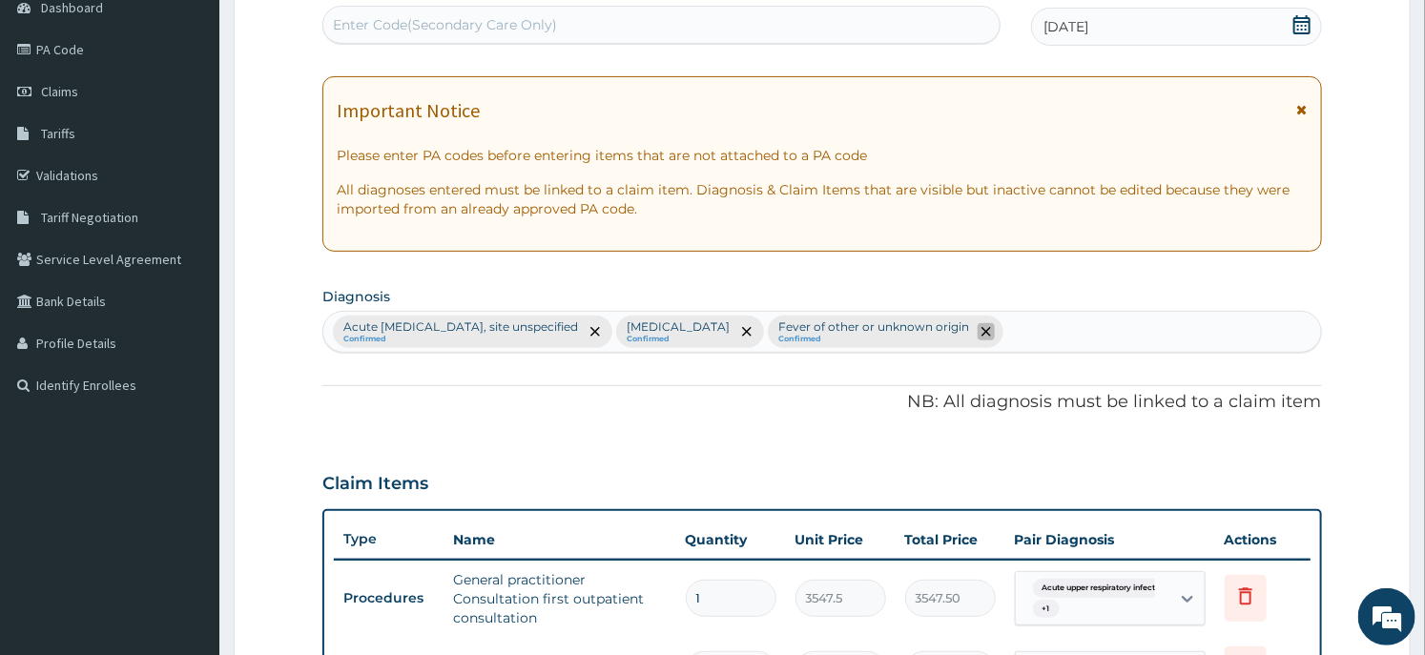
click at [991, 334] on icon "remove selection option" at bounding box center [987, 332] width 10 height 10
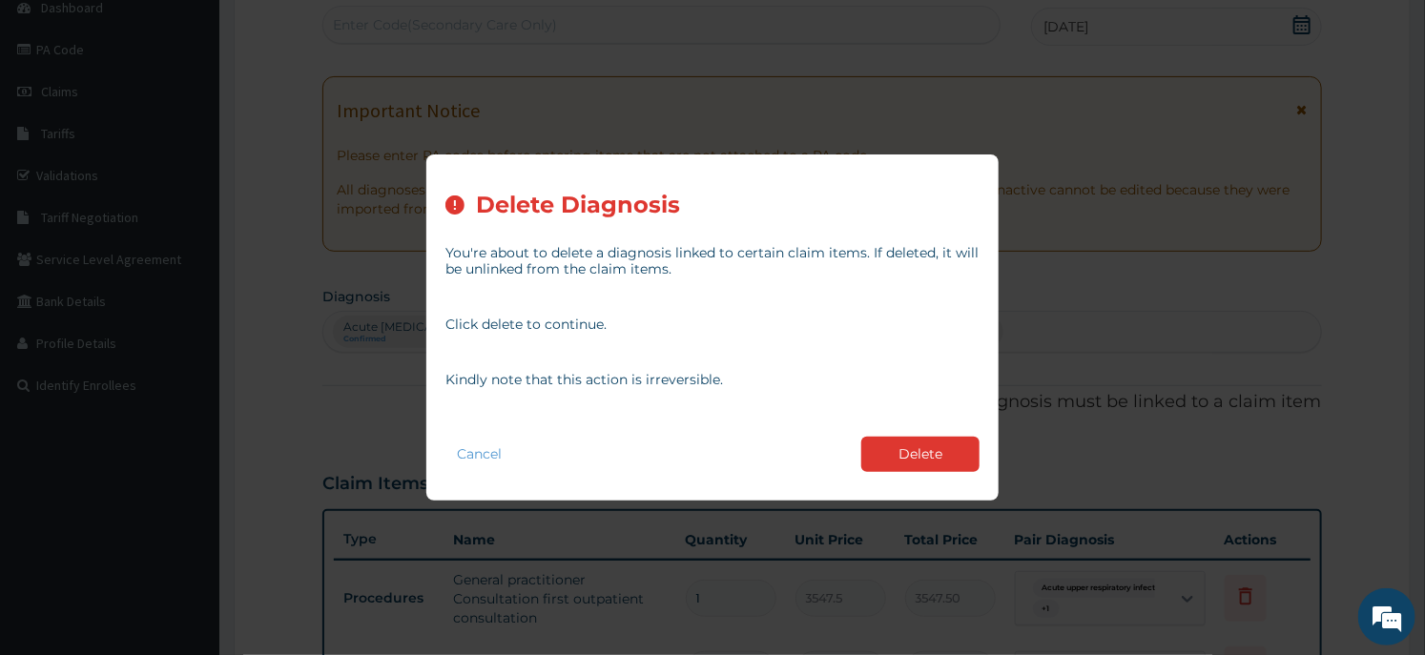
scroll to position [730, 0]
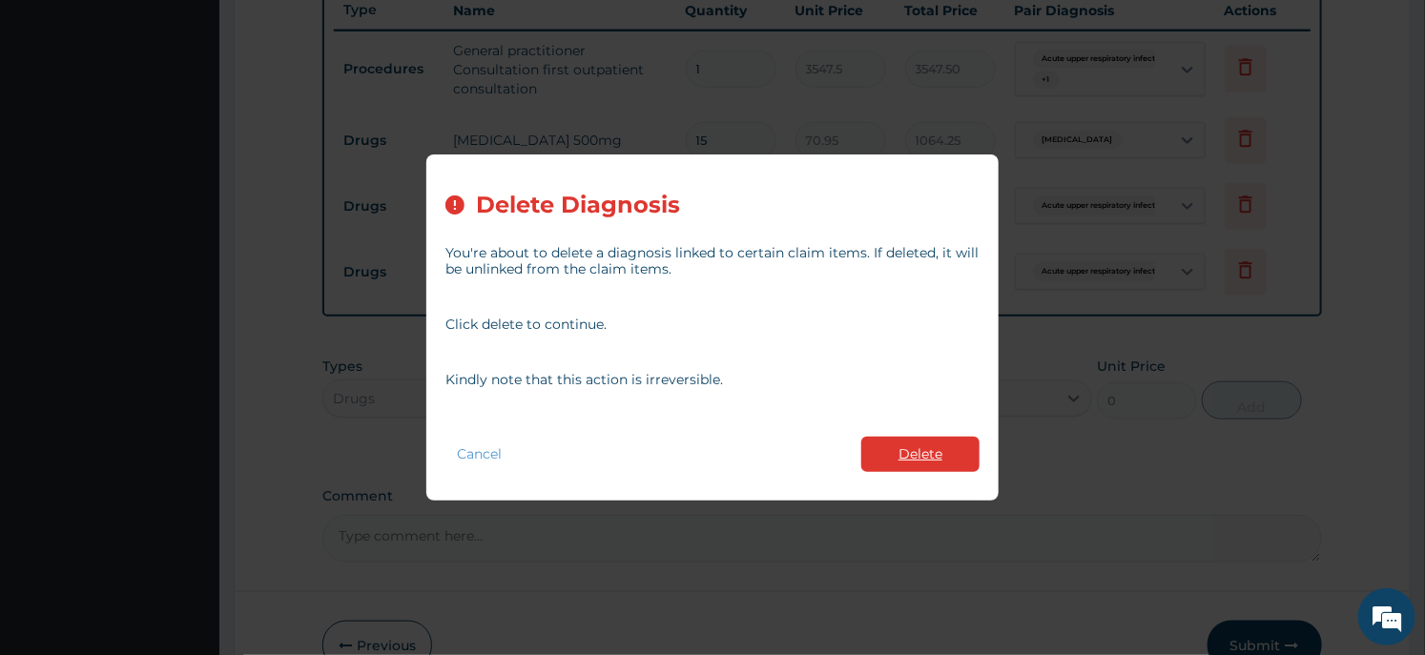
click at [908, 442] on button "Delete" at bounding box center [921, 454] width 118 height 35
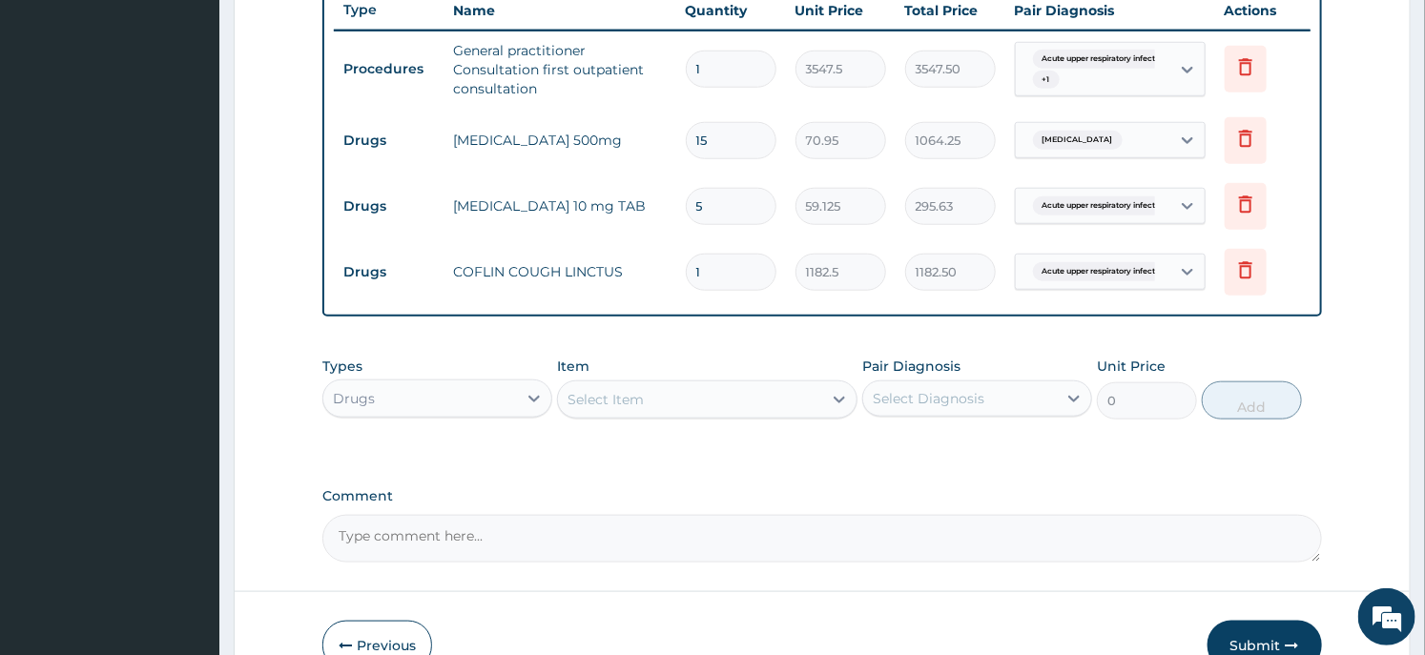
scroll to position [836, 0]
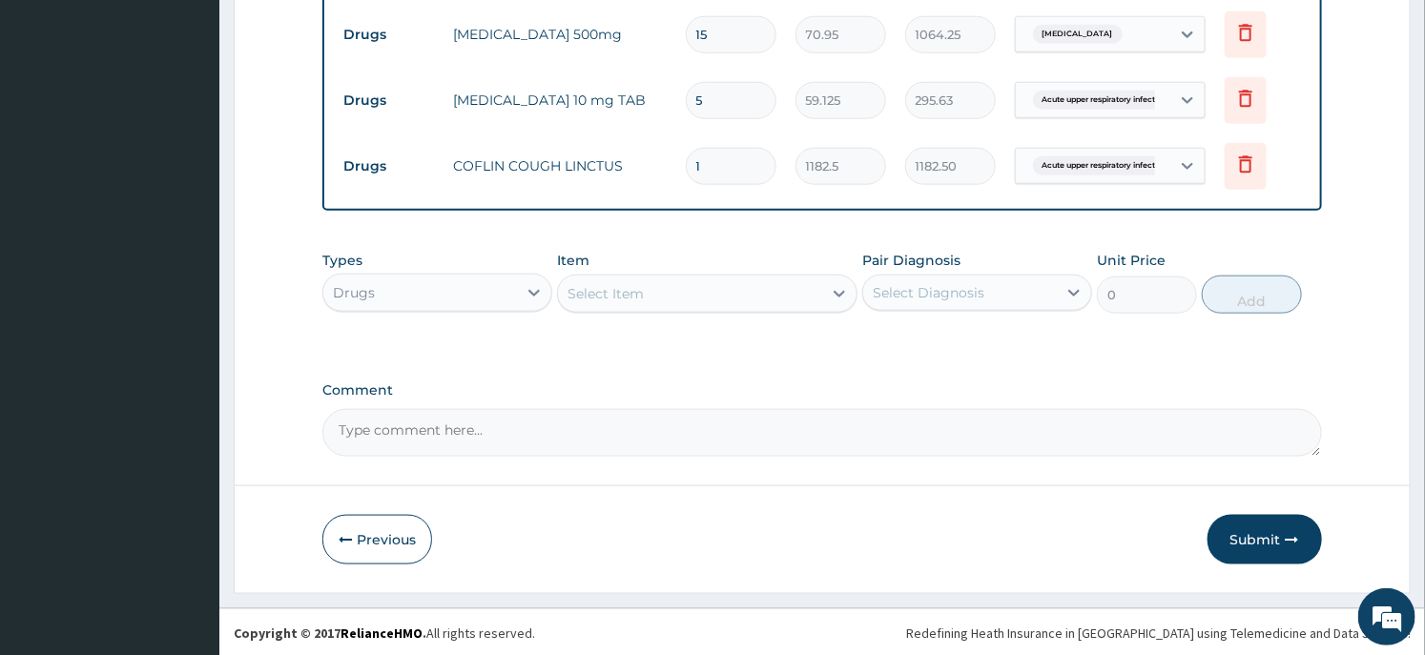
click at [706, 282] on div "Select Item" at bounding box center [689, 294] width 263 height 31
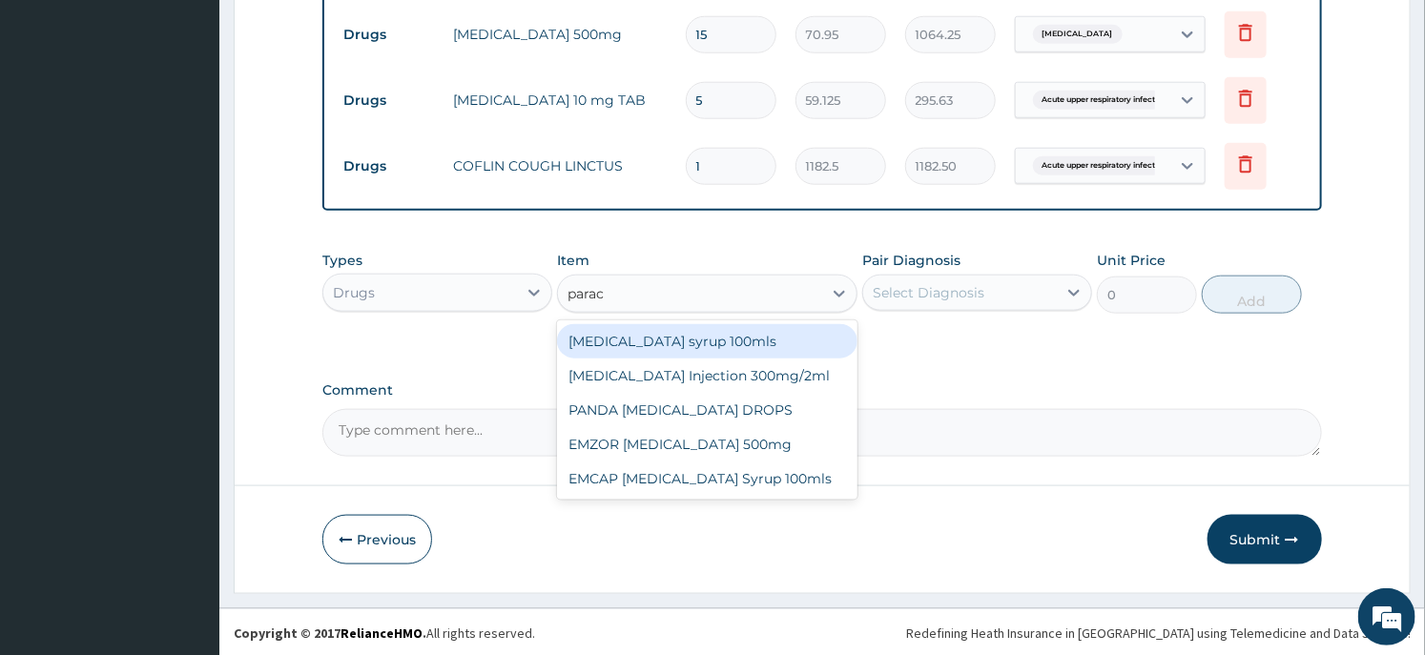
type input "parace"
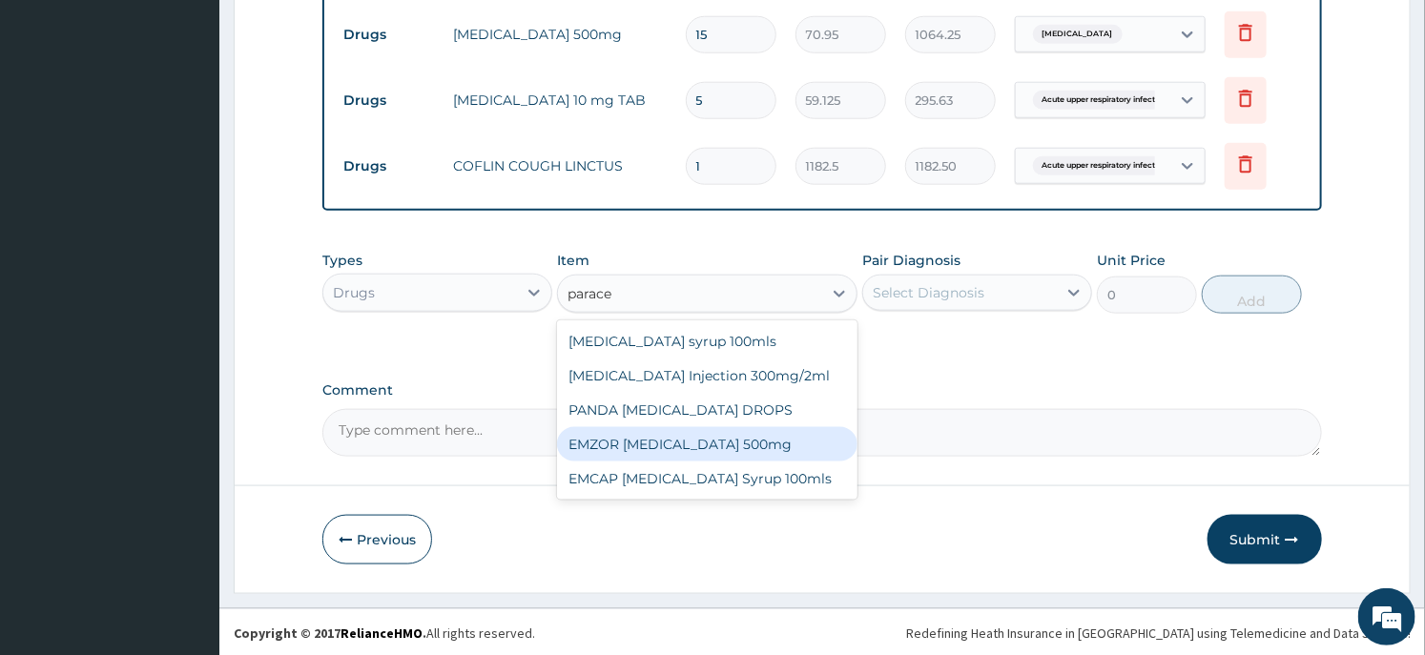
click at [736, 446] on div "EMZOR PARACETAMOL 500mg" at bounding box center [707, 444] width 300 height 34
type input "23.65"
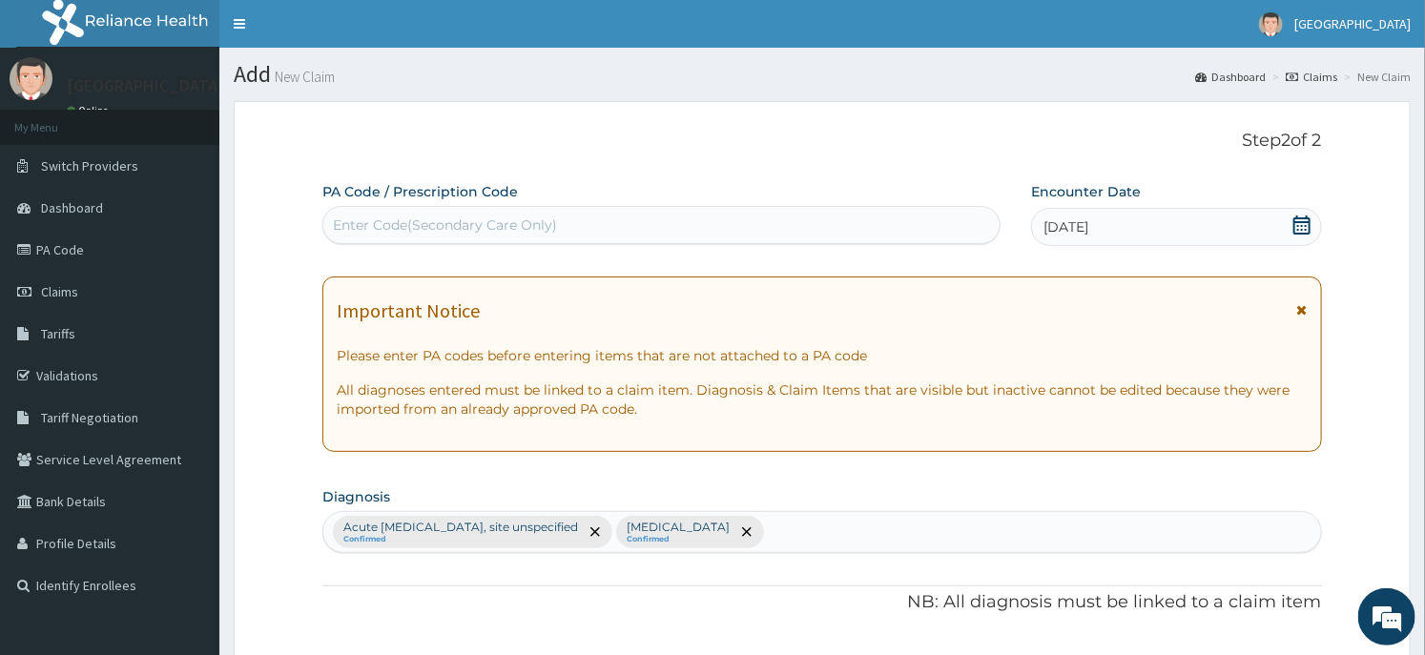
scroll to position [424, 0]
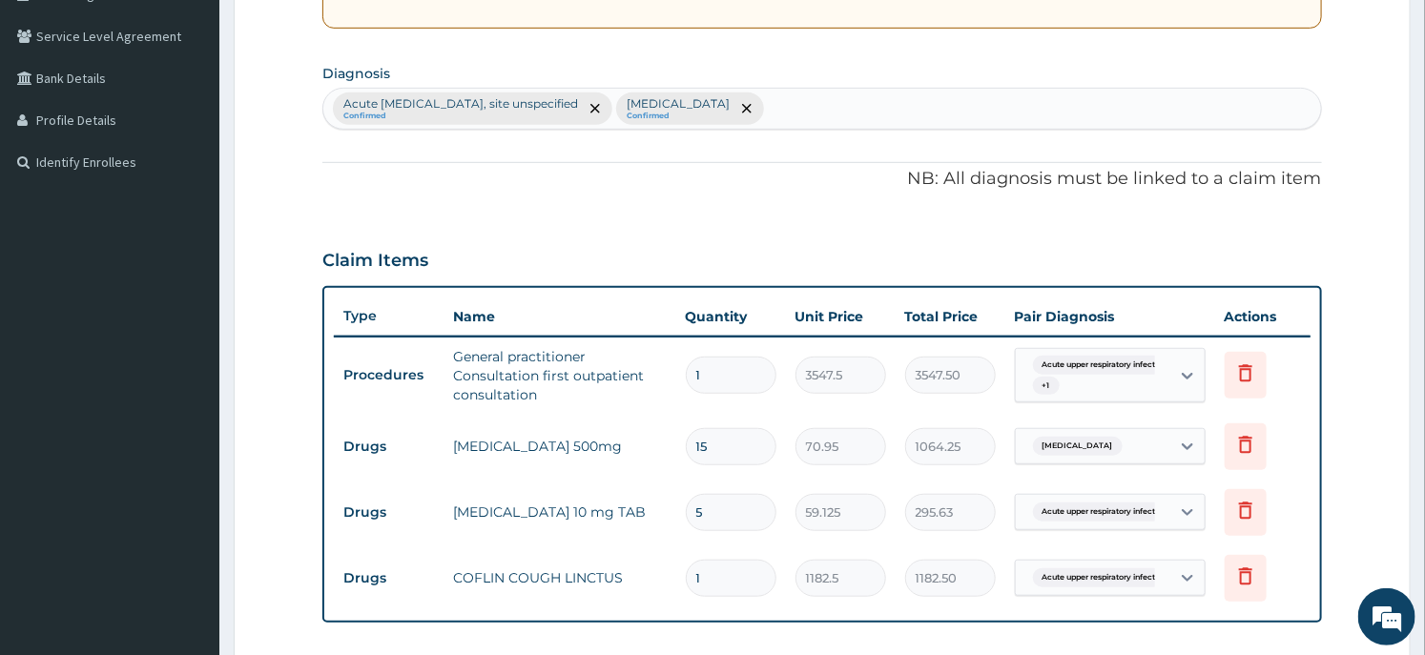
click at [929, 120] on div "Acute upper respiratory infection, site unspecified Confirmed Acute tonsillitis…" at bounding box center [821, 109] width 997 height 40
type input "sore"
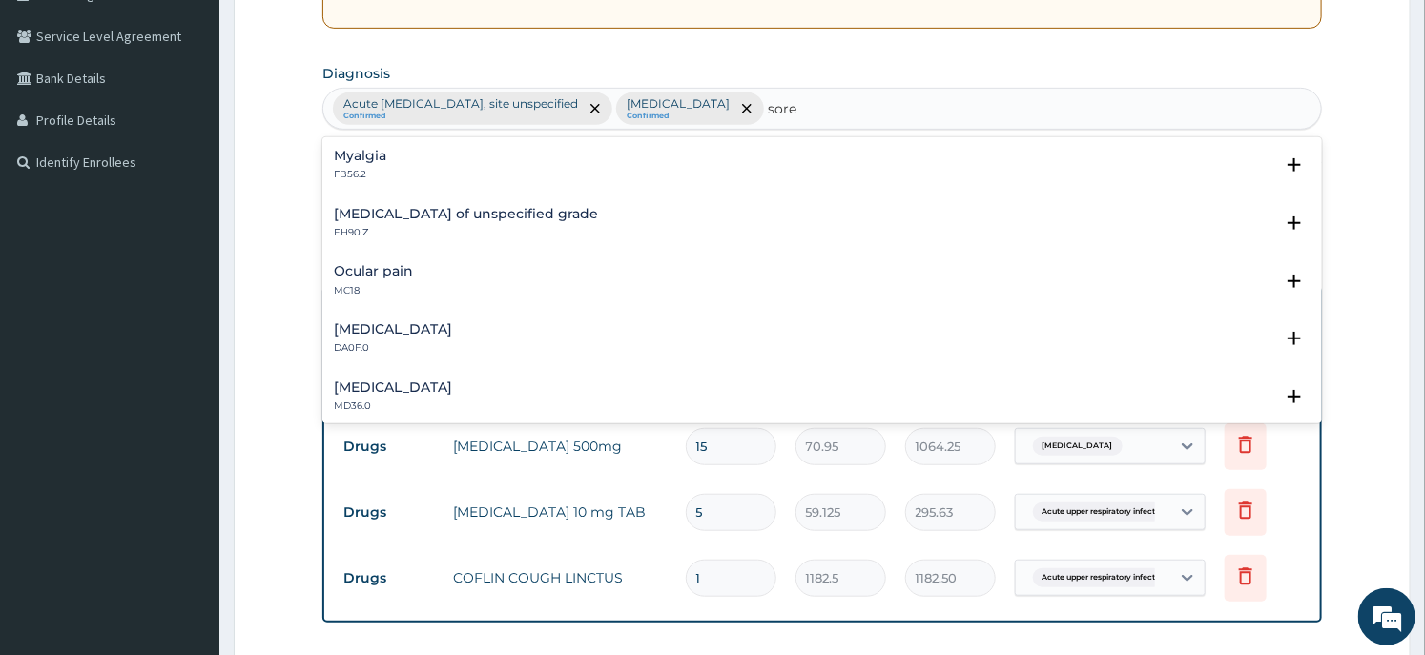
click at [376, 389] on h4 "Pain in throat" at bounding box center [393, 388] width 118 height 14
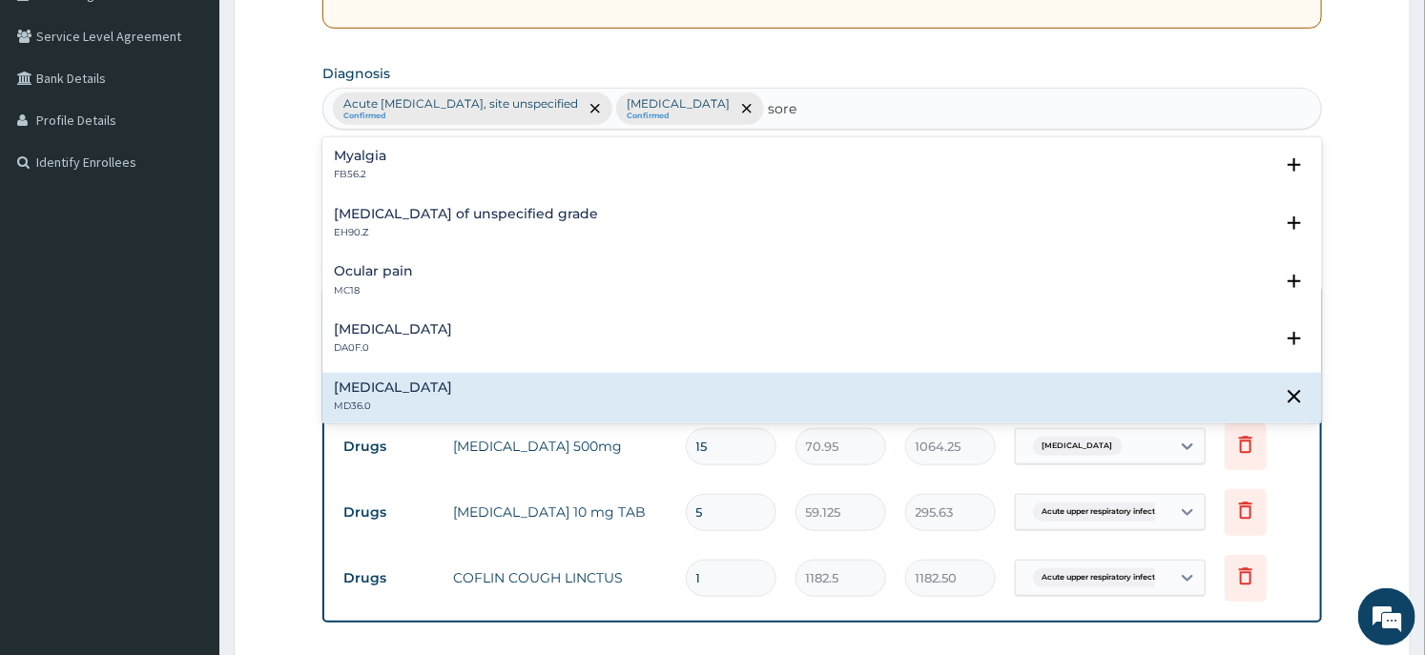
scroll to position [106, 0]
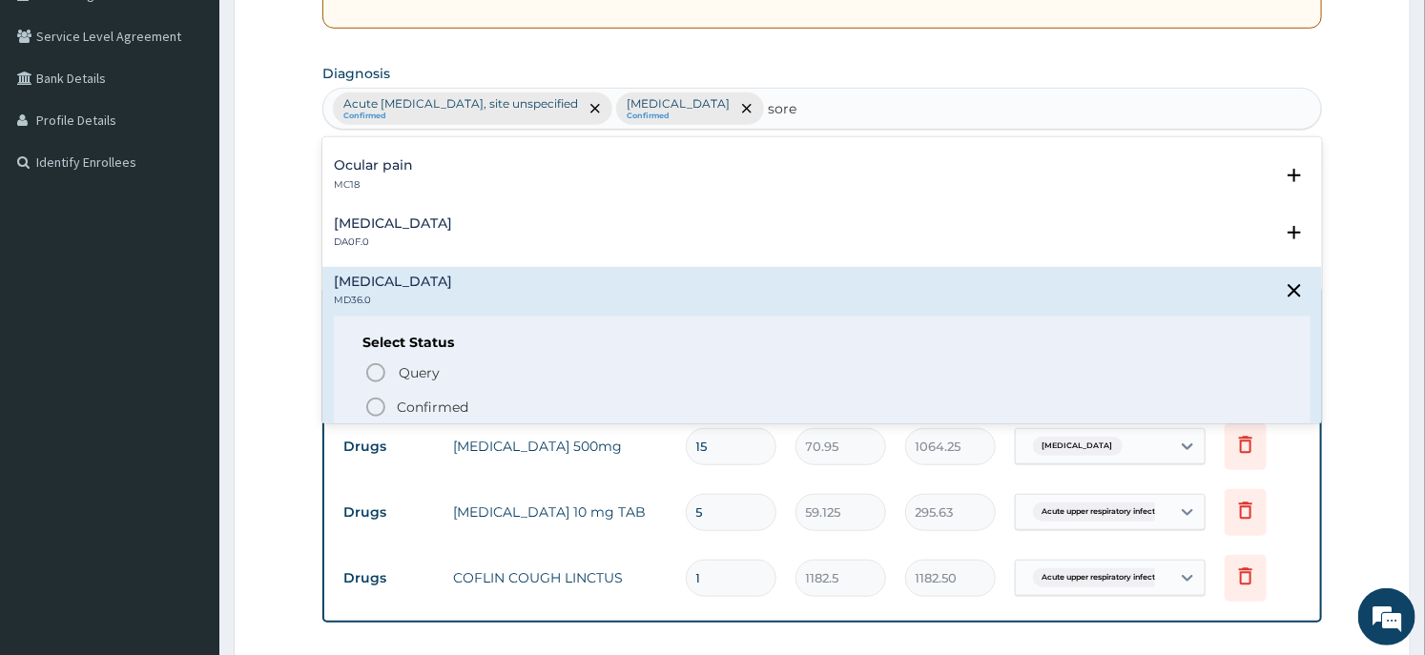
click at [427, 398] on p "Confirmed" at bounding box center [433, 407] width 72 height 19
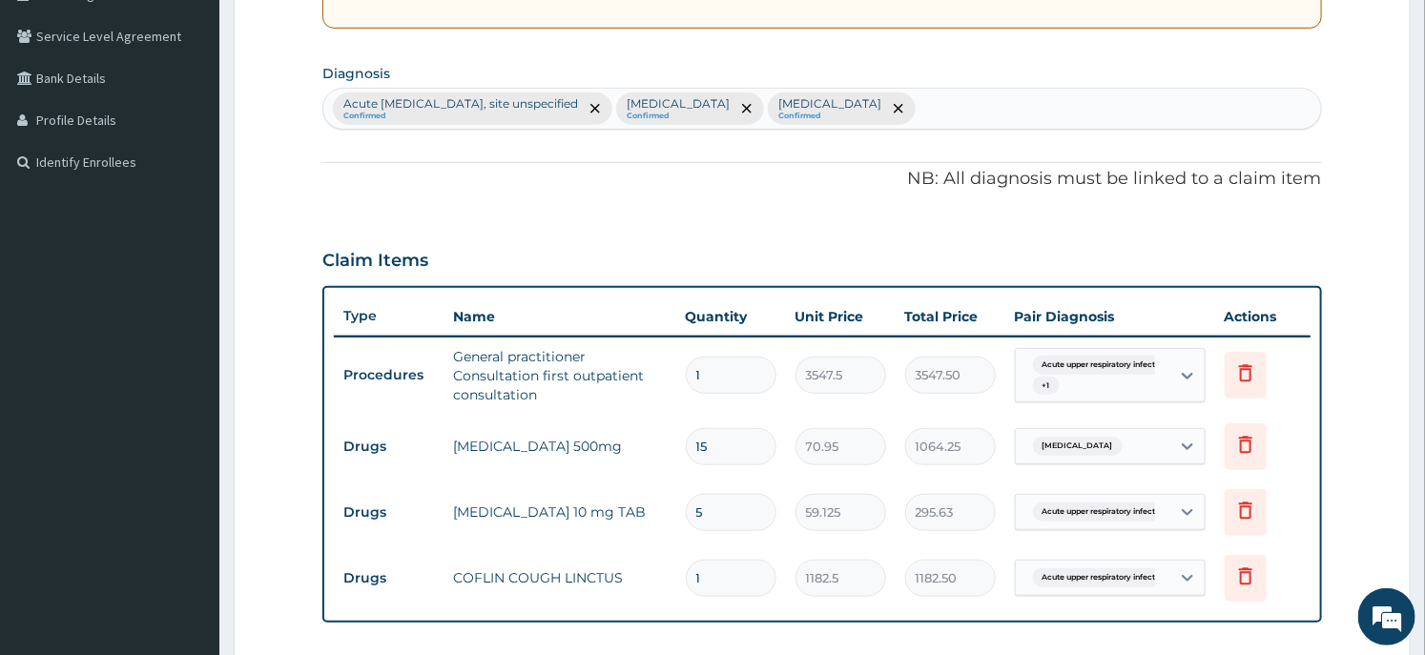
click at [680, 235] on div "Claim Items" at bounding box center [821, 257] width 999 height 50
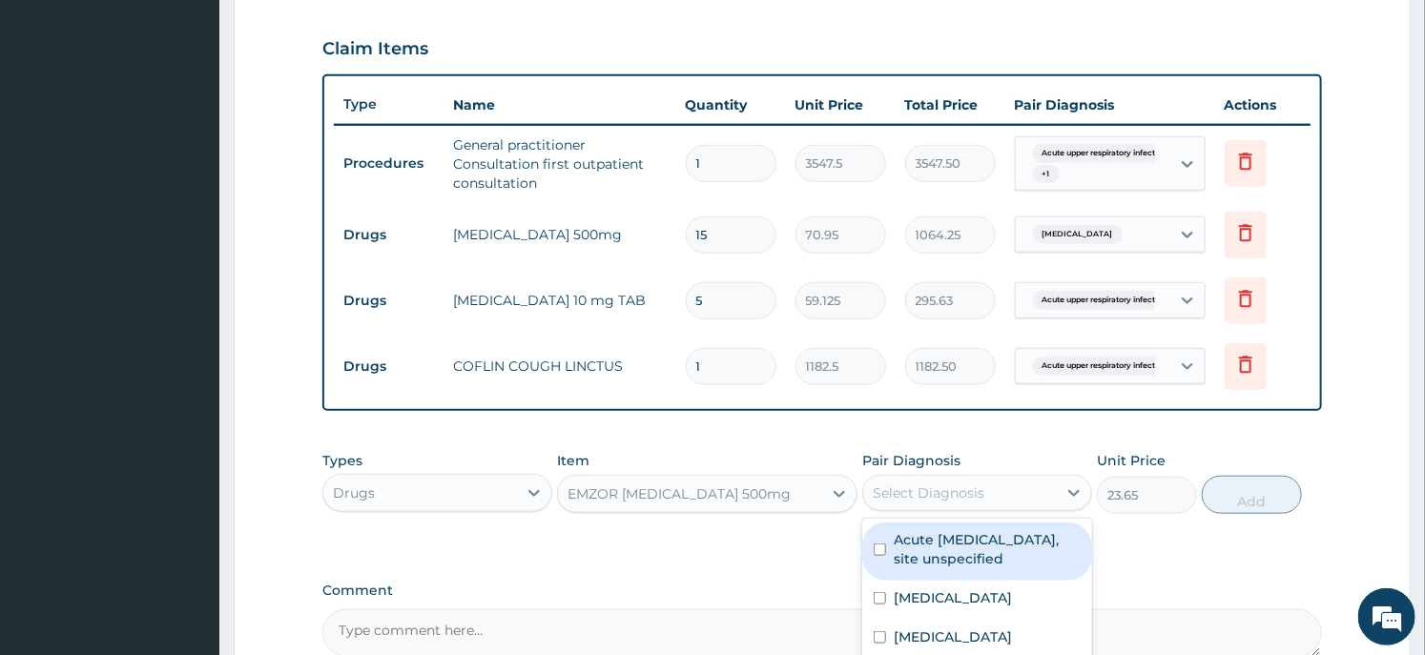
click at [931, 496] on div "Select Diagnosis" at bounding box center [929, 493] width 112 height 19
click at [949, 492] on div "Select Diagnosis" at bounding box center [929, 493] width 112 height 19
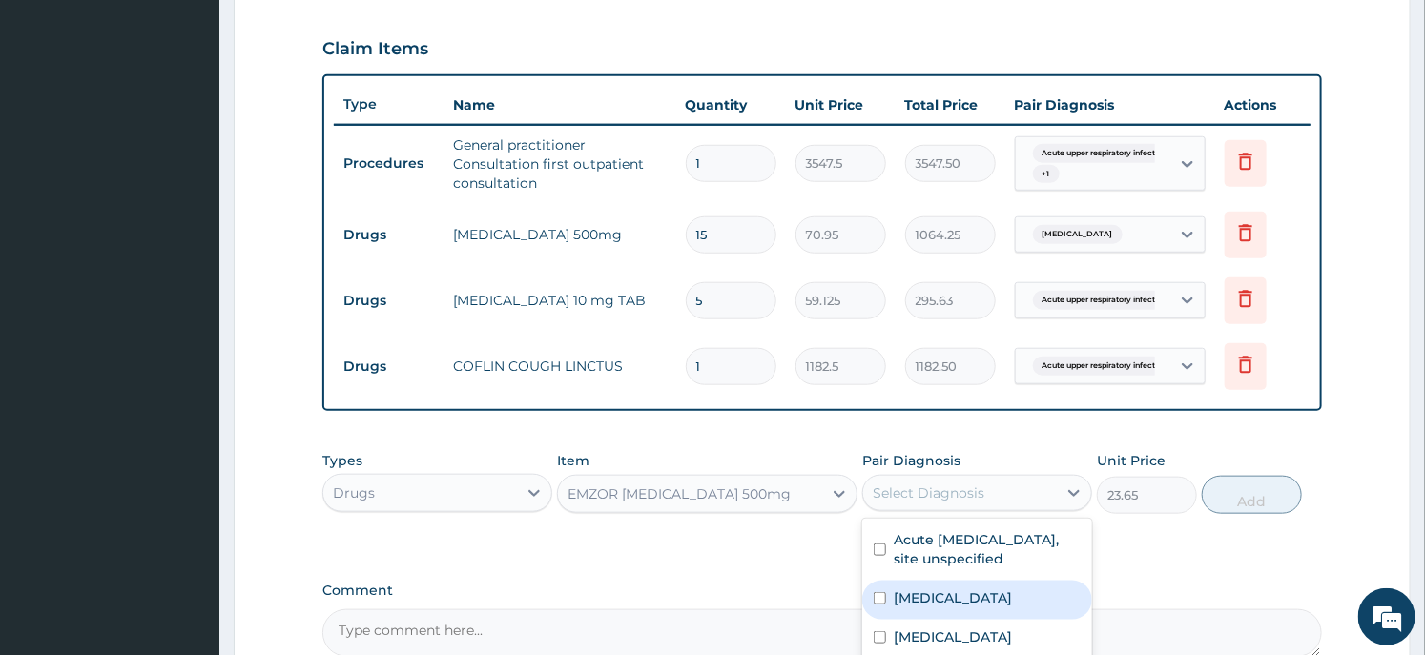
scroll to position [836, 0]
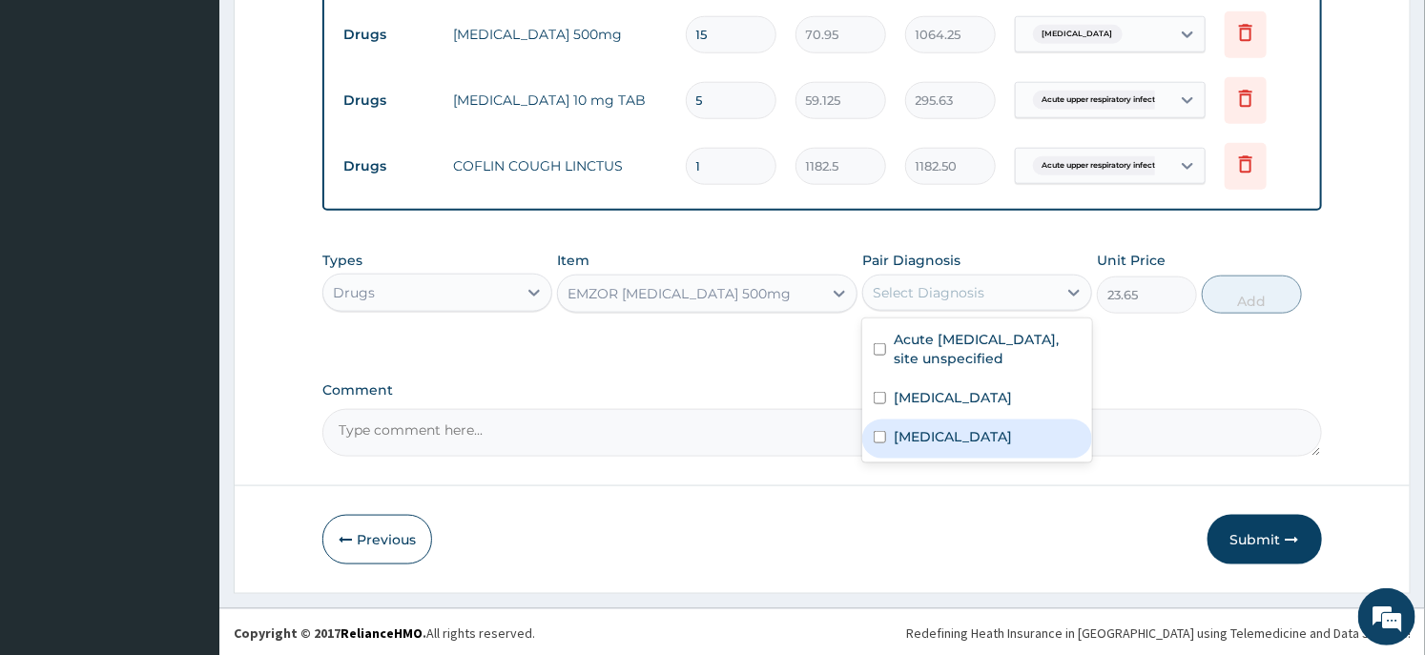
click at [948, 447] on label "Pain in throat" at bounding box center [953, 436] width 118 height 19
checkbox input "true"
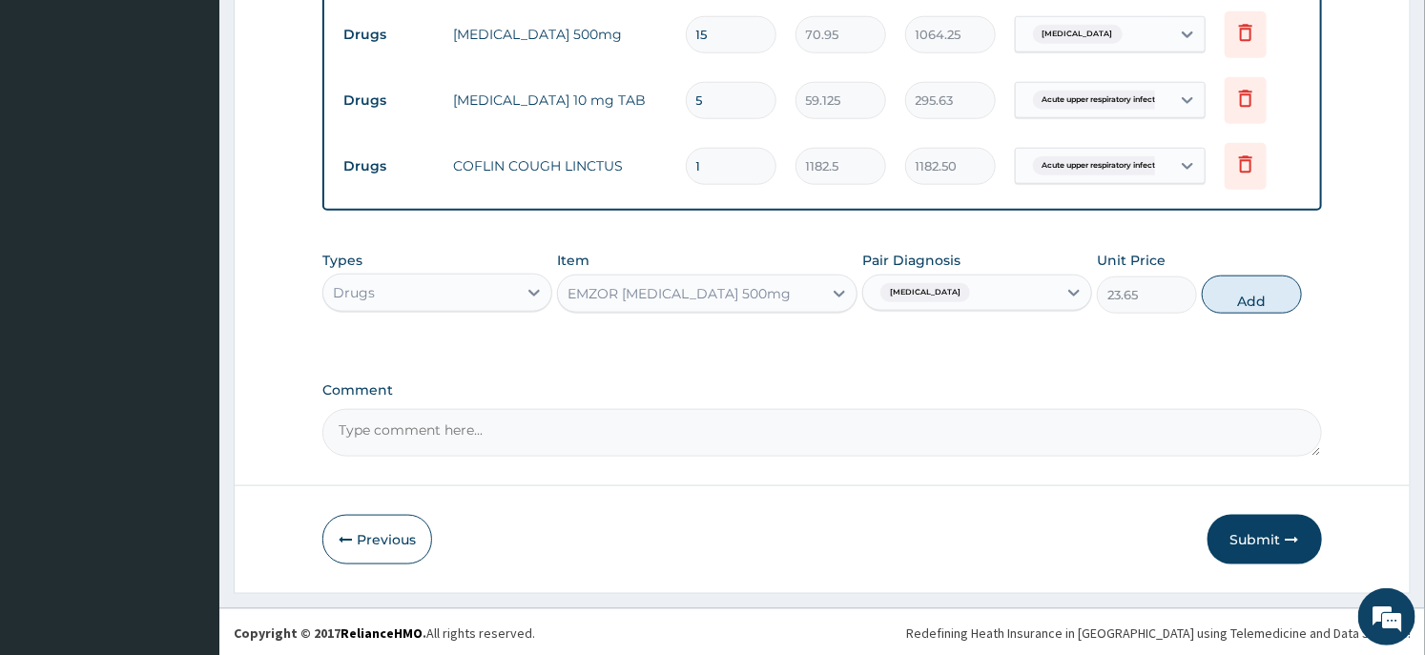
click at [1232, 281] on button "Add" at bounding box center [1252, 295] width 100 height 38
type input "0"
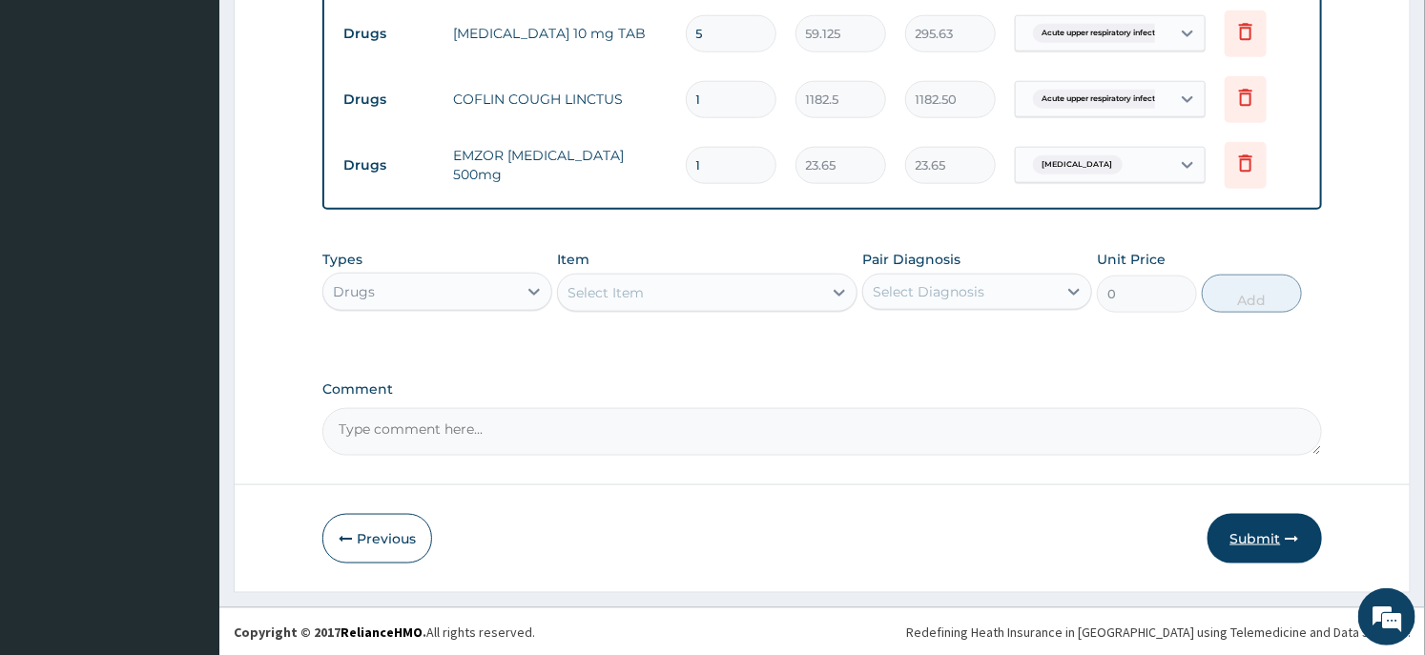
click at [1229, 529] on button "Submit" at bounding box center [1265, 539] width 114 height 50
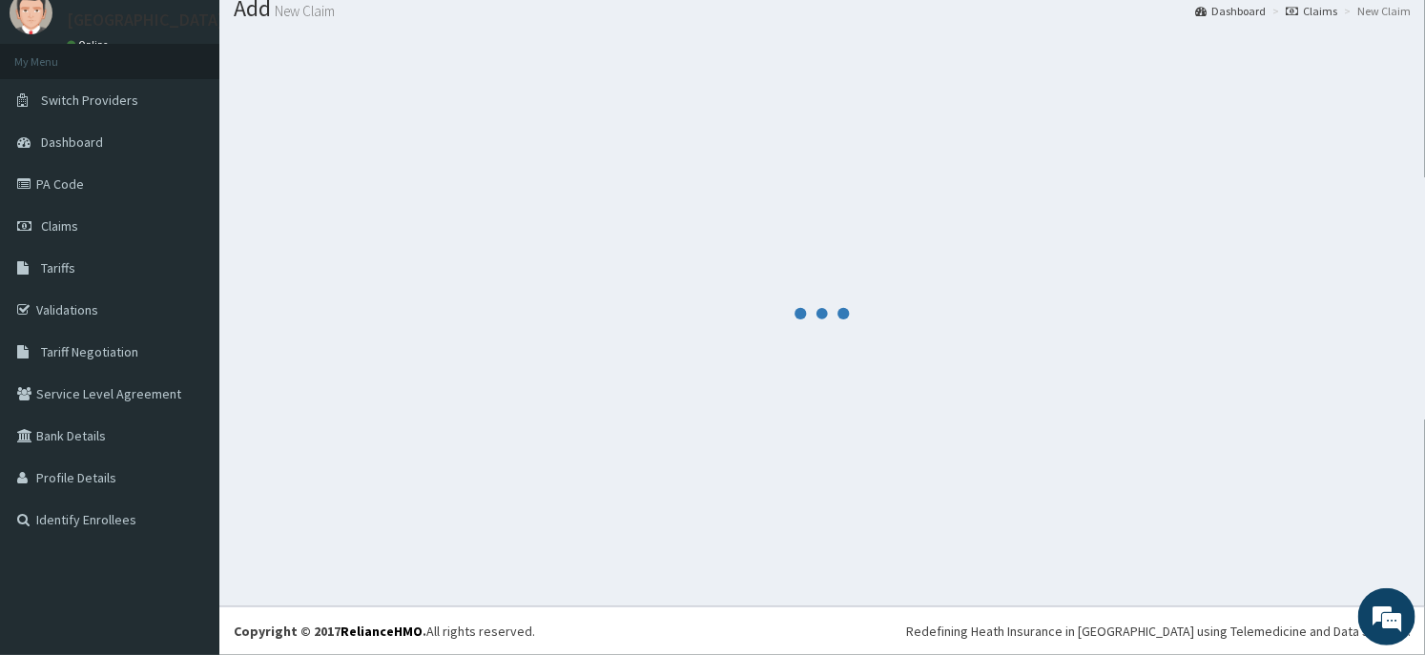
scroll to position [65, 0]
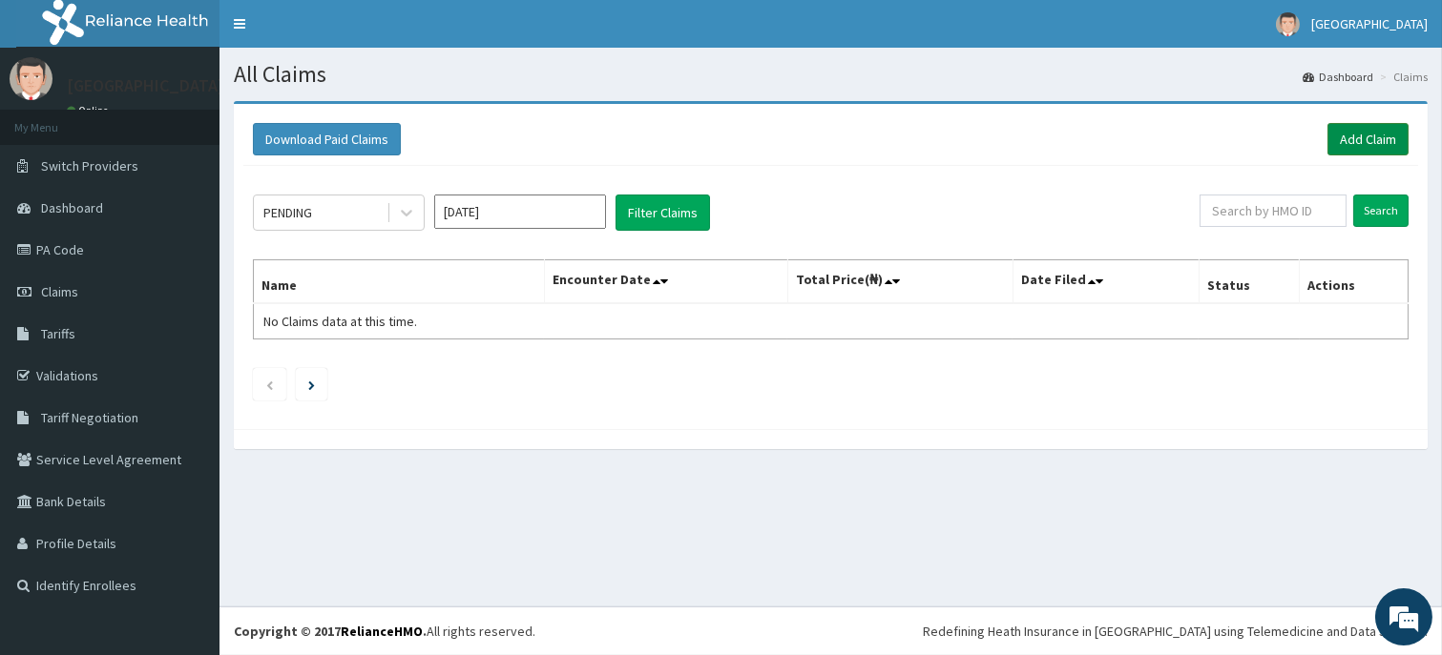
click at [1384, 138] on link "Add Claim" at bounding box center [1367, 139] width 81 height 32
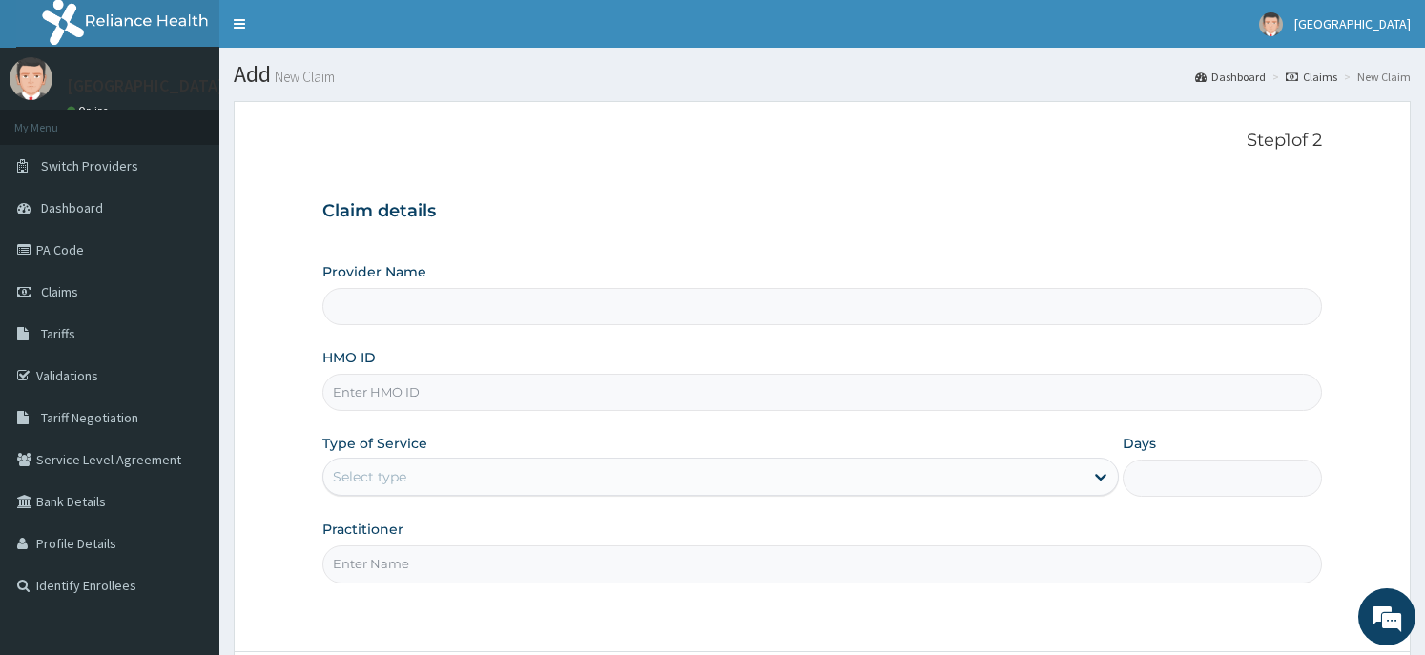
type input "Dunia hospital"
